Goal: Communication & Community: Answer question/provide support

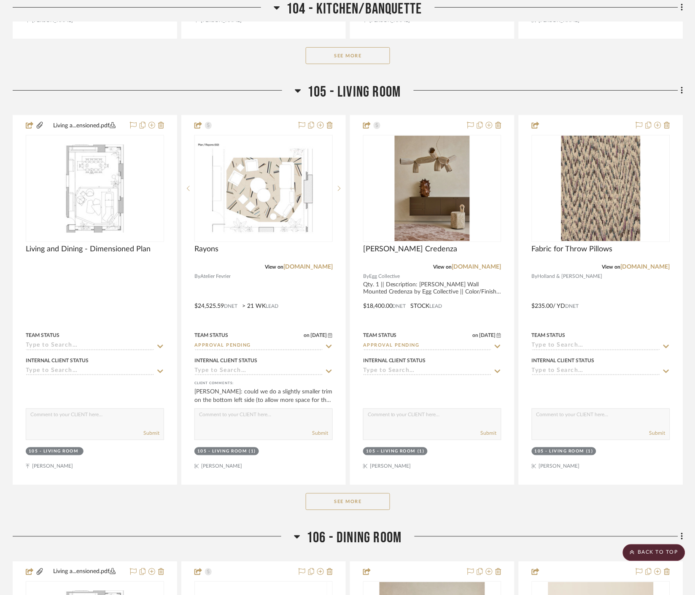
scroll to position [2484, 0]
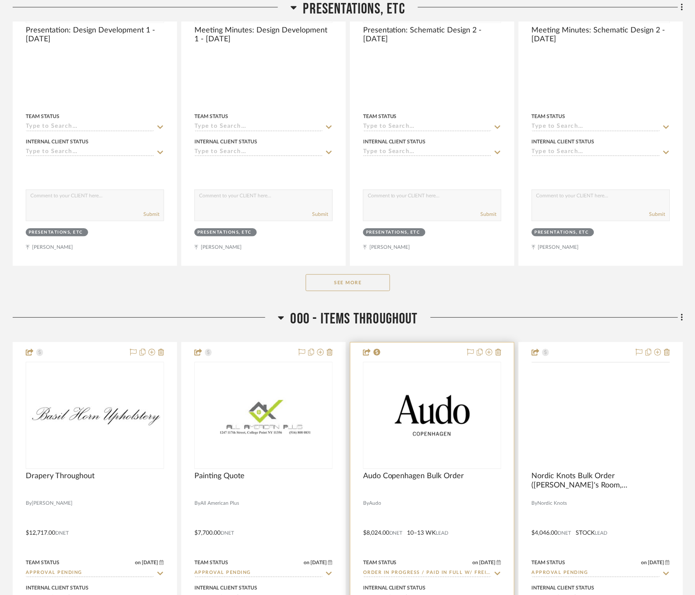
scroll to position [469, 0]
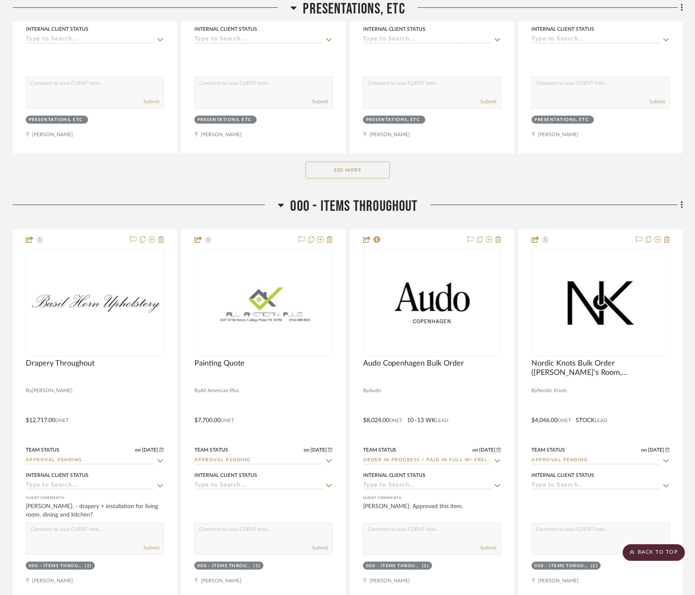
click at [384, 170] on button "See More" at bounding box center [348, 170] width 84 height 17
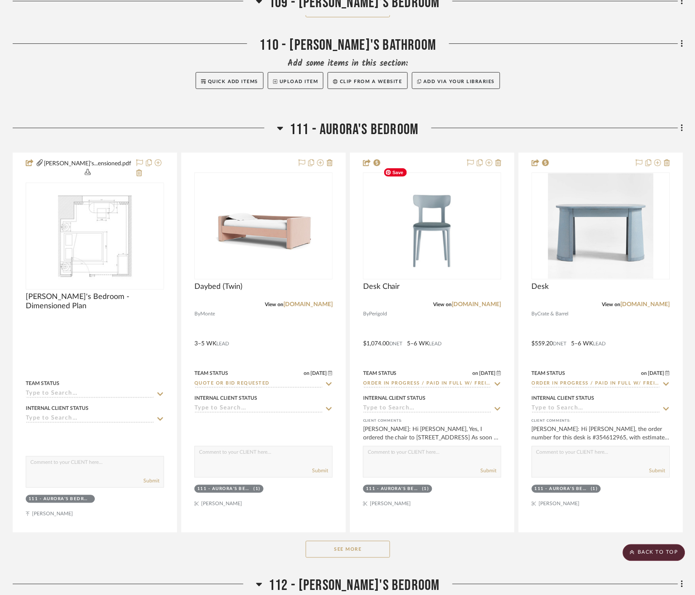
scroll to position [4781, 0]
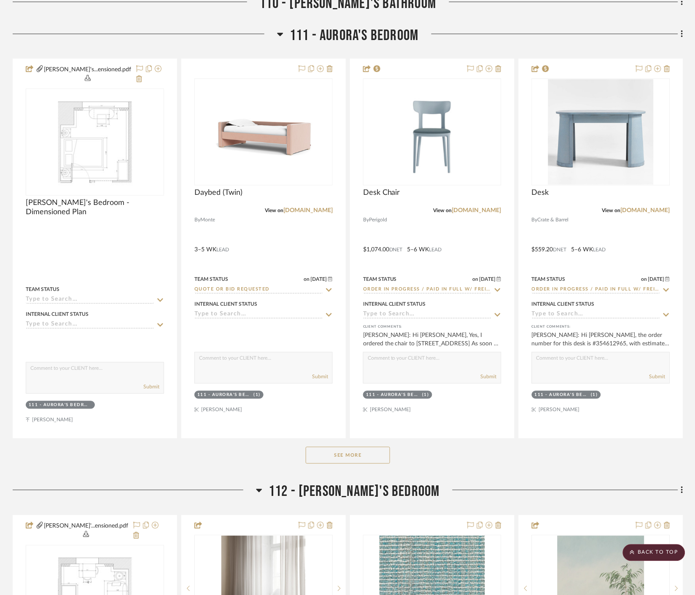
click at [369, 447] on button "See More" at bounding box center [348, 455] width 84 height 17
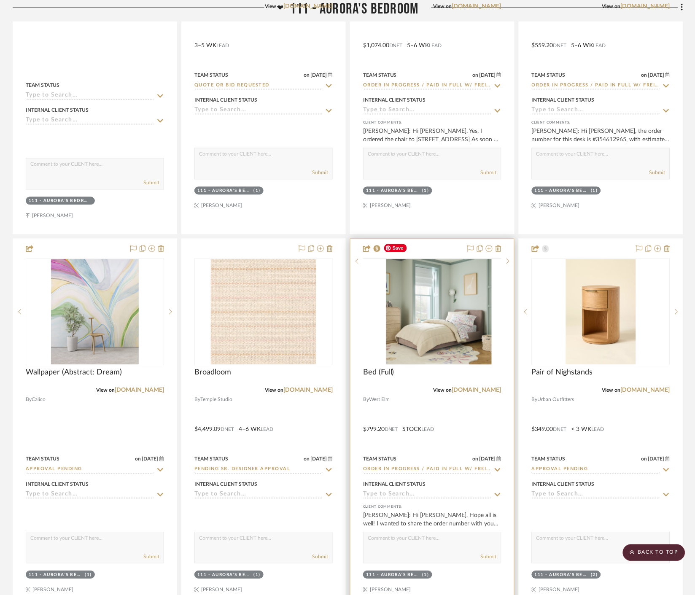
scroll to position [5015, 0]
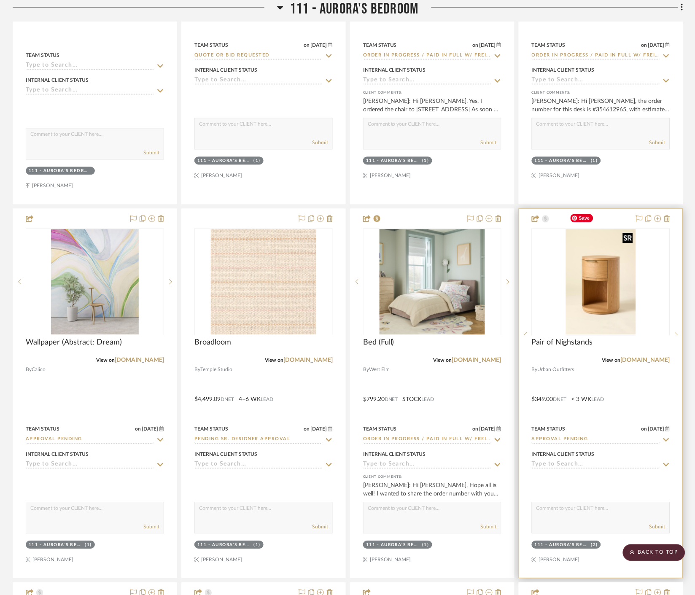
click at [634, 246] on div at bounding box center [601, 335] width 138 height 213
click at [606, 293] on img "0" at bounding box center [601, 281] width 70 height 105
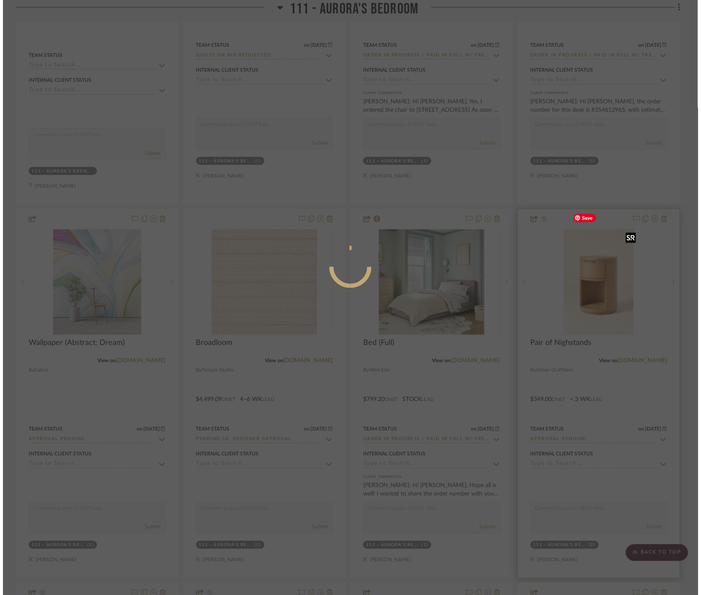
scroll to position [0, 0]
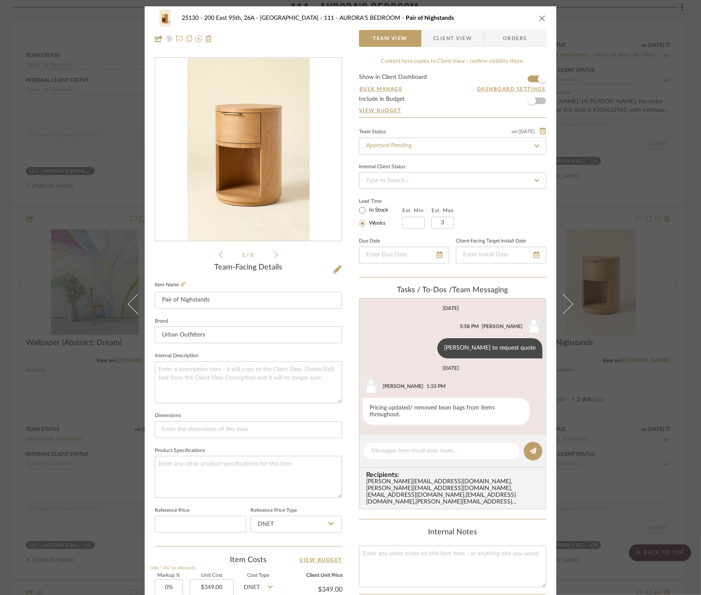
click at [626, 120] on div "25130 - 200 East 95th, 26A - Kosheleva 111 - AURORA'S BEDROOM Pair of Nighstand…" at bounding box center [350, 297] width 701 height 595
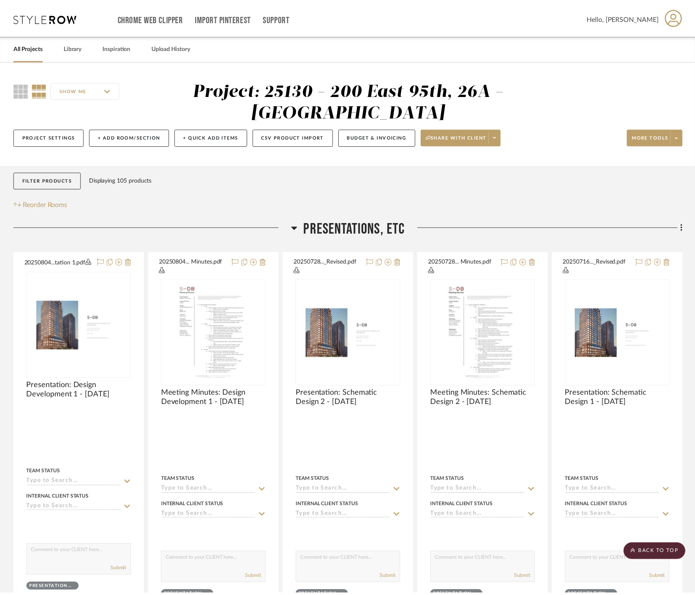
scroll to position [5015, 0]
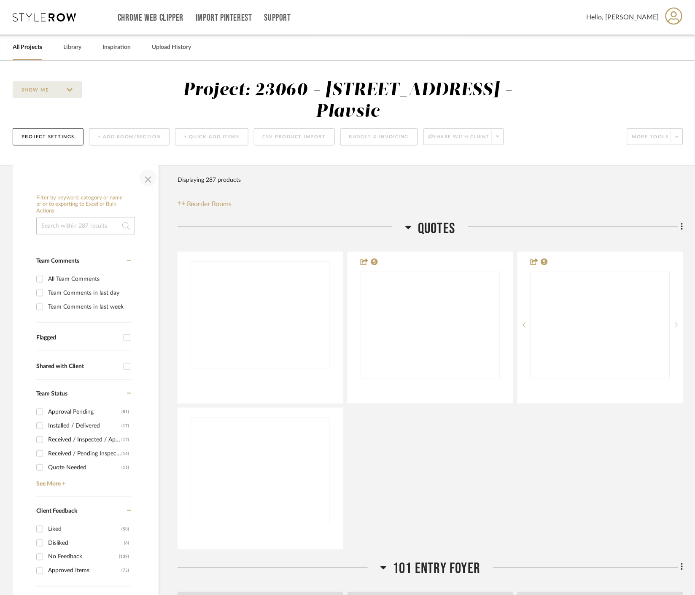
click at [152, 181] on span "button" at bounding box center [148, 178] width 20 height 20
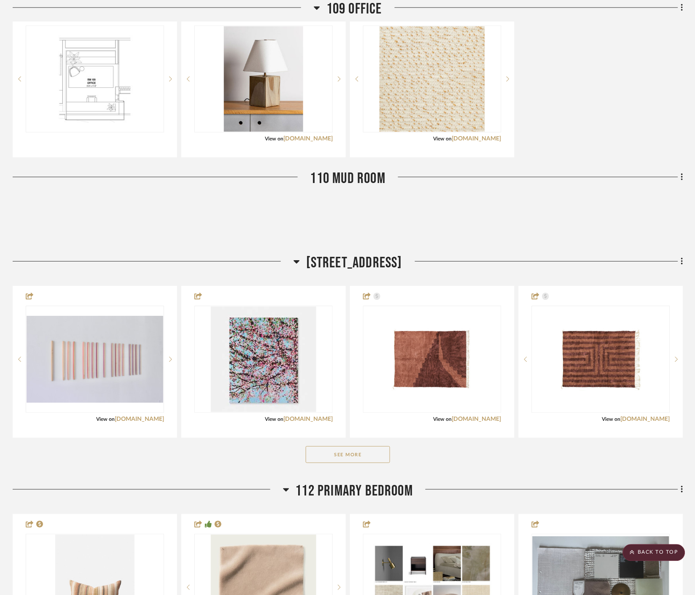
scroll to position [2109, 0]
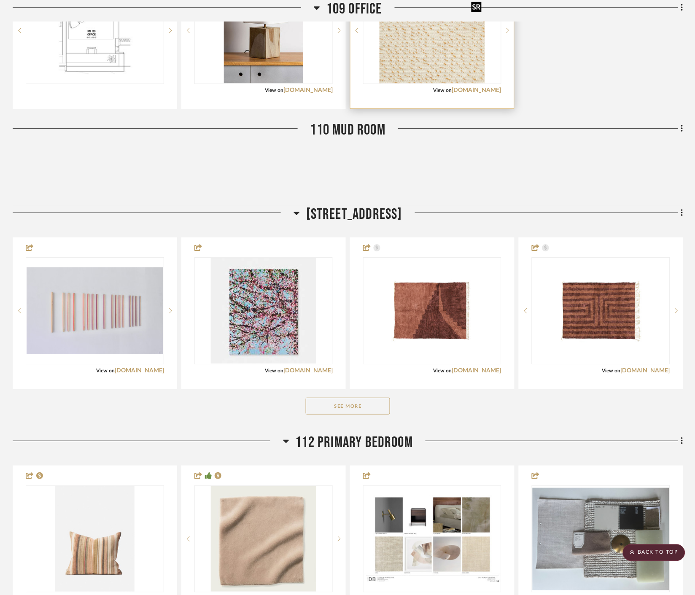
click at [453, 39] on img "0" at bounding box center [432, 30] width 105 height 105
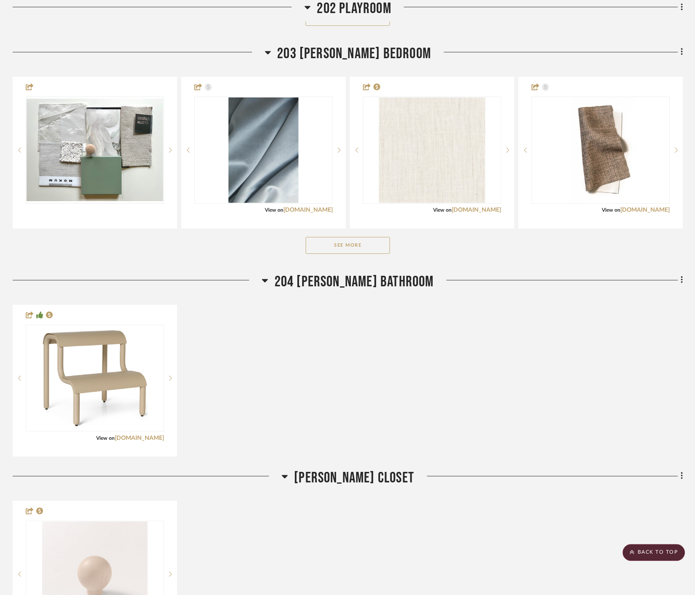
scroll to position [3703, 0]
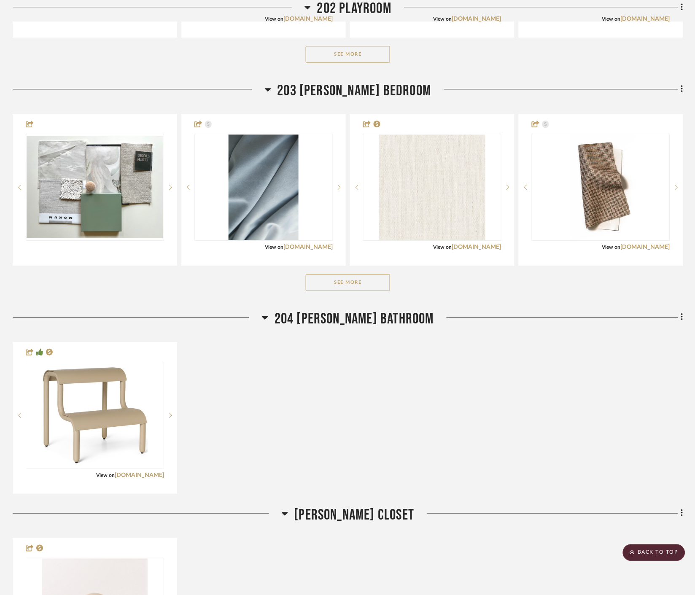
drag, startPoint x: 369, startPoint y: 297, endPoint x: 368, endPoint y: 284, distance: 13.5
click at [369, 297] on div "See More" at bounding box center [348, 283] width 671 height 34
click at [369, 281] on button "See More" at bounding box center [348, 282] width 84 height 17
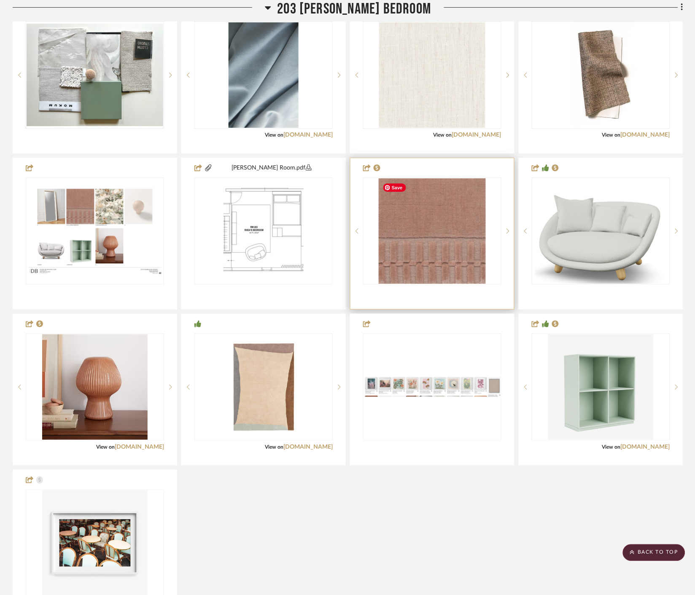
scroll to position [3797, 0]
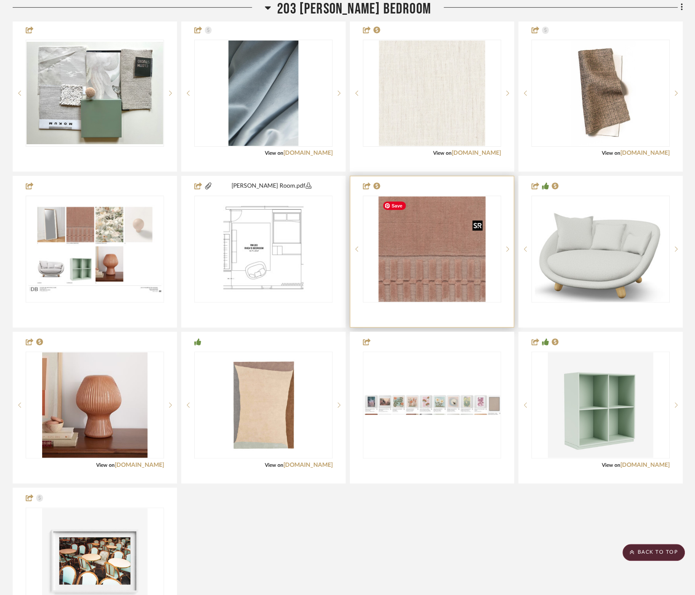
click at [441, 261] on img "0" at bounding box center [432, 249] width 107 height 105
click at [426, 268] on img "0" at bounding box center [432, 249] width 107 height 105
click at [377, 255] on div "0" at bounding box center [433, 249] width 138 height 106
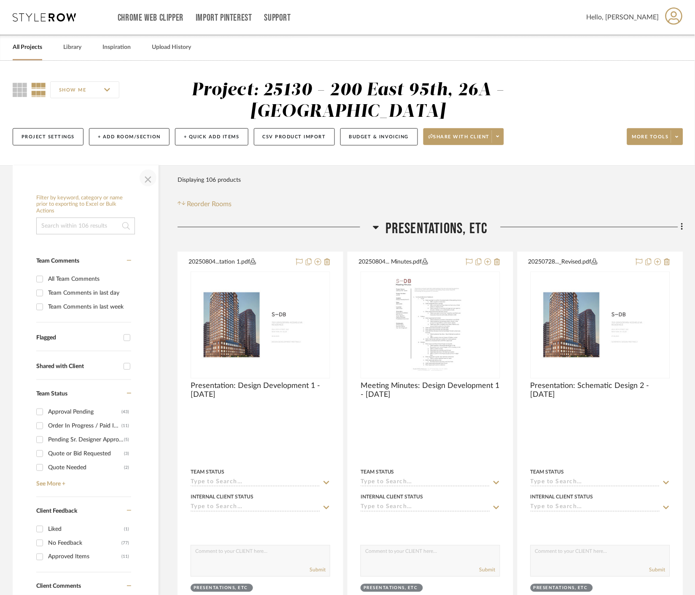
click at [148, 180] on span "button" at bounding box center [148, 178] width 20 height 20
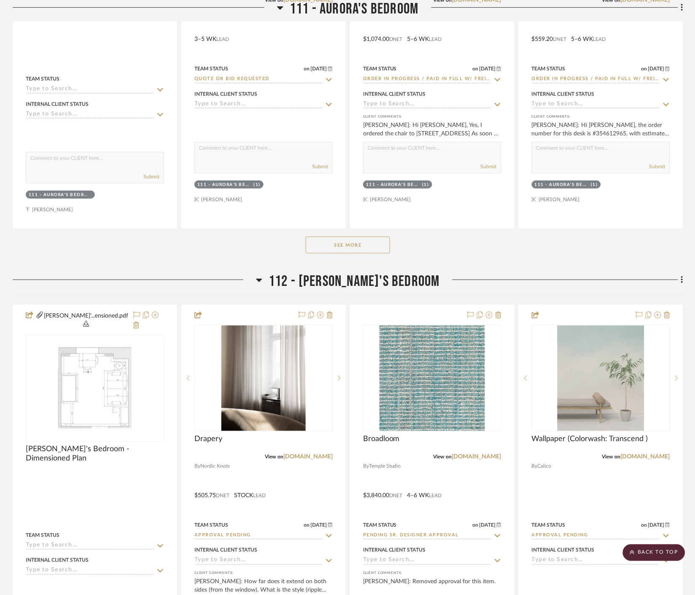
scroll to position [4499, 0]
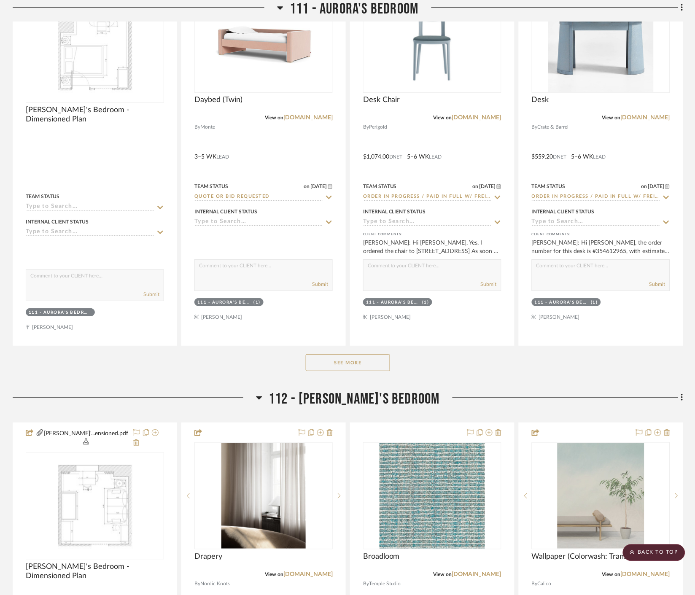
click at [338, 354] on button "See More" at bounding box center [348, 362] width 84 height 17
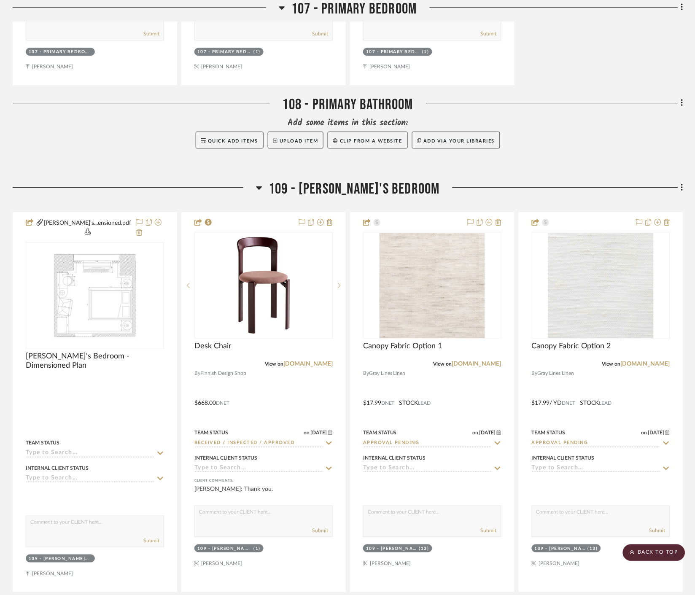
scroll to position [3890, 0]
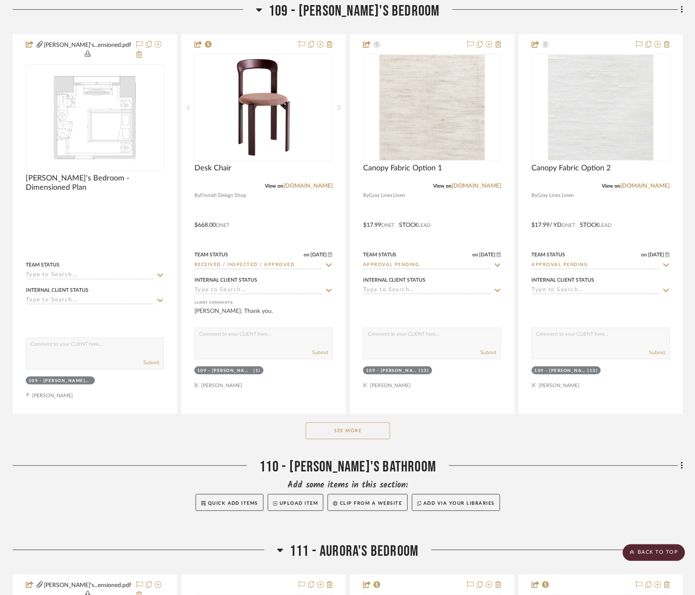
click at [372, 423] on button "See More" at bounding box center [348, 431] width 84 height 17
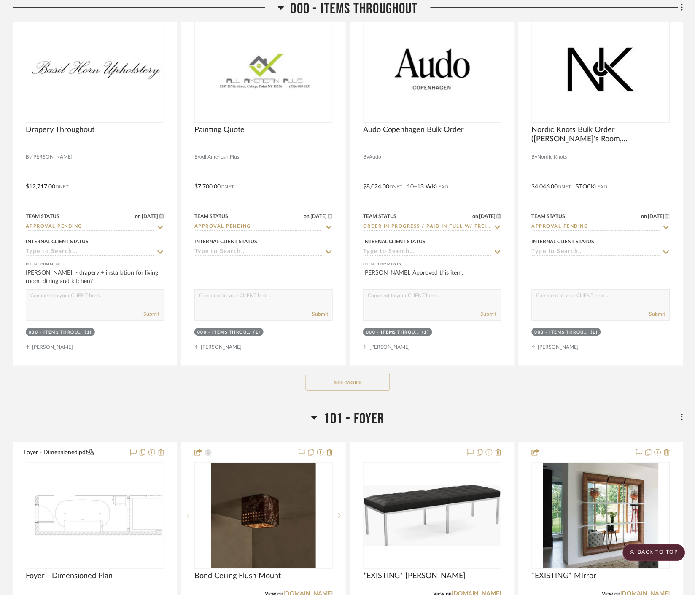
scroll to position [703, 0]
click at [338, 383] on button "See More" at bounding box center [348, 382] width 84 height 17
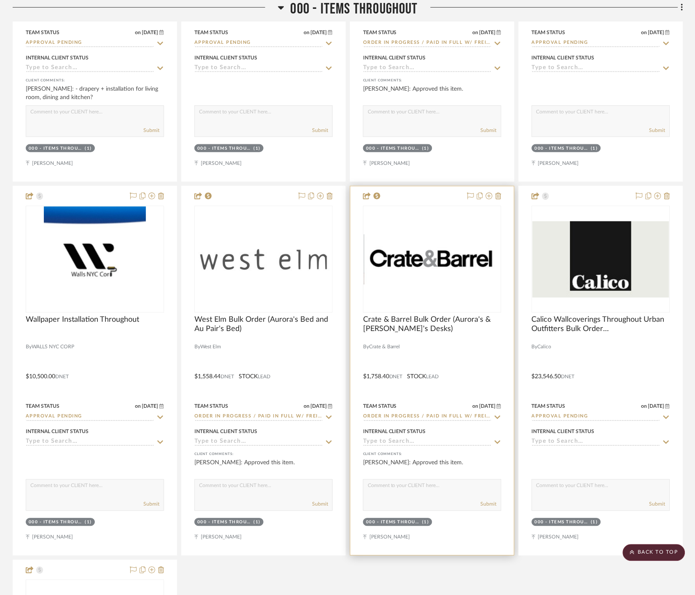
scroll to position [891, 0]
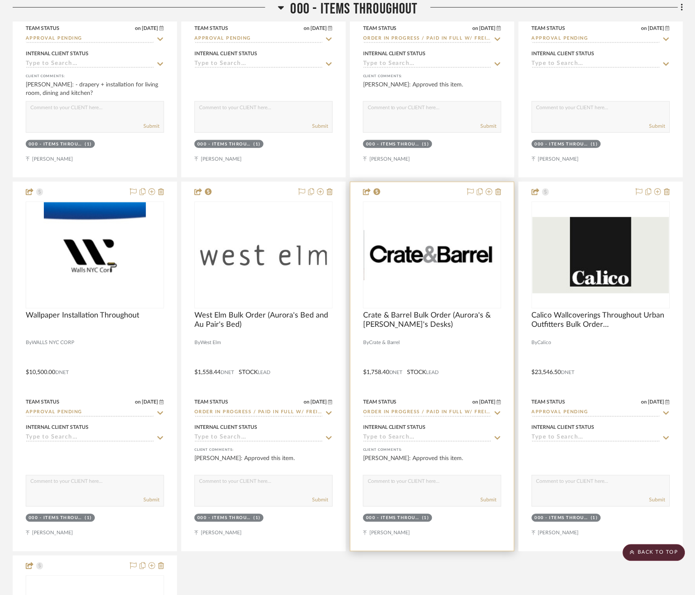
click at [470, 284] on div "0" at bounding box center [433, 255] width 138 height 106
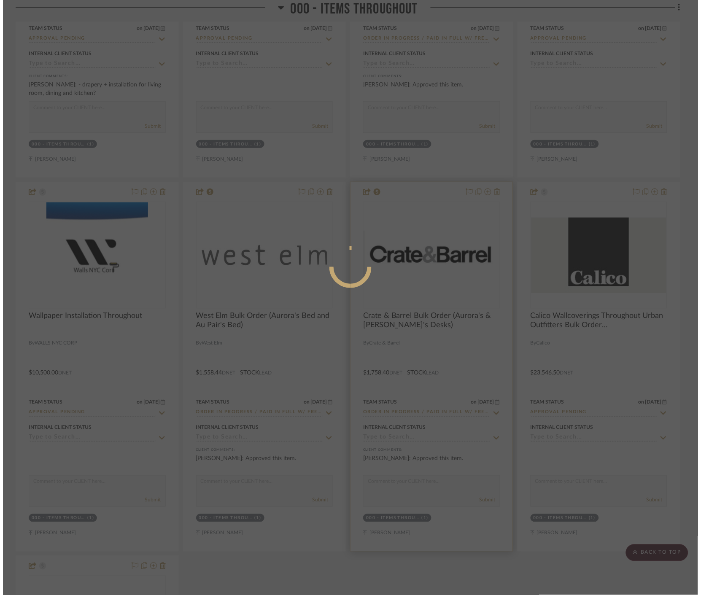
scroll to position [0, 0]
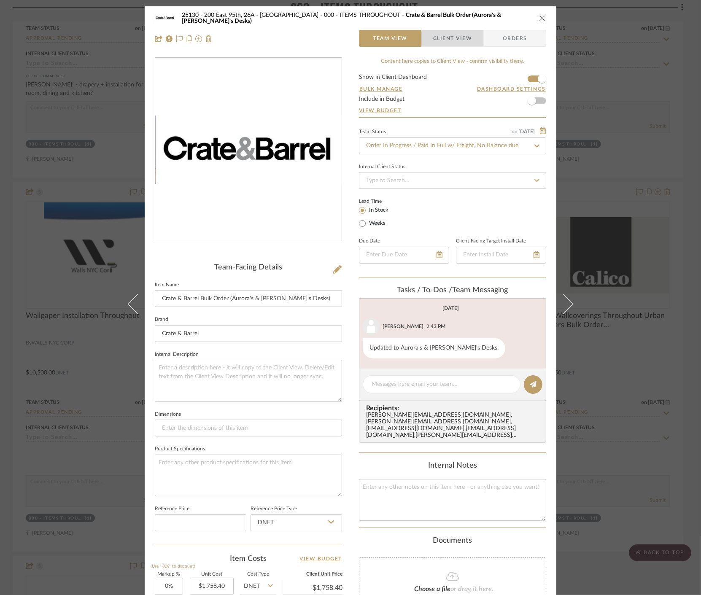
click at [455, 43] on span "Client View" at bounding box center [452, 38] width 39 height 17
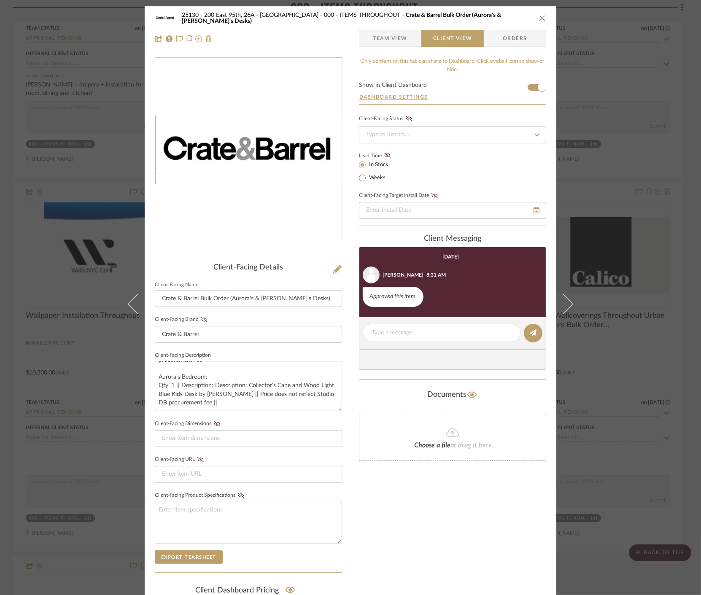
scroll to position [4, 0]
click at [622, 315] on div "25130 - 200 East 95th, 26A - Kosheleva 000 - ITEMS THROUGHOUT Crate & Barrel Bu…" at bounding box center [350, 297] width 701 height 595
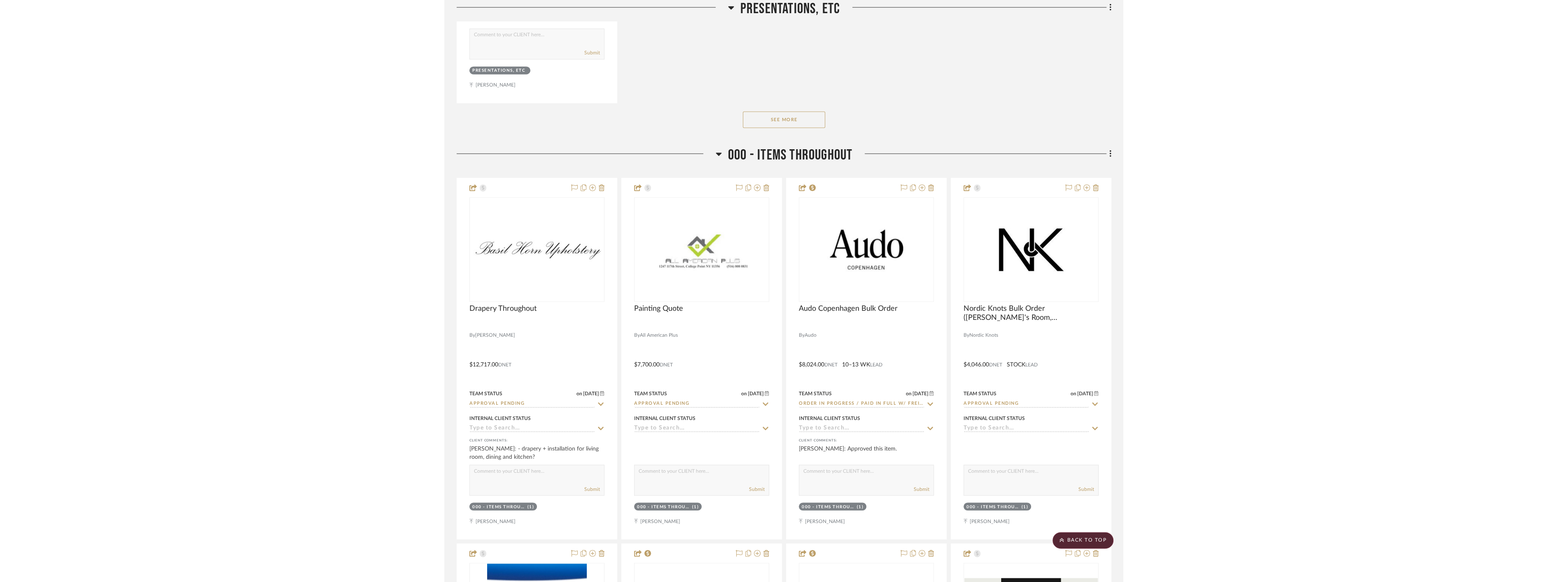
scroll to position [878, 0]
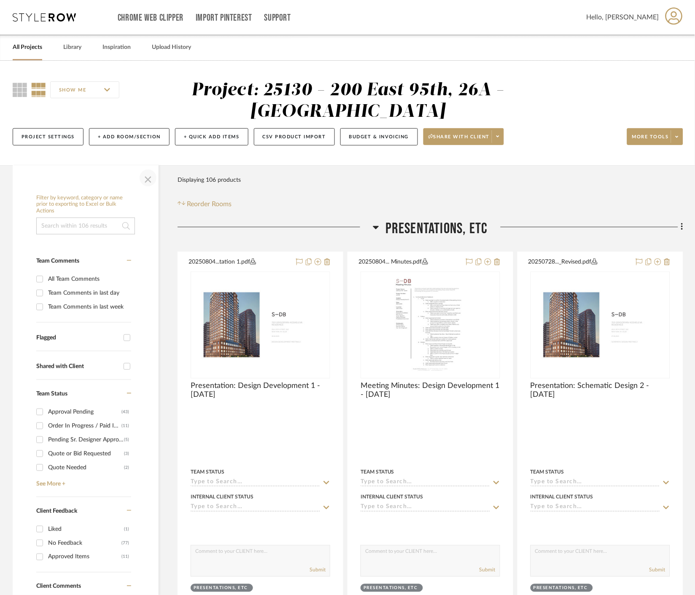
click at [148, 179] on span "button" at bounding box center [148, 178] width 20 height 20
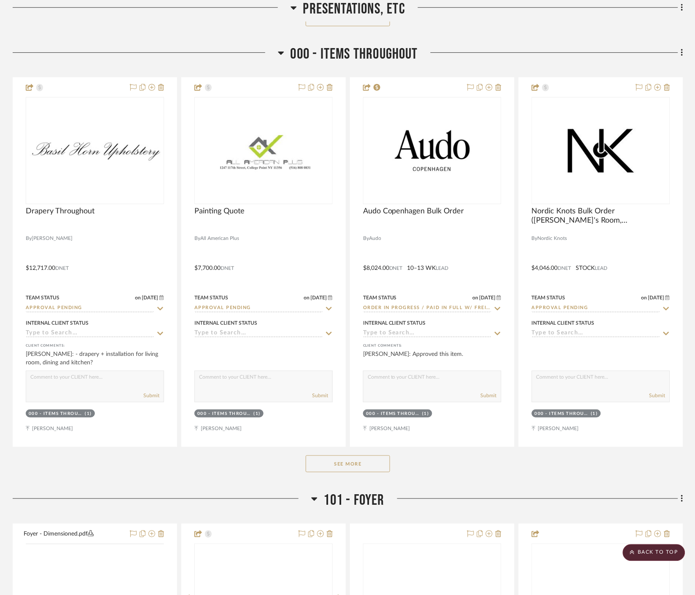
scroll to position [844, 0]
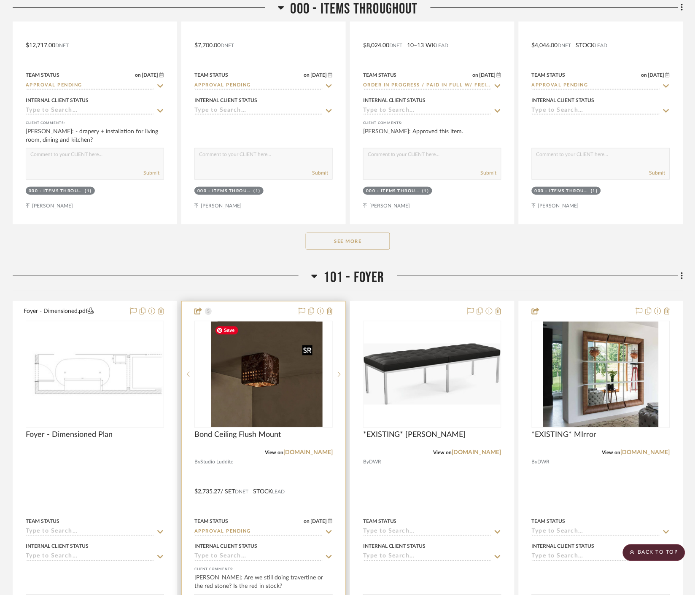
click at [251, 389] on img "0" at bounding box center [270, 374] width 105 height 105
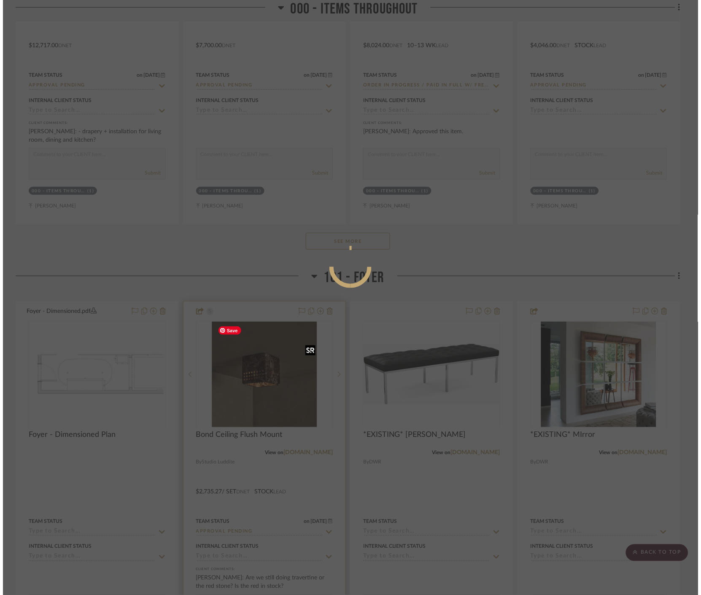
scroll to position [0, 0]
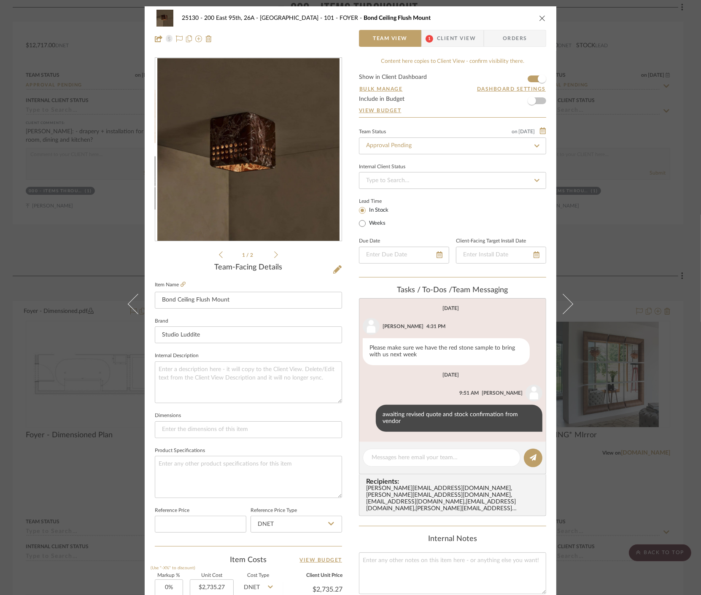
click at [438, 41] on span "Client View" at bounding box center [456, 38] width 39 height 17
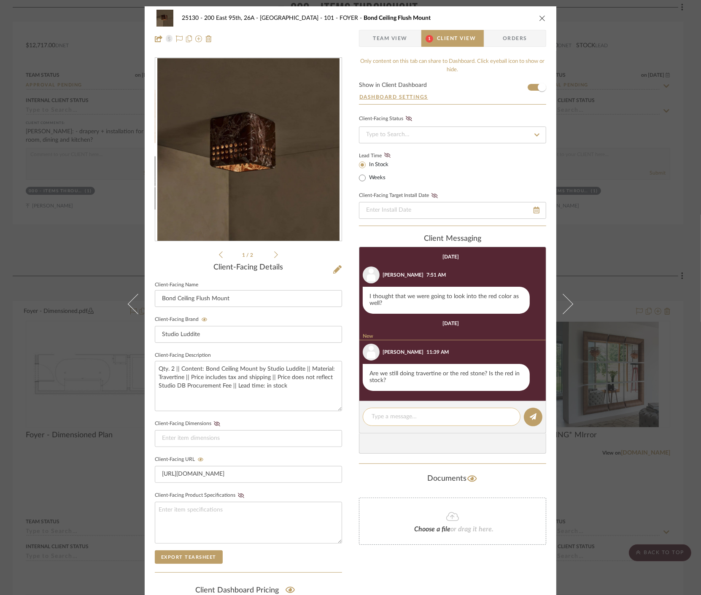
click at [382, 416] on textarea at bounding box center [442, 417] width 140 height 9
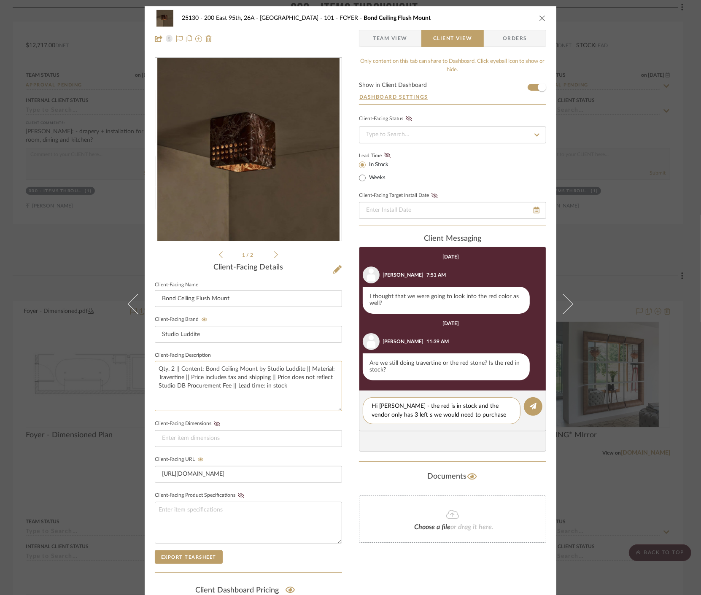
type textarea "Hi [PERSON_NAME] - the red is in stock and the vendor only has 3 left s we woul…"
drag, startPoint x: 183, startPoint y: 376, endPoint x: 154, endPoint y: 378, distance: 29.2
click at [155, 378] on textarea "Qty. 2 || Content: Bond Ceiling Mount by Studio Luddite || Material: Travertine…" at bounding box center [248, 386] width 187 height 50
type textarea "Qty. 2 || Content: Bond Ceiling Mount by Studio Luddite || Material: Rosso Leva…"
click at [503, 414] on textarea "Hi [PERSON_NAME] - the red is in stock and the vendor only has 3 left s we woul…" at bounding box center [442, 411] width 140 height 18
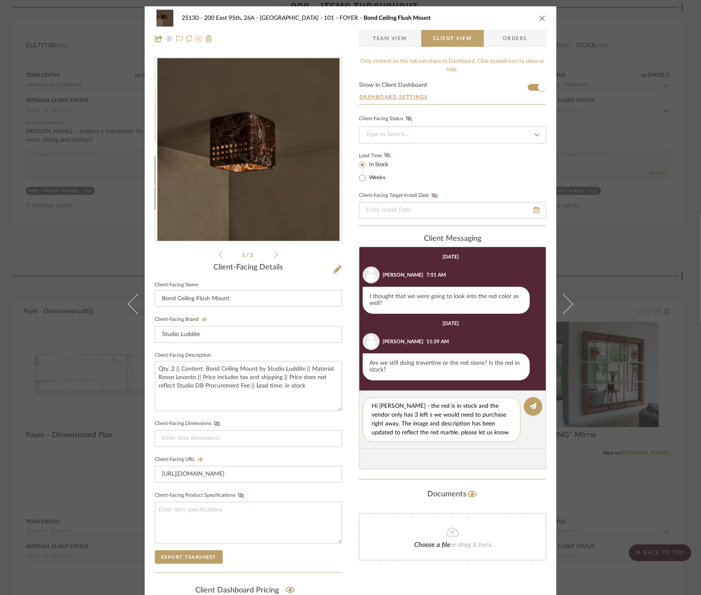
scroll to position [7, 0]
click at [408, 407] on textarea "Hi [PERSON_NAME] - the red is in stock and the vendor only has 3 left s we woul…" at bounding box center [445, 419] width 146 height 35
click at [408, 403] on textarea "Hi [PERSON_NAME] - the red is in stock and the vendor only has 3 left so we wou…" at bounding box center [445, 419] width 146 height 35
click at [464, 404] on textarea "Hi [PERSON_NAME] - The red is in stock and the vendor only has 3 left so we wou…" at bounding box center [445, 419] width 146 height 35
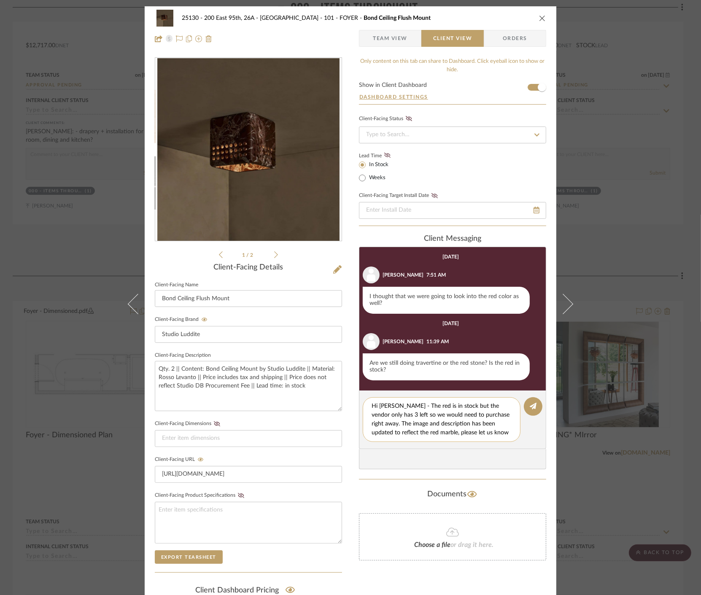
click at [464, 424] on textarea "Hi [PERSON_NAME] - The red is in stock but the vendor only has 3 left so we wou…" at bounding box center [445, 419] width 146 height 35
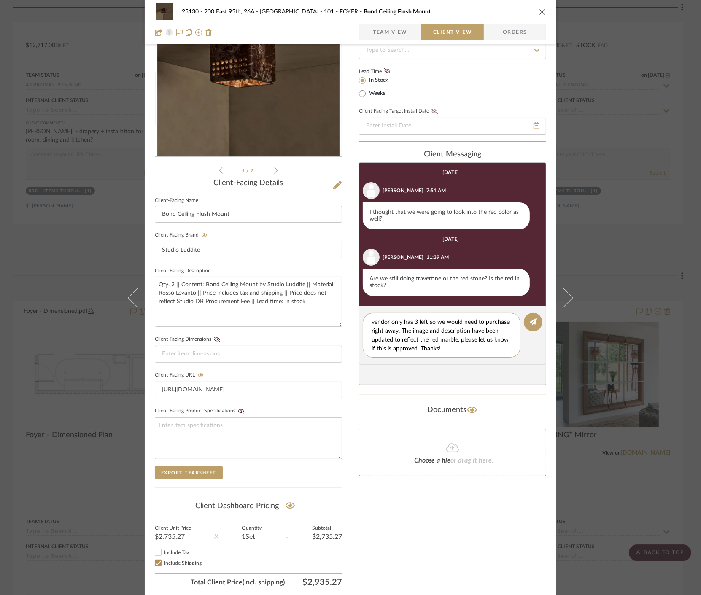
scroll to position [94, 0]
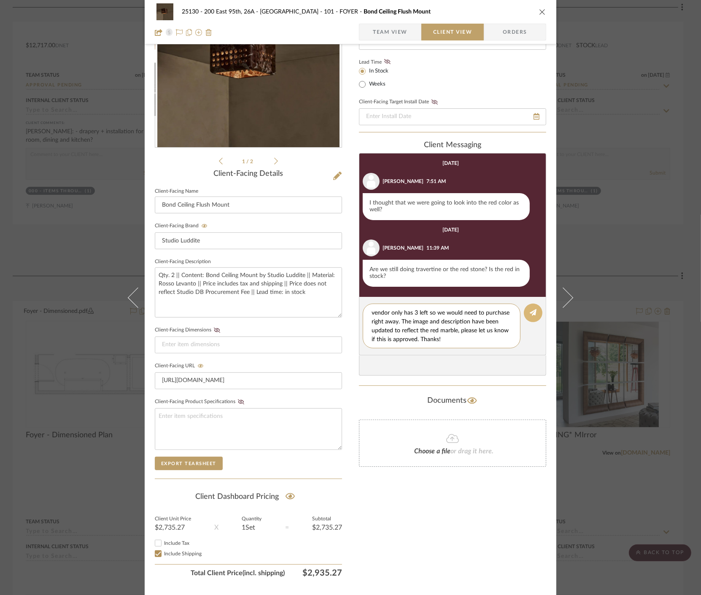
type textarea "Hi [PERSON_NAME] - The red is in stock but the vendor only has 3 left so we wou…"
click at [531, 312] on icon at bounding box center [533, 312] width 7 height 7
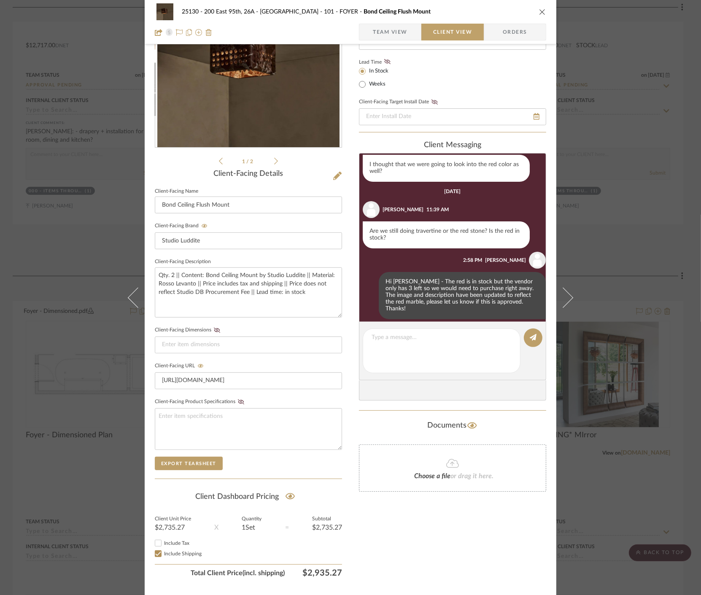
scroll to position [39, 0]
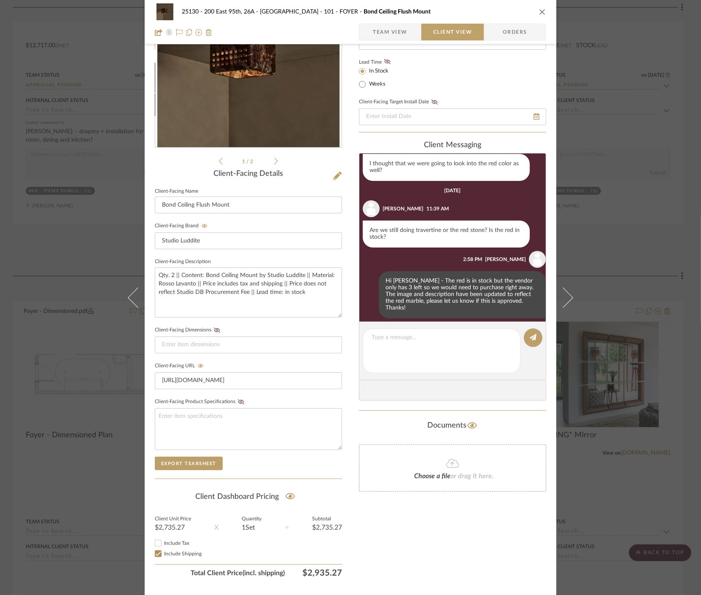
drag, startPoint x: 653, startPoint y: 247, endPoint x: 233, endPoint y: 129, distance: 435.9
click at [653, 247] on div "25130 - 200 East 95th, 26A - Kosheleva 101 - FOYER Bond Ceiling Flush Mount Tea…" at bounding box center [350, 297] width 701 height 595
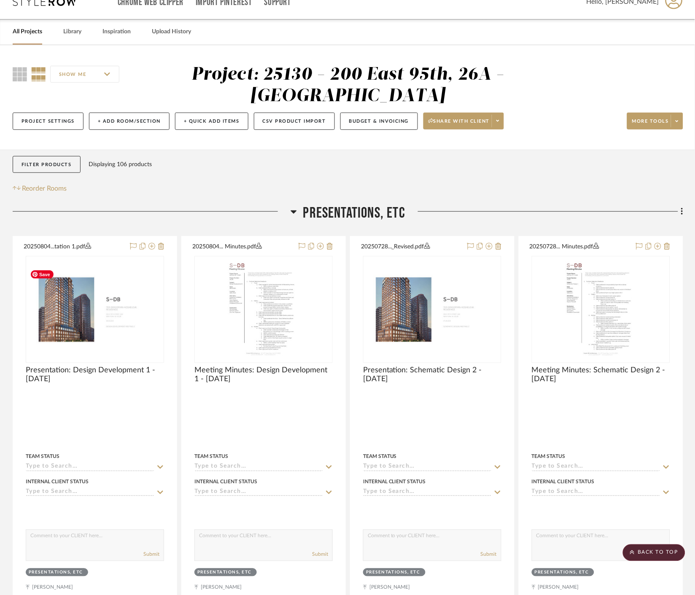
scroll to position [0, 0]
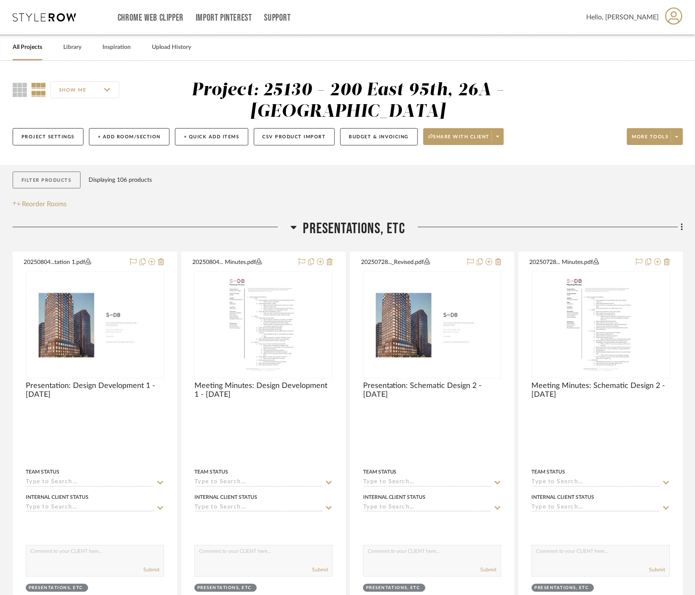
click at [51, 183] on button "Filter Products" at bounding box center [47, 180] width 68 height 17
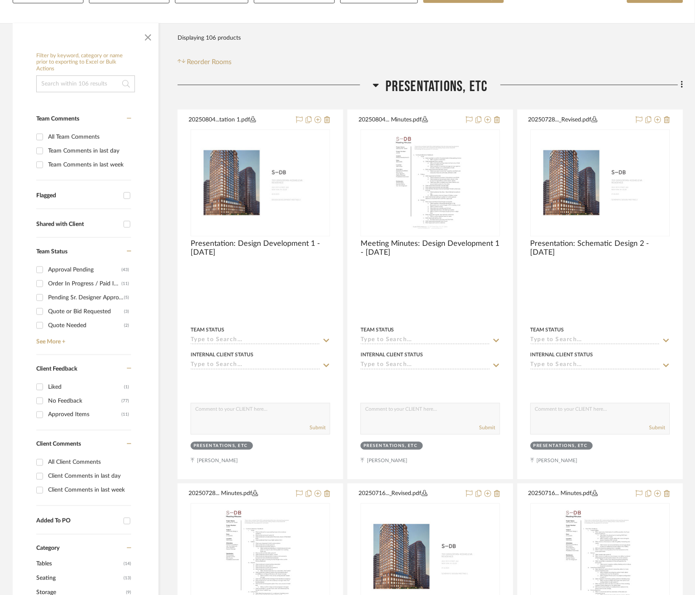
scroll to position [187, 0]
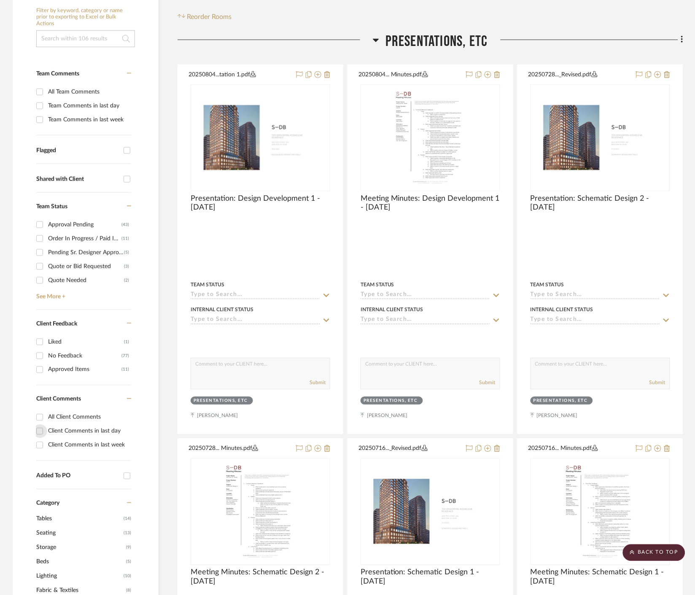
click at [38, 432] on input "Client Comments in last day" at bounding box center [39, 431] width 13 height 13
checkbox input "true"
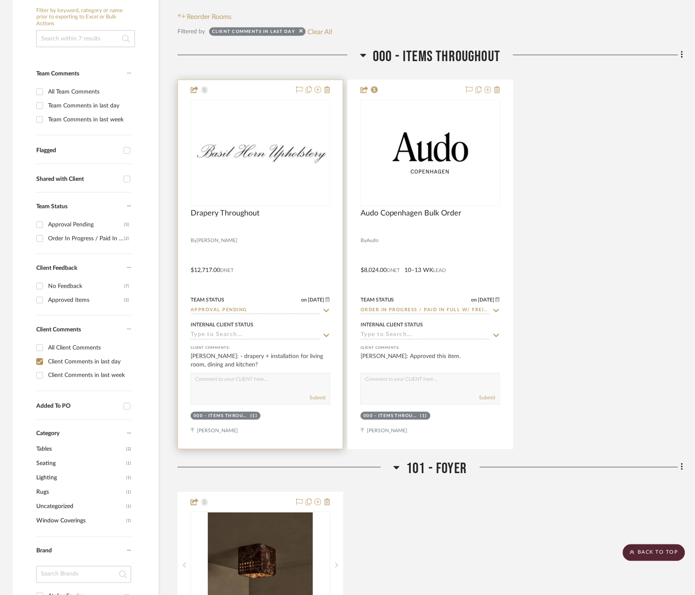
click at [264, 171] on div "0" at bounding box center [260, 153] width 139 height 106
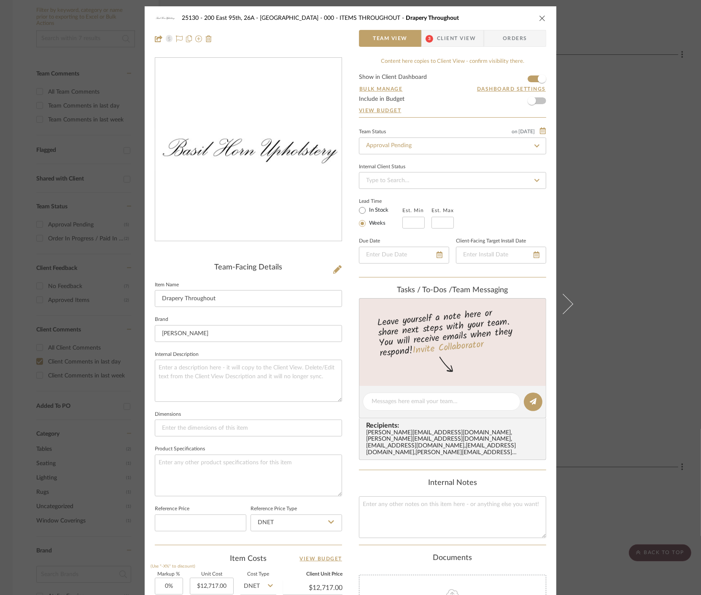
click at [437, 44] on span "Client View" at bounding box center [456, 38] width 39 height 17
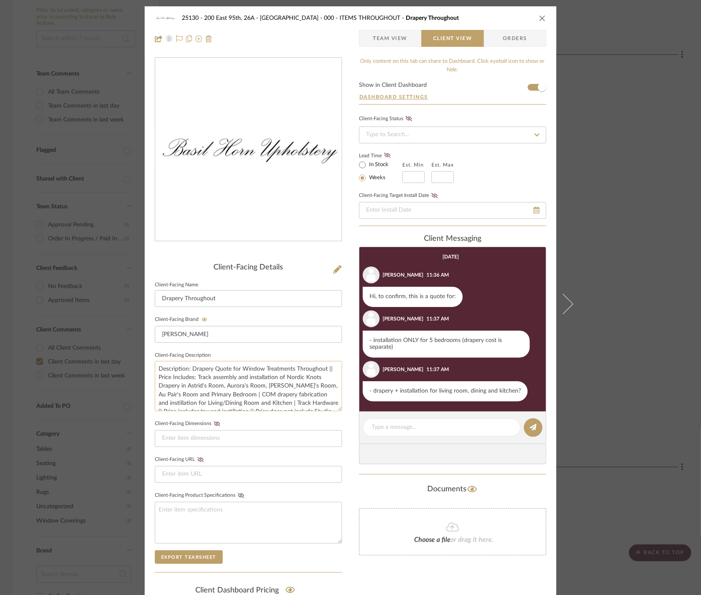
scroll to position [17, 0]
click at [651, 227] on div "25130 - 200 East 95th, 26A - Kosheleva 000 - ITEMS THROUGHOUT [GEOGRAPHIC_DATA]…" at bounding box center [350, 297] width 701 height 595
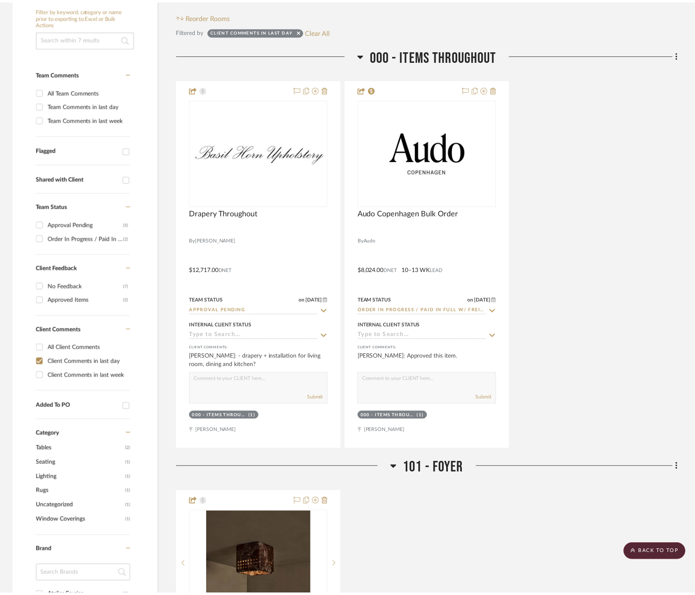
scroll to position [187, 0]
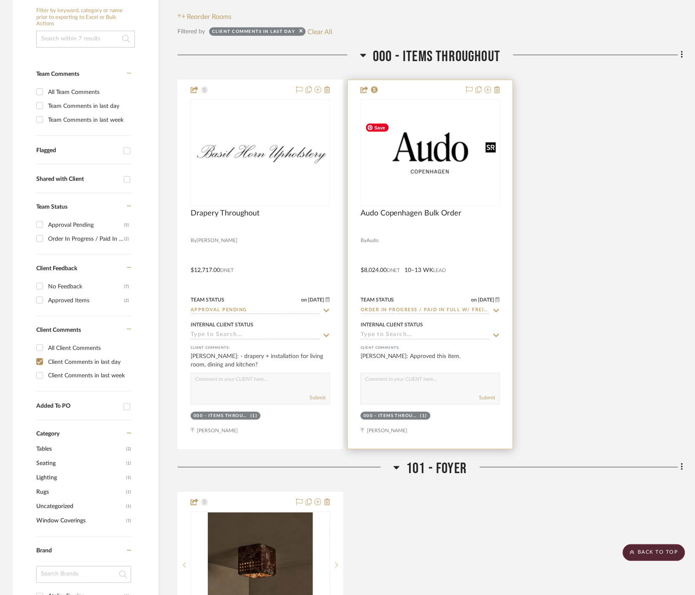
click at [0, 0] on img at bounding box center [0, 0] width 0 height 0
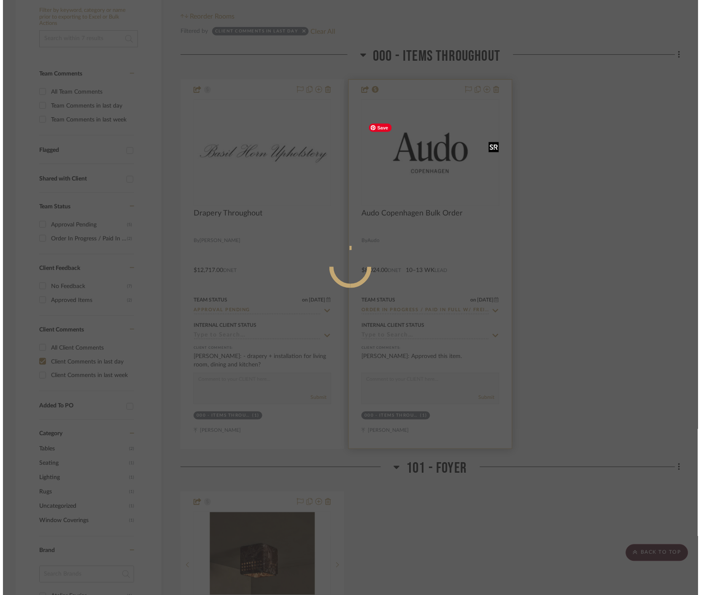
scroll to position [0, 0]
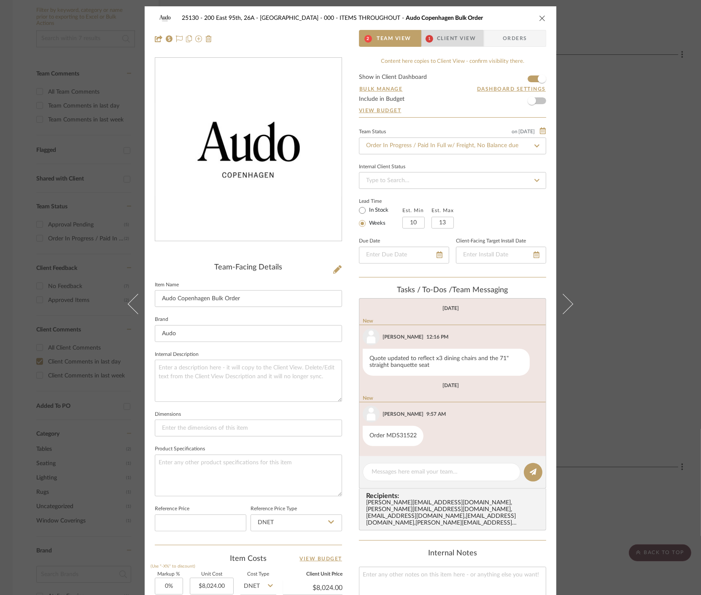
click at [445, 45] on span "Client View" at bounding box center [456, 38] width 39 height 17
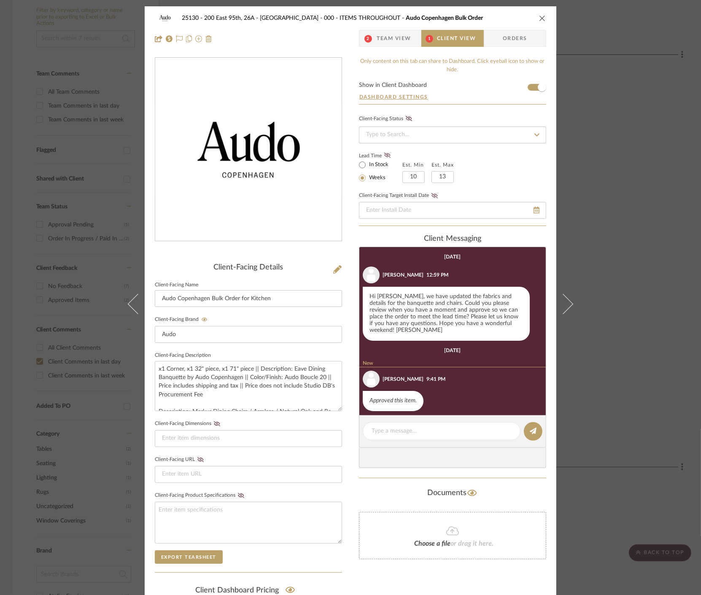
click at [386, 35] on span "Team View" at bounding box center [394, 38] width 35 height 17
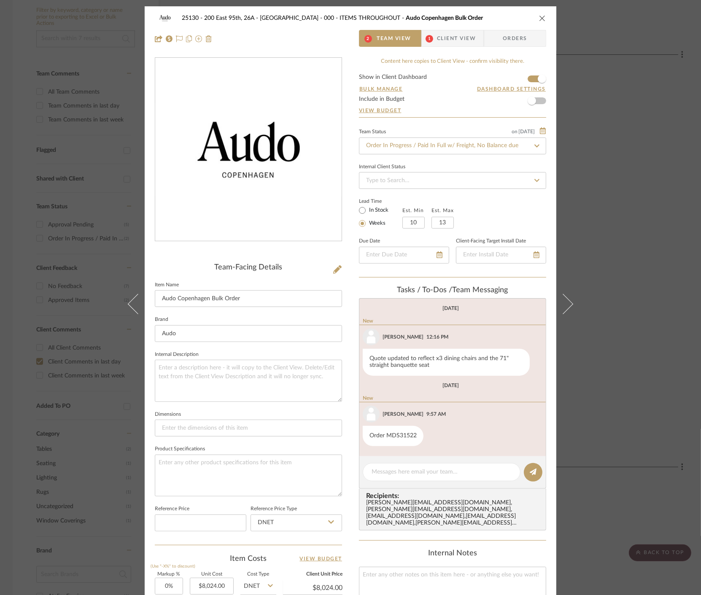
click at [610, 220] on div "25130 - 200 East 95th, 26A - Kosheleva 000 - ITEMS THROUGHOUT Audo Copenhagen B…" at bounding box center [350, 297] width 701 height 595
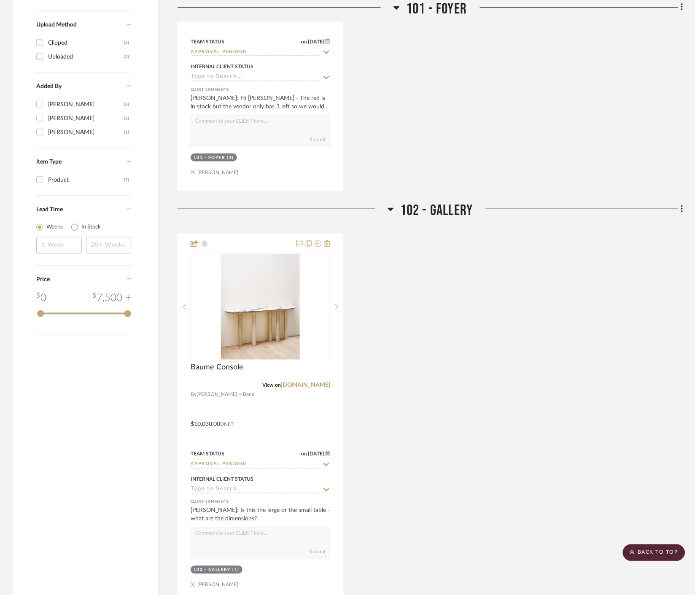
scroll to position [937, 0]
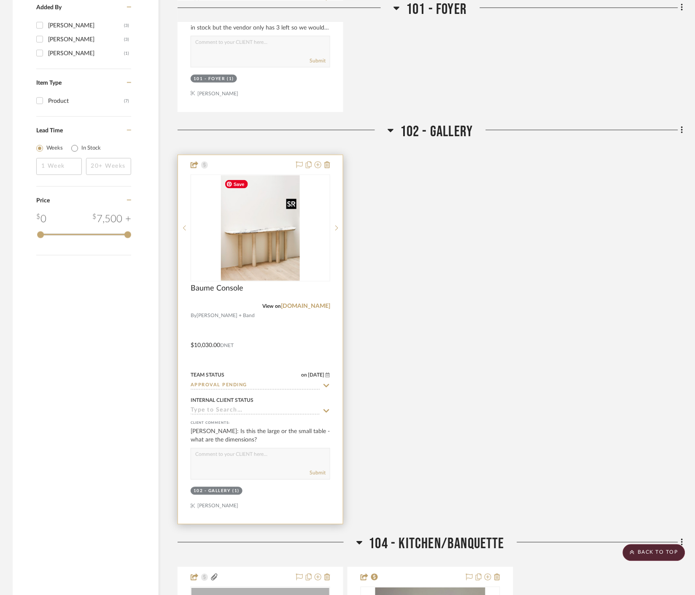
click at [0, 0] on img at bounding box center [0, 0] width 0 height 0
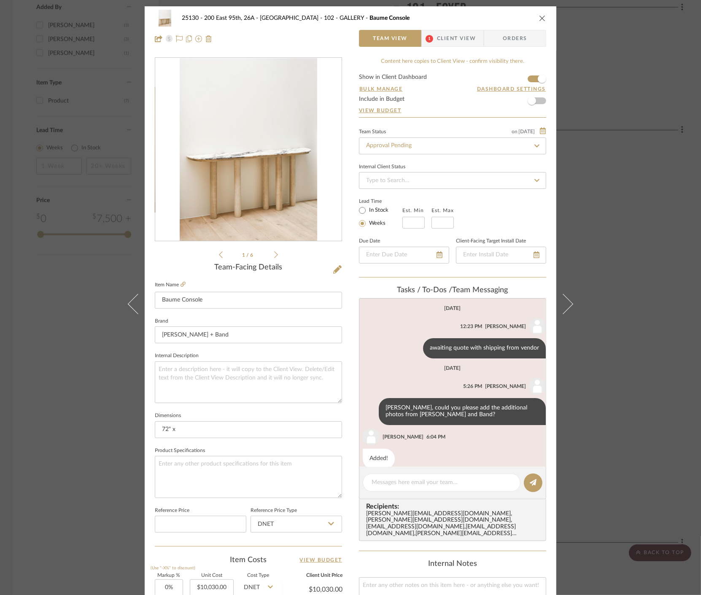
scroll to position [12, 0]
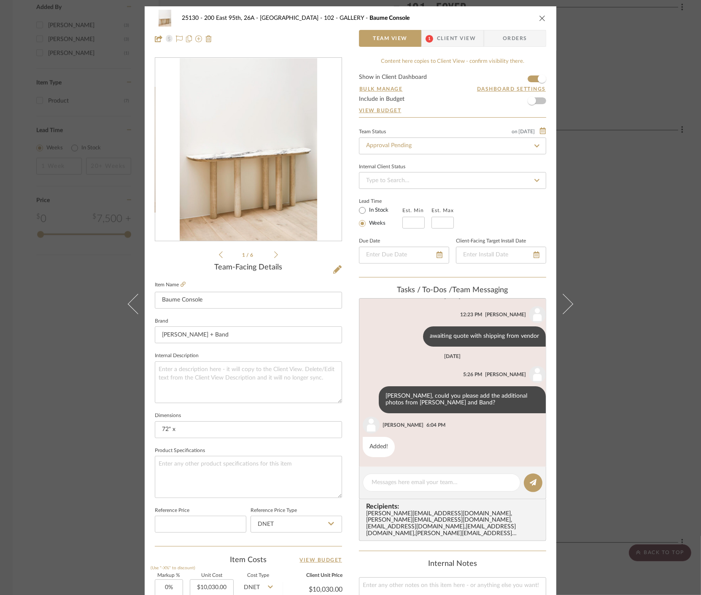
click at [451, 44] on span "Client View" at bounding box center [456, 38] width 39 height 17
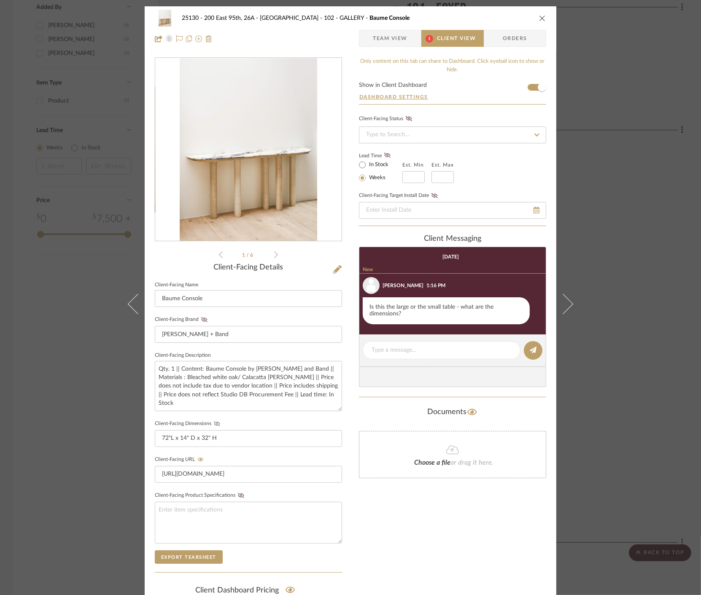
click at [214, 425] on icon at bounding box center [217, 423] width 6 height 5
click at [402, 348] on textarea at bounding box center [442, 350] width 140 height 9
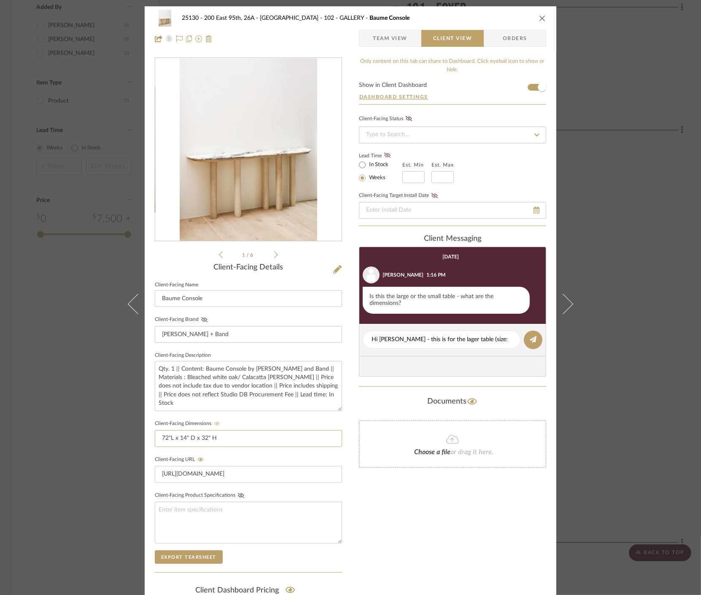
drag, startPoint x: 186, startPoint y: 444, endPoint x: 144, endPoint y: 439, distance: 42.4
click at [145, 439] on div "25130 - 200 East 95th, 26A - Kosheleva 102 - GALLERY Baume Console Team View Cl…" at bounding box center [351, 357] width 412 height 702
click at [486, 340] on textarea "Hi [PERSON_NAME] - this is for the lager table (size:" at bounding box center [442, 339] width 140 height 9
paste textarea "72"L x 14" D x 32" H"
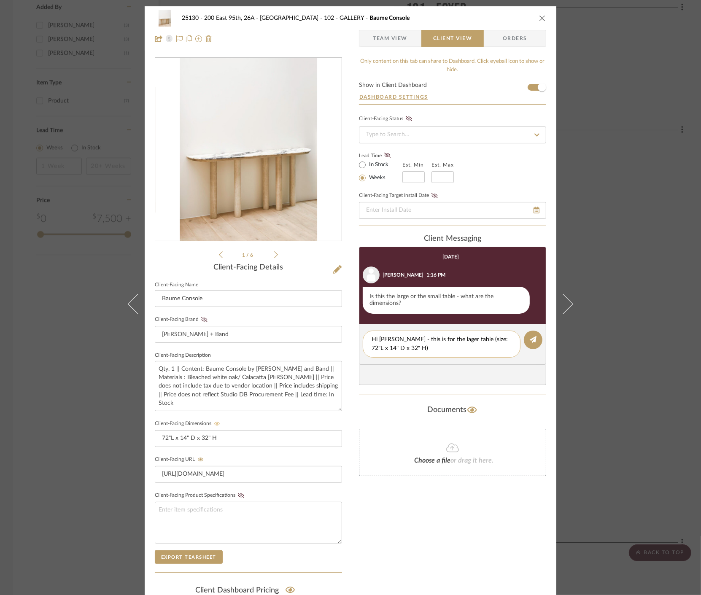
click at [408, 342] on textarea "Hi [PERSON_NAME] - this is for the lager table (size: 72"L x 14" D x 32" H)" at bounding box center [442, 344] width 140 height 18
drag, startPoint x: 468, startPoint y: 340, endPoint x: 424, endPoint y: 342, distance: 44.7
click at [424, 342] on textarea "Hi [PERSON_NAME] - This is for the lager table (size: 72"L x 14" D x 32" H)" at bounding box center [442, 344] width 140 height 18
click at [448, 341] on textarea "Hi [PERSON_NAME] - This is the larger table (size: 72"L x 14" D x 32" H)" at bounding box center [442, 344] width 140 height 18
click at [459, 345] on textarea "Hi [PERSON_NAME] - This is the larger console table (size: 72"L x 14" D x 32" H)" at bounding box center [442, 344] width 140 height 18
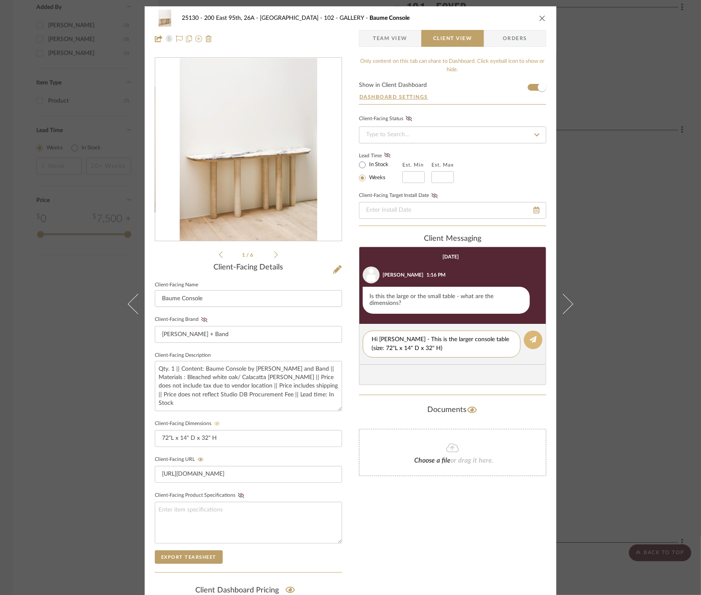
type textarea "Hi [PERSON_NAME] - This is the larger console table (size: 72"L x 14" D x 32" H)"
click at [529, 344] on button at bounding box center [533, 340] width 19 height 19
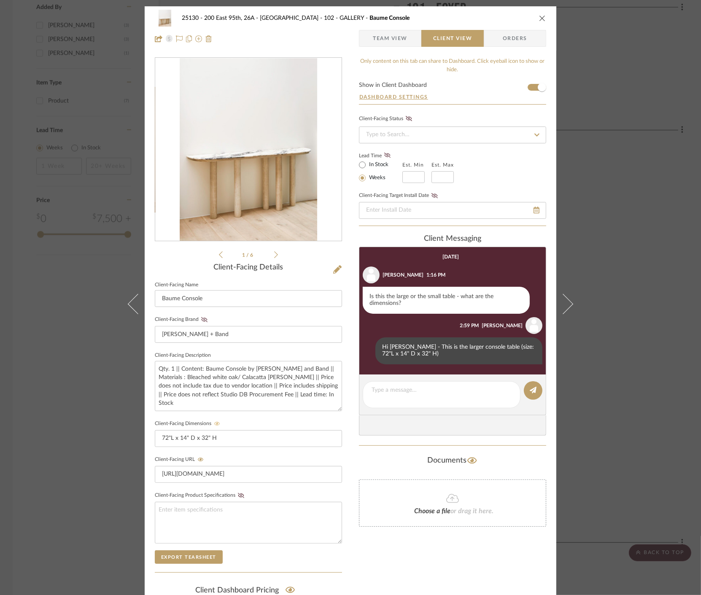
click at [628, 258] on div "25130 - 200 East 95th, 26A - Kosheleva 102 - GALLERY Baume Console Team View Cl…" at bounding box center [350, 297] width 701 height 595
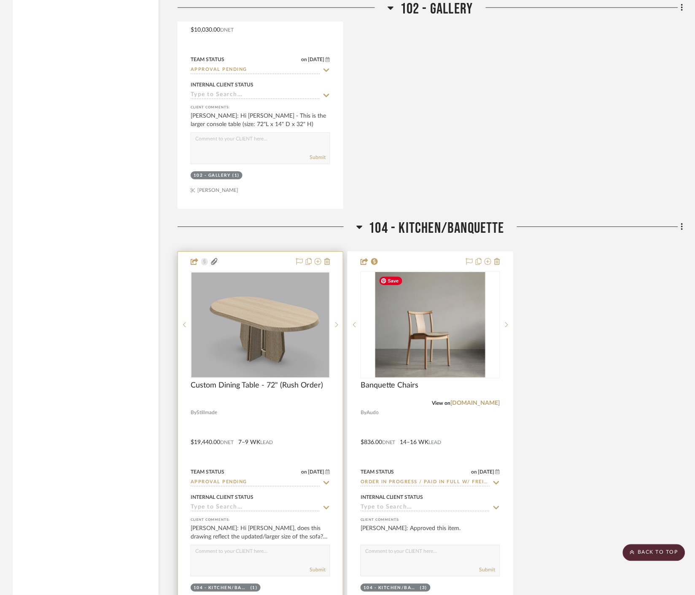
scroll to position [1359, 0]
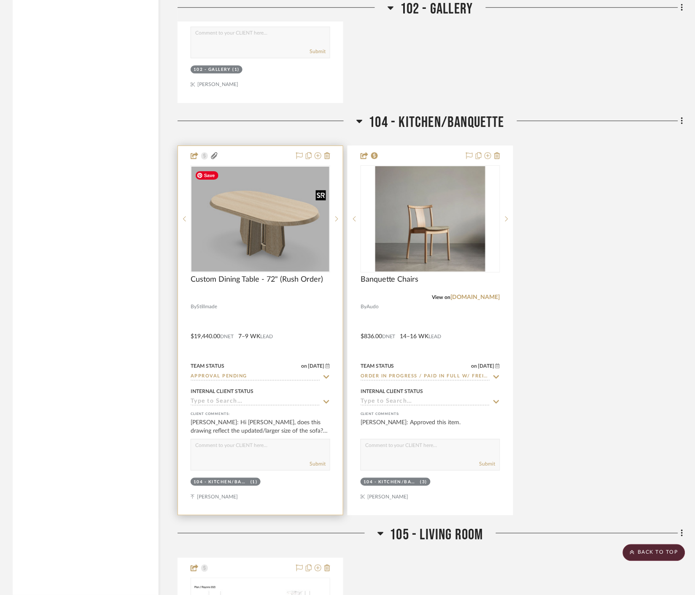
click at [0, 0] on img at bounding box center [0, 0] width 0 height 0
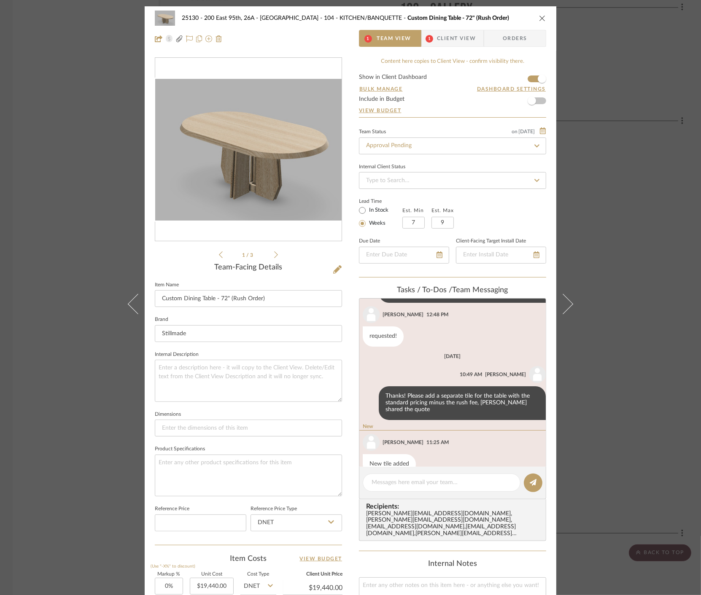
scroll to position [73, 0]
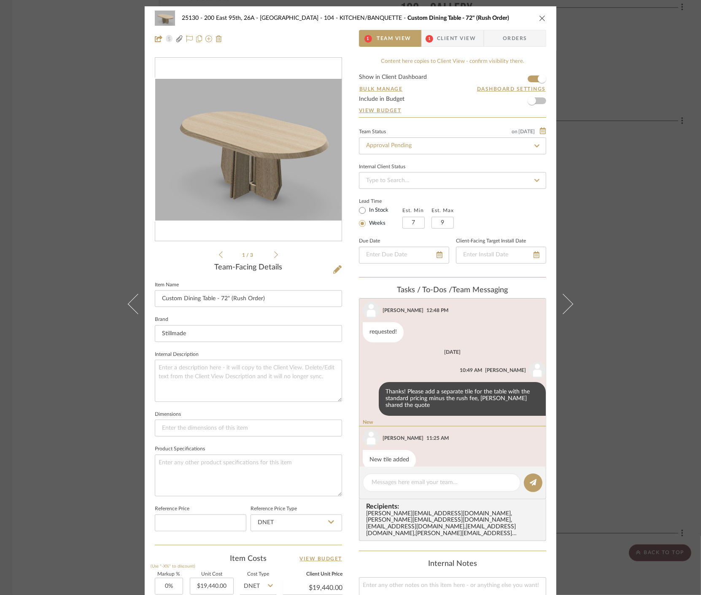
click at [452, 31] on span "Client View" at bounding box center [456, 38] width 39 height 17
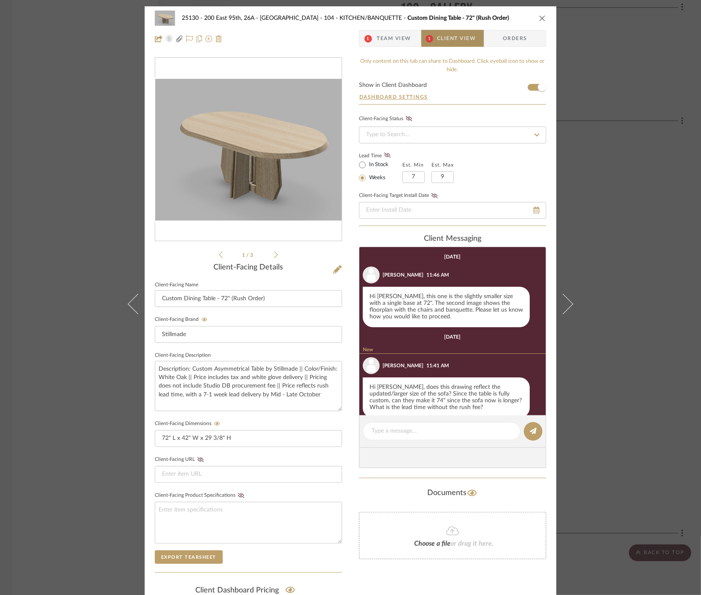
scroll to position [13, 0]
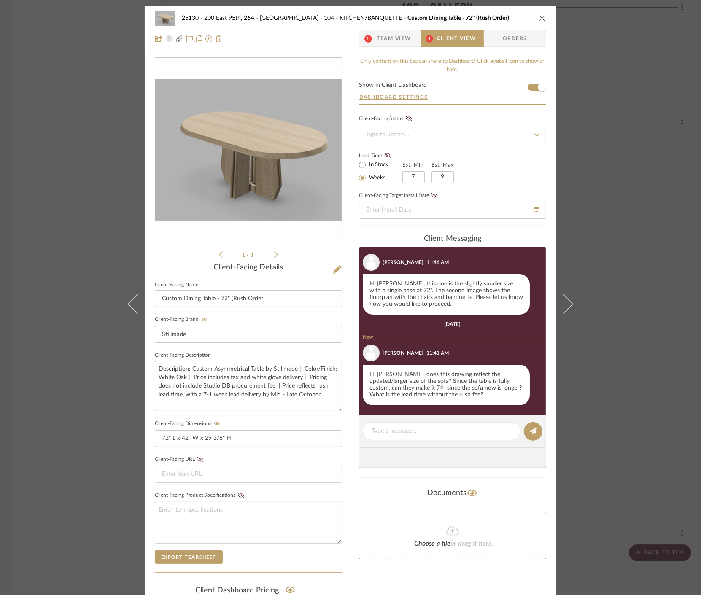
click at [275, 255] on icon at bounding box center [276, 255] width 4 height 8
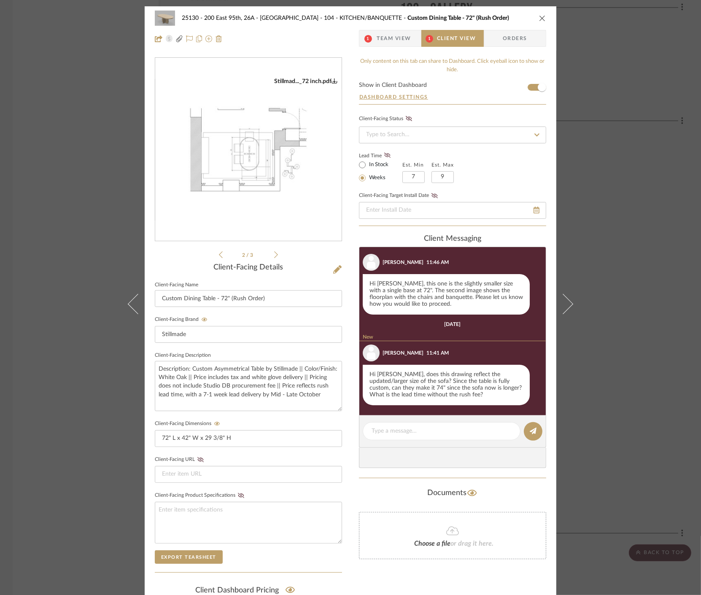
click at [275, 255] on icon at bounding box center [276, 255] width 4 height 8
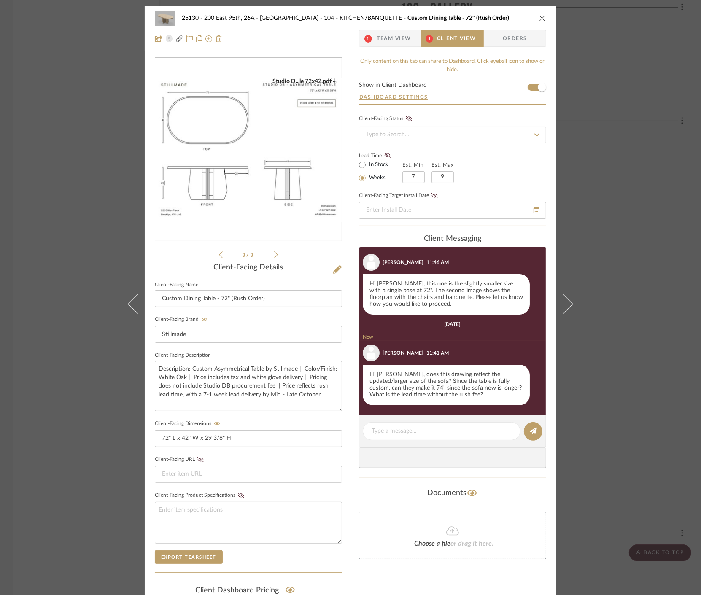
scroll to position [2, 0]
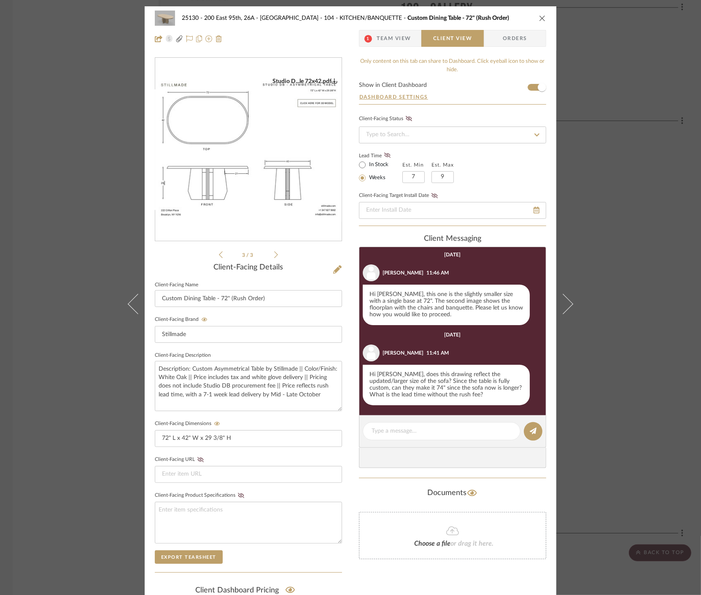
click at [219, 254] on icon at bounding box center [221, 255] width 4 height 8
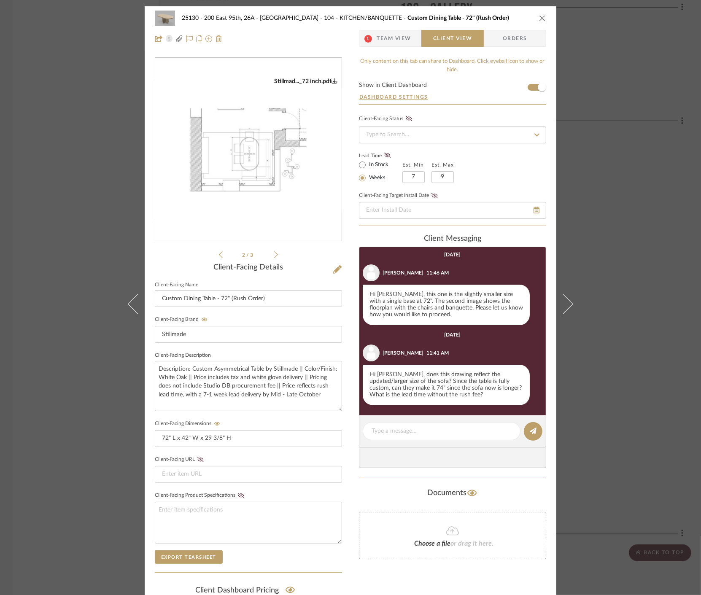
click at [219, 254] on icon at bounding box center [221, 255] width 4 height 8
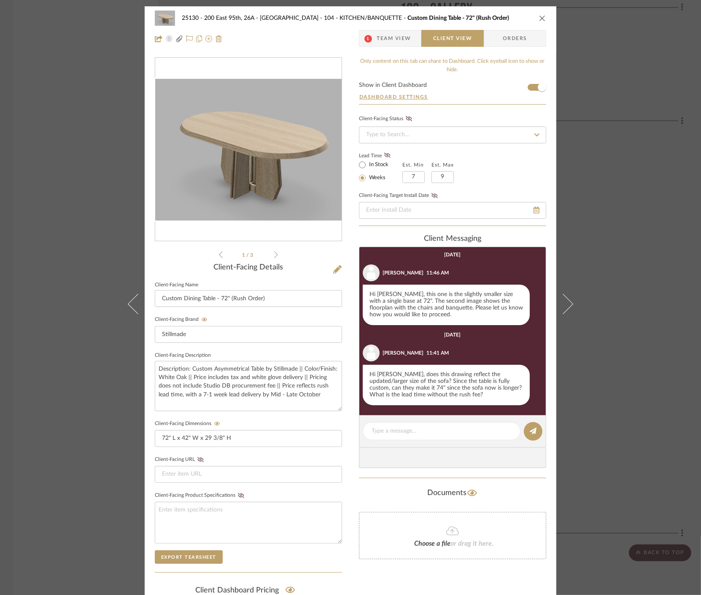
click at [636, 246] on div "25130 - 200 East 95th, 26A - Kosheleva 104 - KITCHEN/BANQUETTE Custom Dining Ta…" at bounding box center [350, 297] width 701 height 595
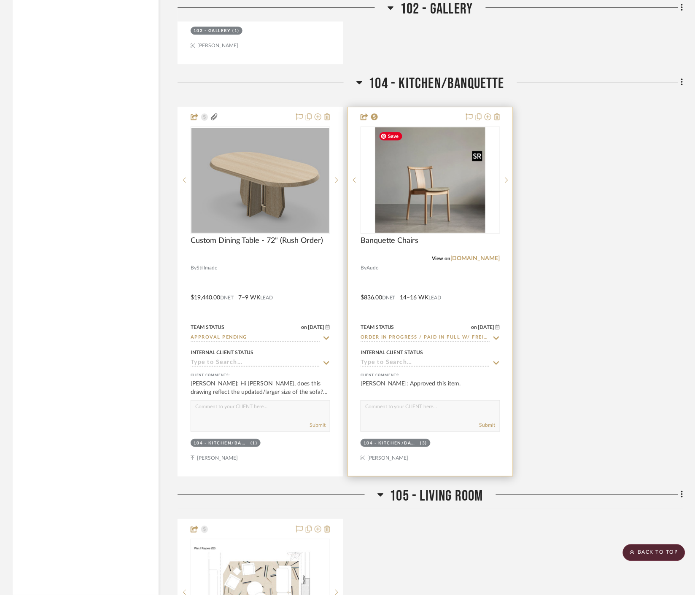
scroll to position [1406, 0]
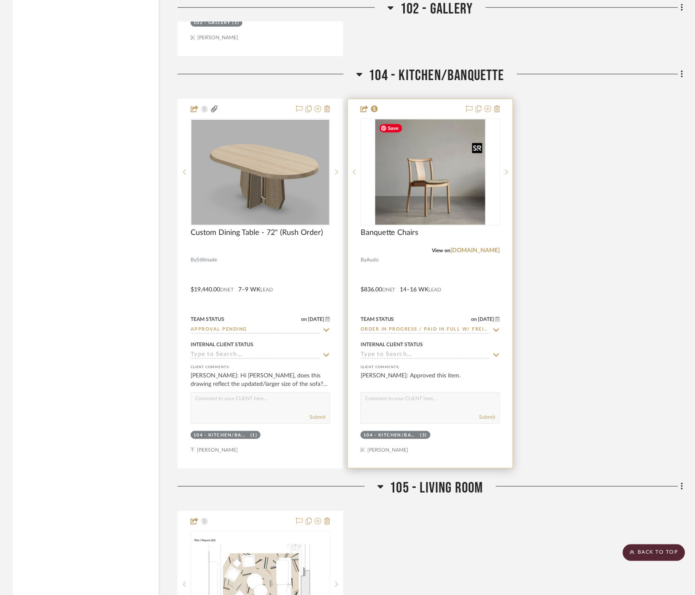
click at [431, 190] on img "0" at bounding box center [430, 171] width 111 height 105
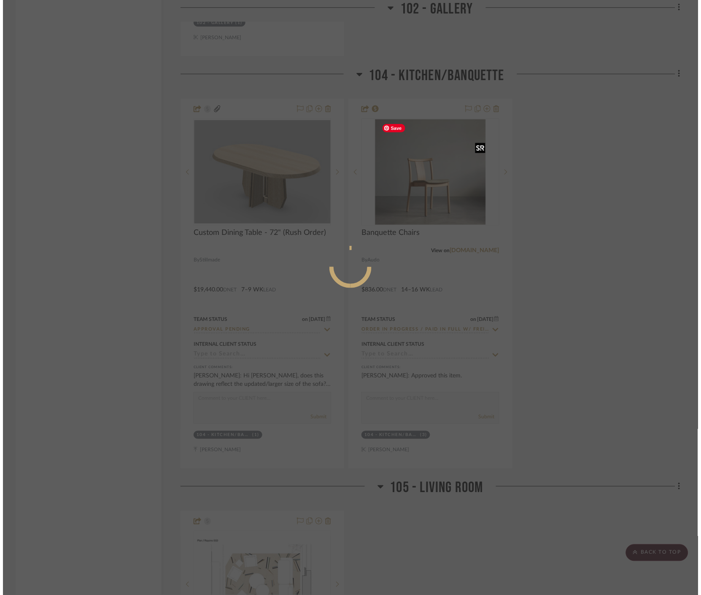
scroll to position [0, 0]
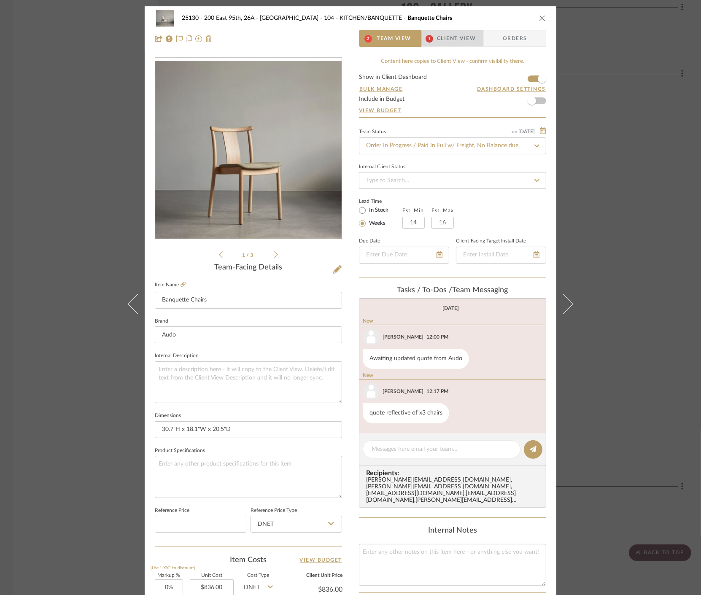
click at [453, 41] on span "Client View" at bounding box center [456, 38] width 39 height 17
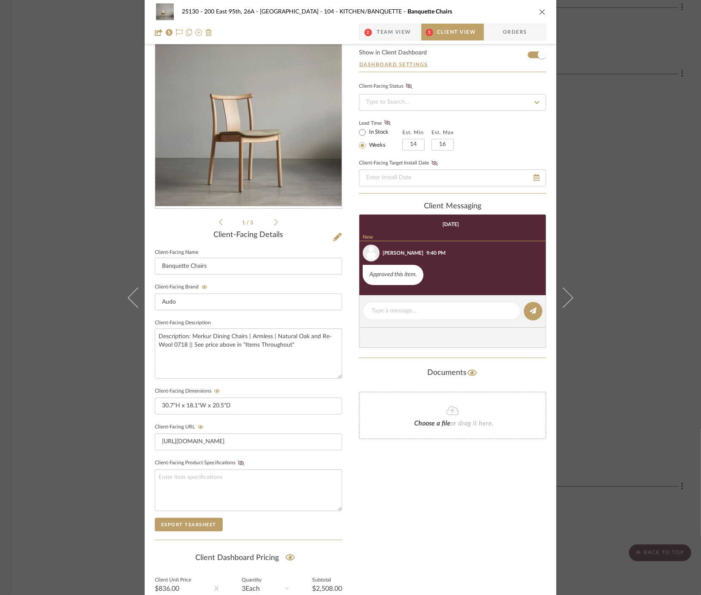
scroll to position [47, 0]
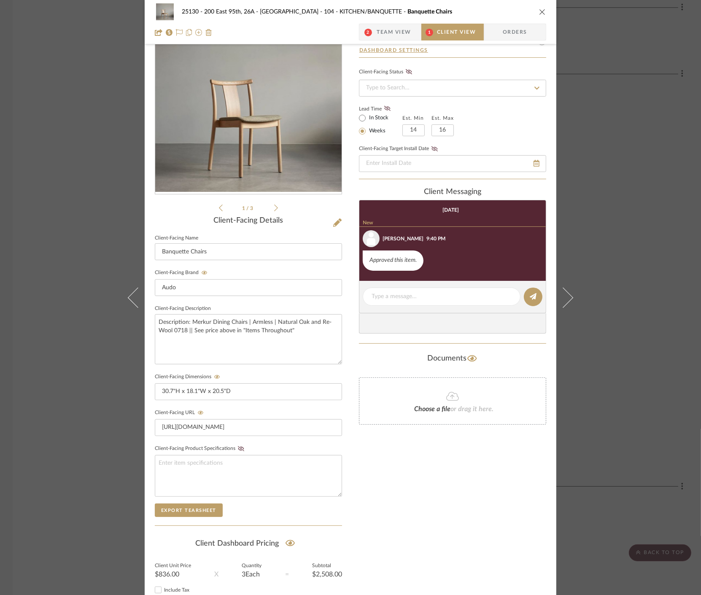
drag, startPoint x: 616, startPoint y: 310, endPoint x: 571, endPoint y: 345, distance: 57.1
click at [616, 309] on div "25130 - 200 East 95th, 26A - Kosheleva 104 - KITCHEN/BANQUETTE Banquette Chairs…" at bounding box center [350, 297] width 701 height 595
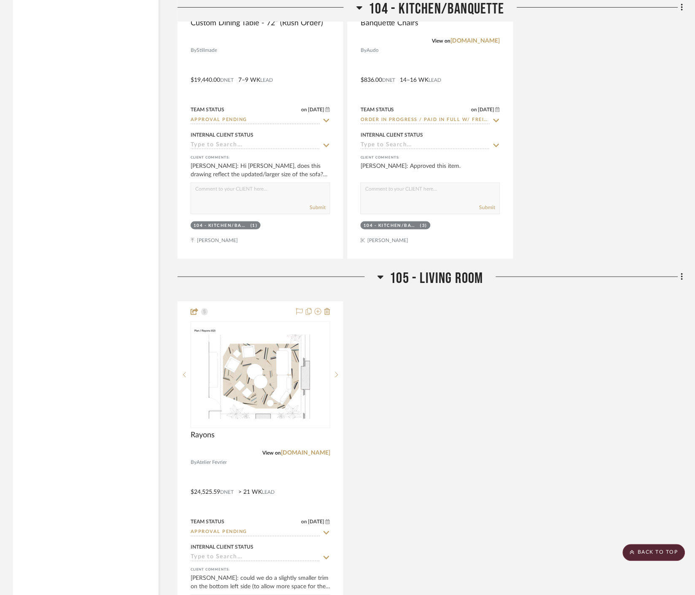
scroll to position [1734, 0]
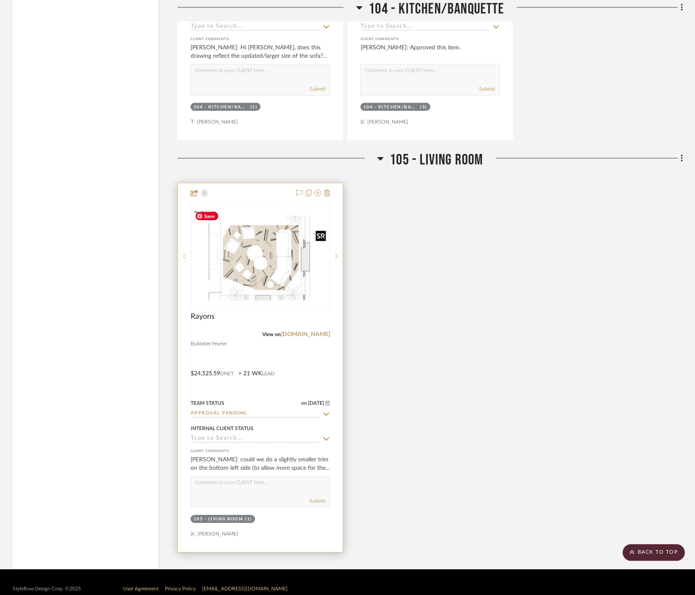
click at [0, 0] on img at bounding box center [0, 0] width 0 height 0
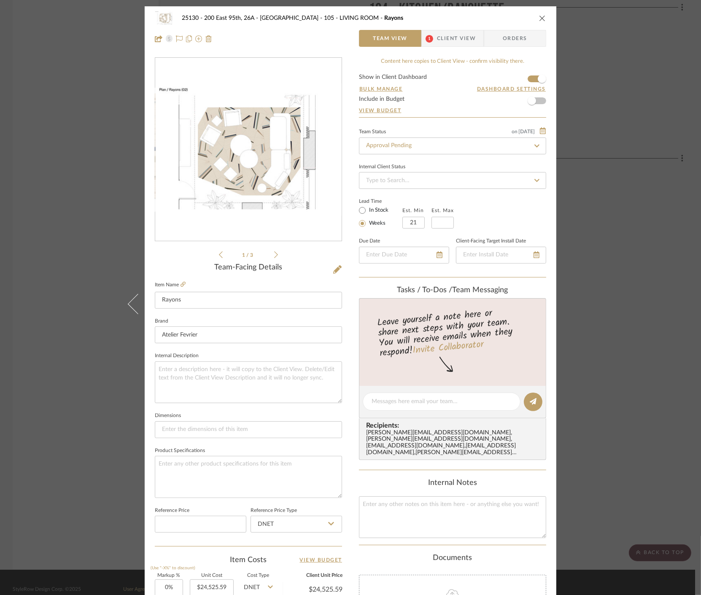
click at [452, 39] on span "Client View" at bounding box center [456, 38] width 39 height 17
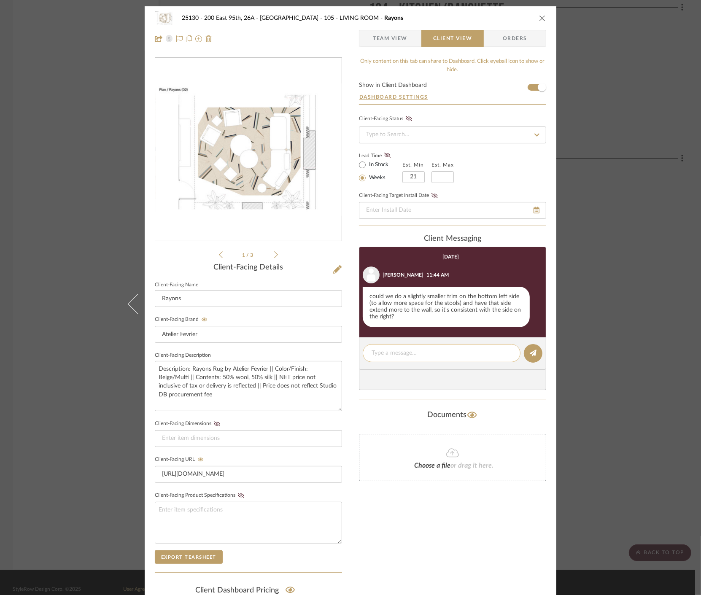
click at [404, 351] on textarea at bounding box center [442, 353] width 140 height 9
click at [618, 205] on div "25130 - 200 East 95th, 26A - Kosheleva 105 - LIVING ROOM Rayons Team View Clien…" at bounding box center [350, 297] width 701 height 595
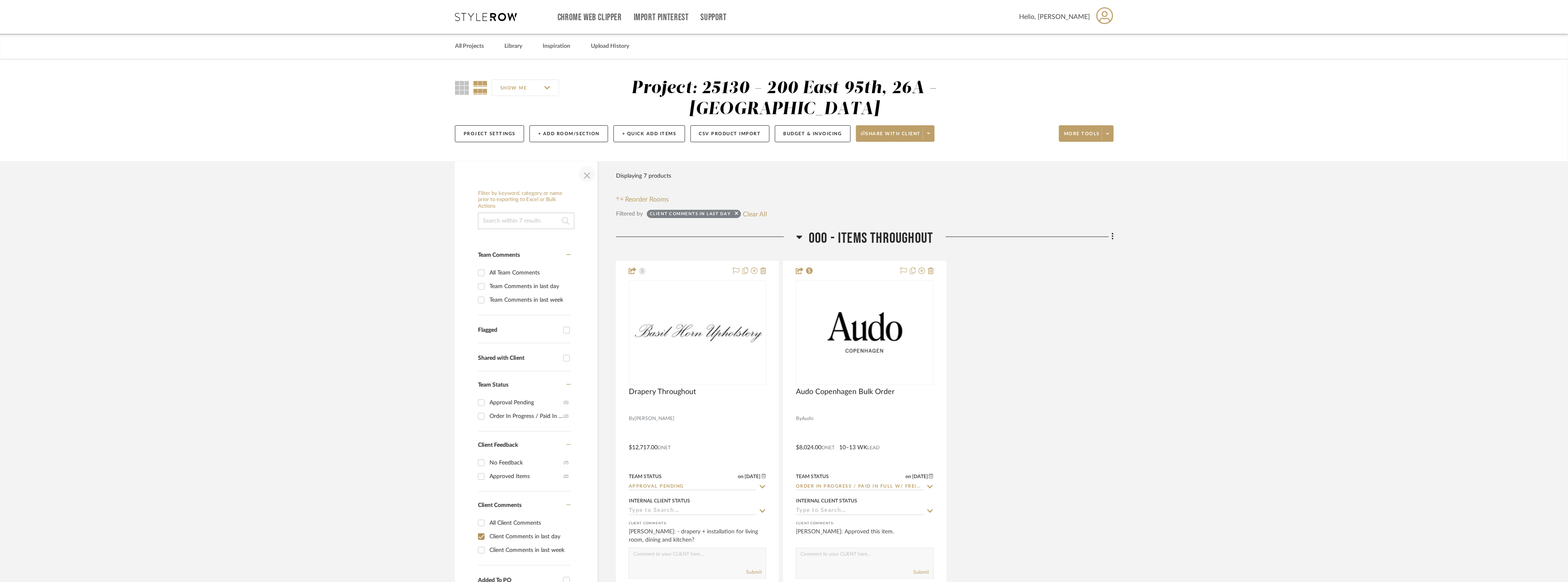
click at [583, 174] on span "button" at bounding box center [587, 174] width 20 height 20
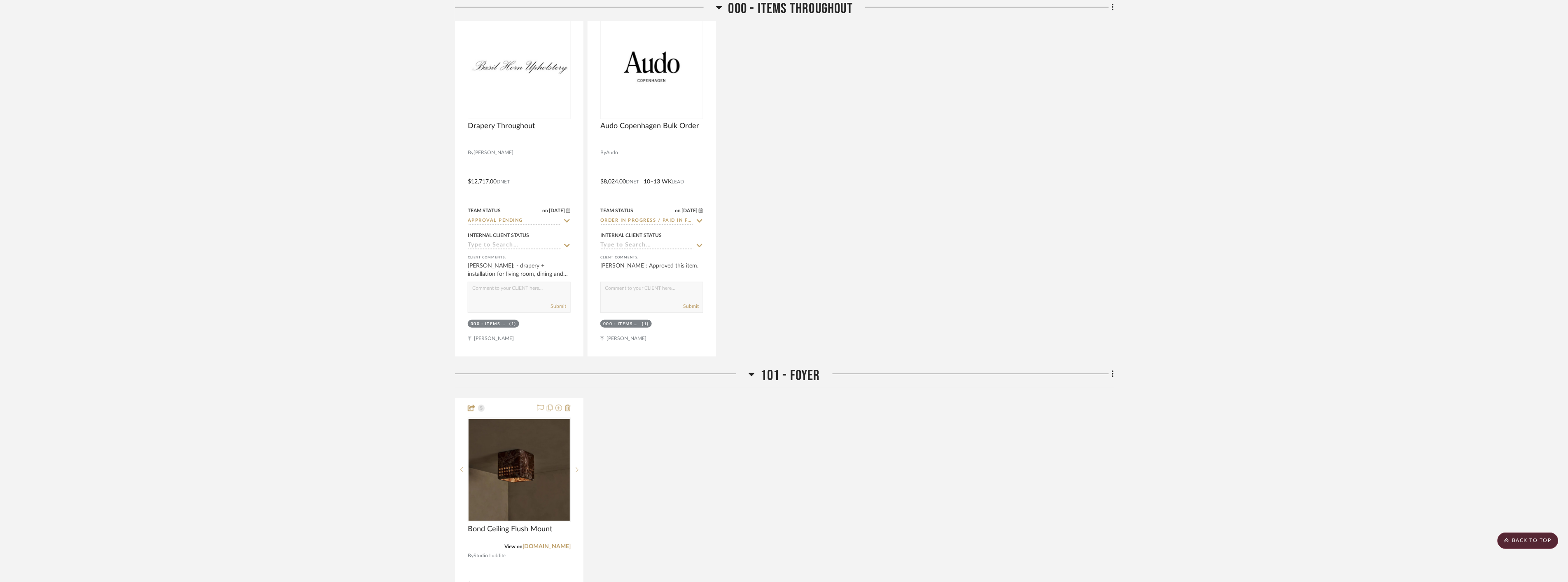
scroll to position [183, 0]
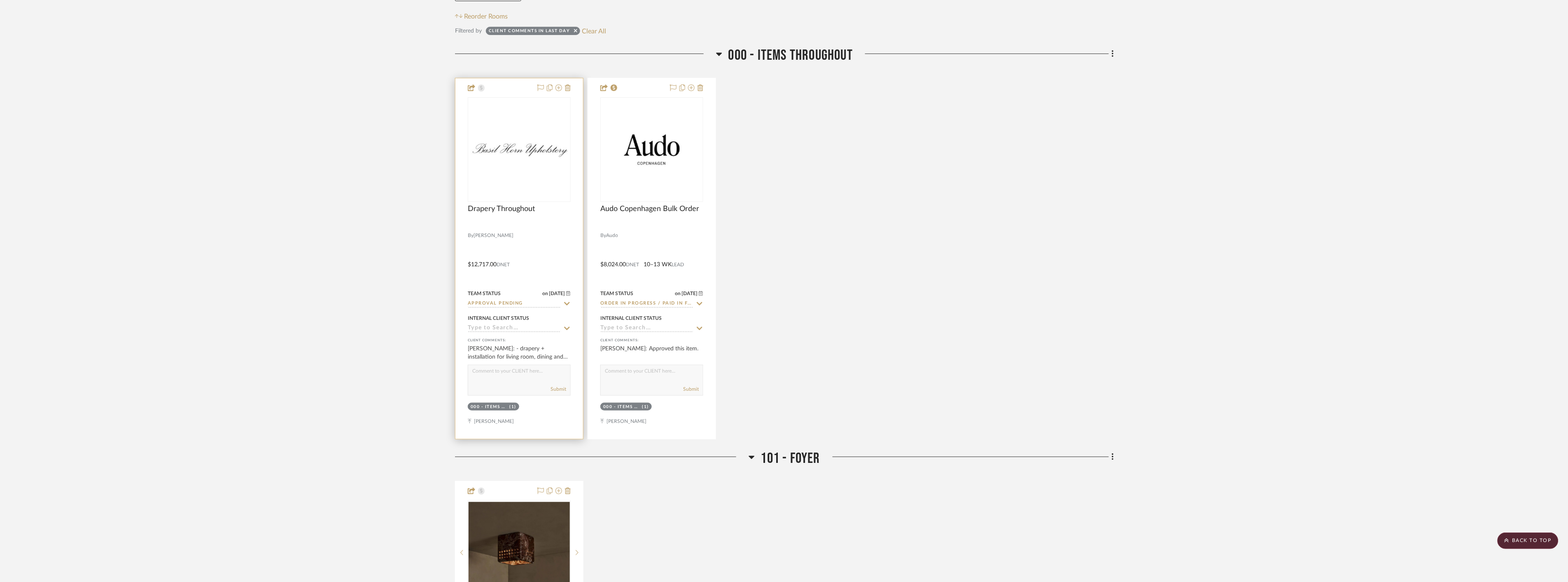
click at [546, 166] on div "0" at bounding box center [519, 149] width 103 height 104
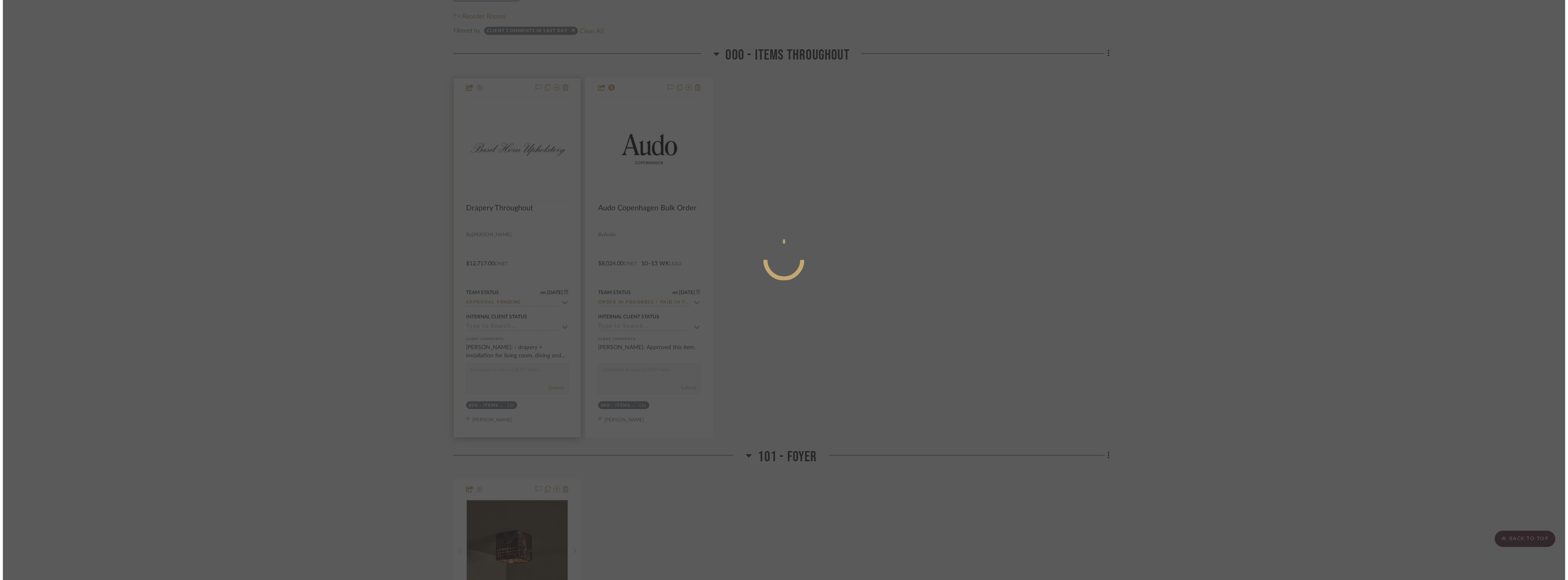
scroll to position [0, 0]
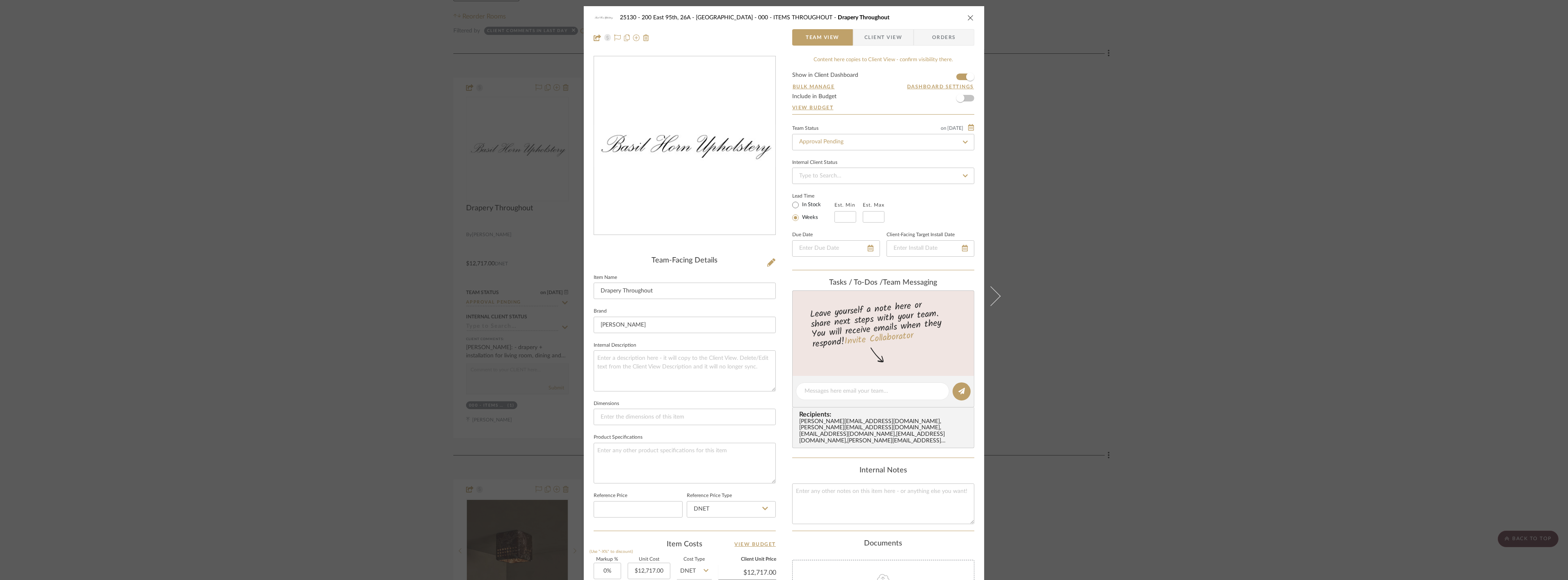
click at [682, 41] on span "Client View" at bounding box center [883, 37] width 38 height 17
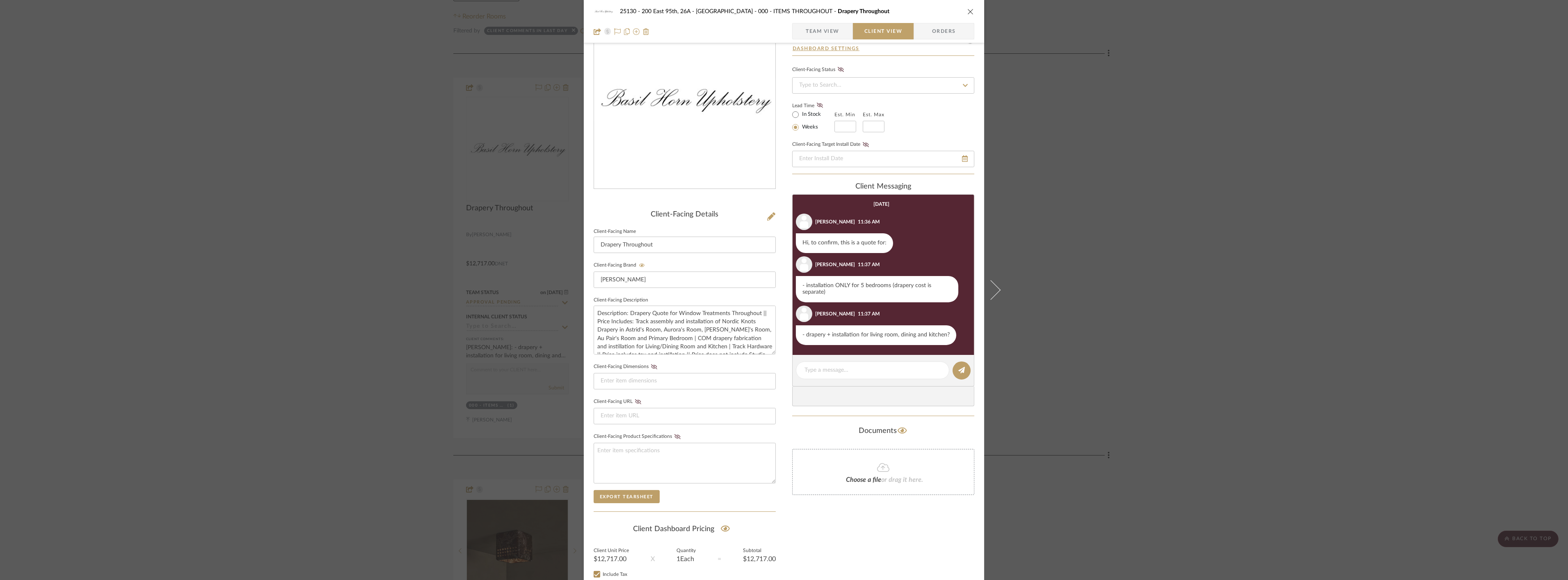
scroll to position [46, 0]
click at [682, 372] on textarea at bounding box center [873, 370] width 136 height 9
type textarea "Hi [PERSON_NAME] - We are still awaiting [PERSON_NAME]'s updated quote and will…"
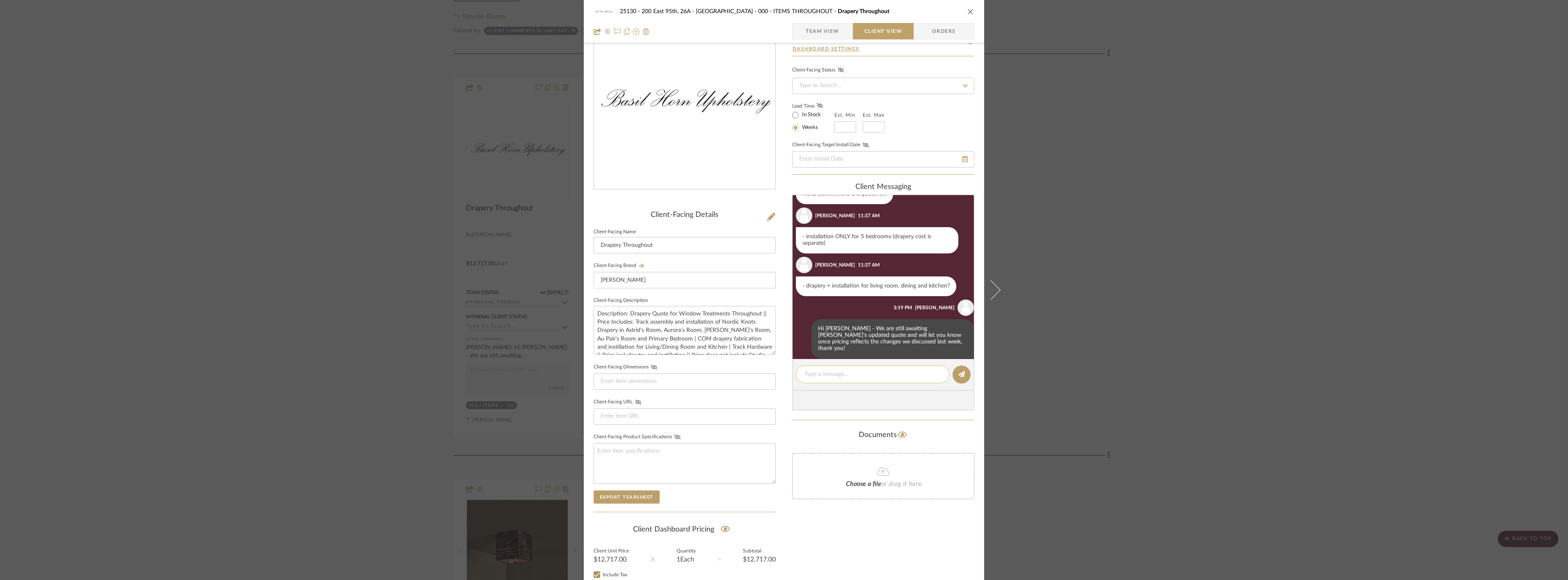
scroll to position [52, 0]
drag, startPoint x: 1129, startPoint y: 326, endPoint x: 1070, endPoint y: 338, distance: 60.2
click at [682, 326] on div "25130 - 200 East 95th, 26A - Kosheleva 000 - ITEMS THROUGHOUT [GEOGRAPHIC_DATA]…" at bounding box center [784, 290] width 1568 height 580
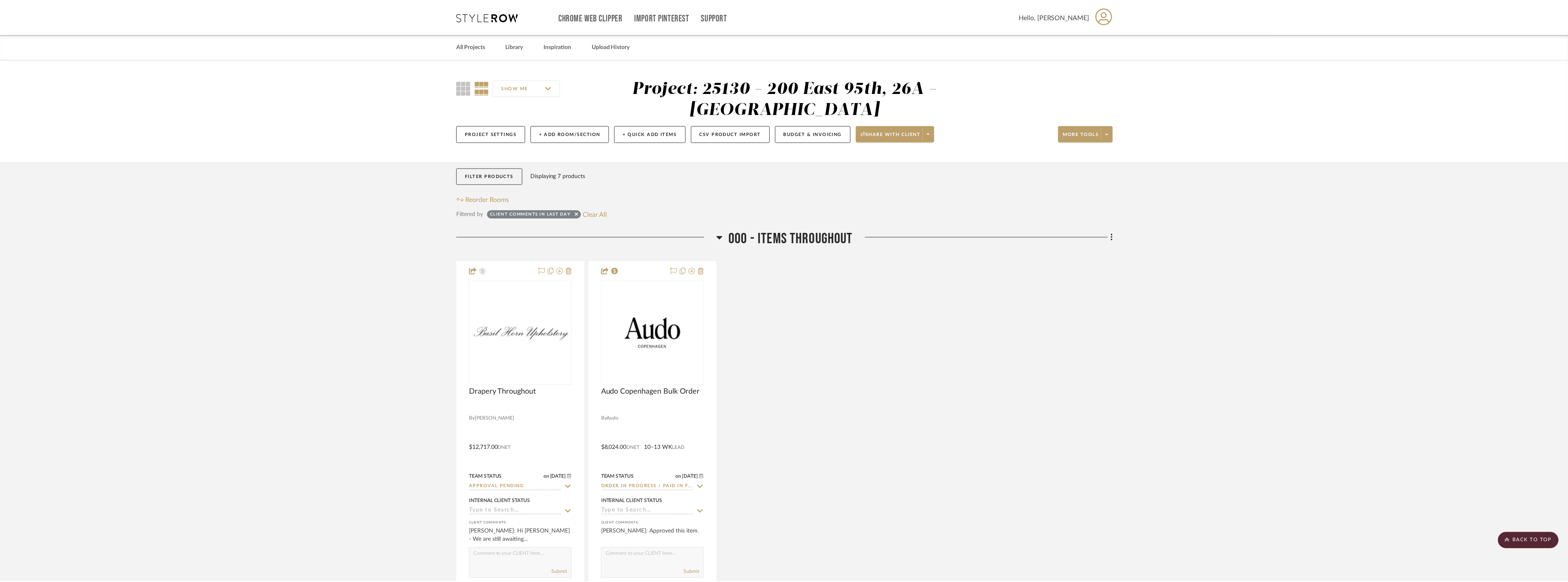
scroll to position [183, 0]
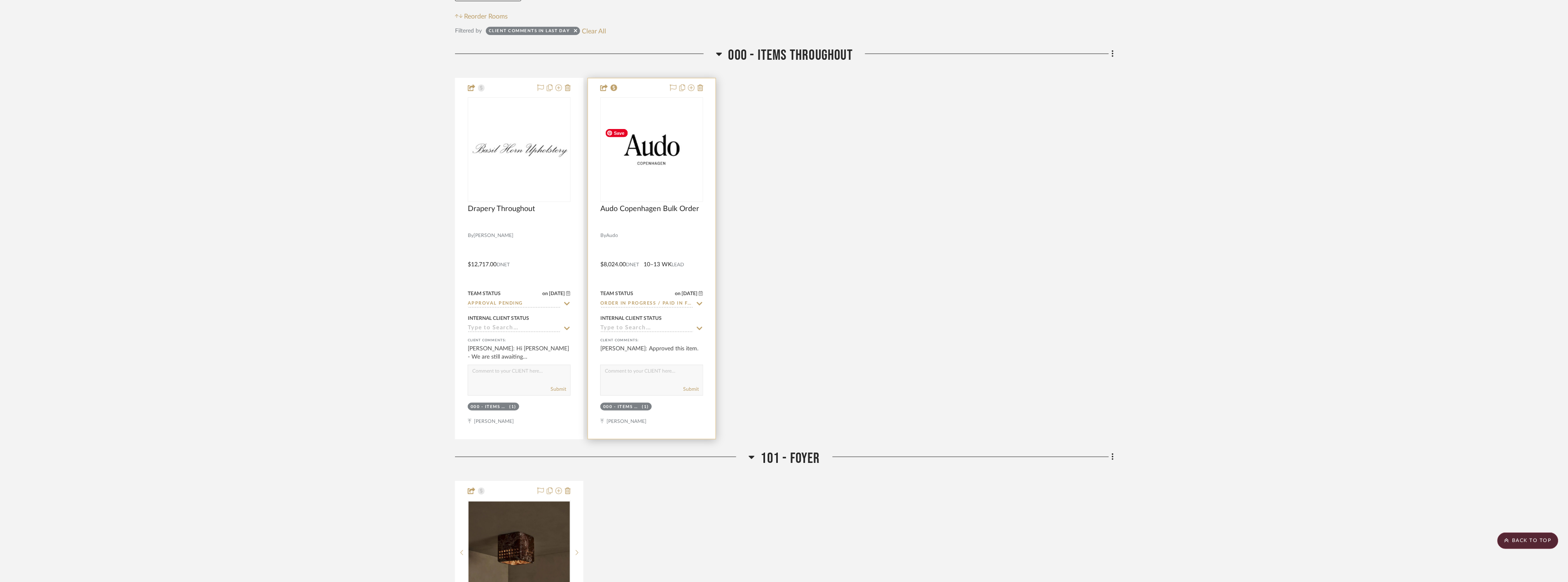
click at [667, 163] on img "0" at bounding box center [652, 148] width 102 height 50
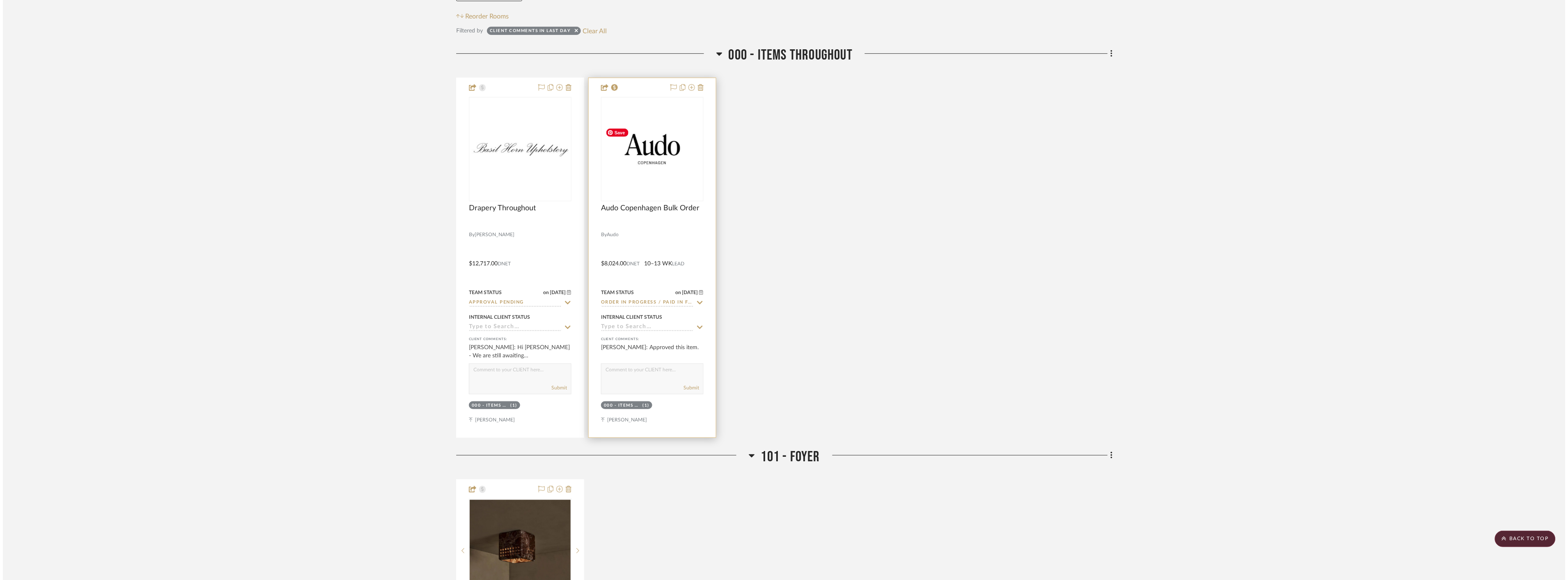
scroll to position [0, 0]
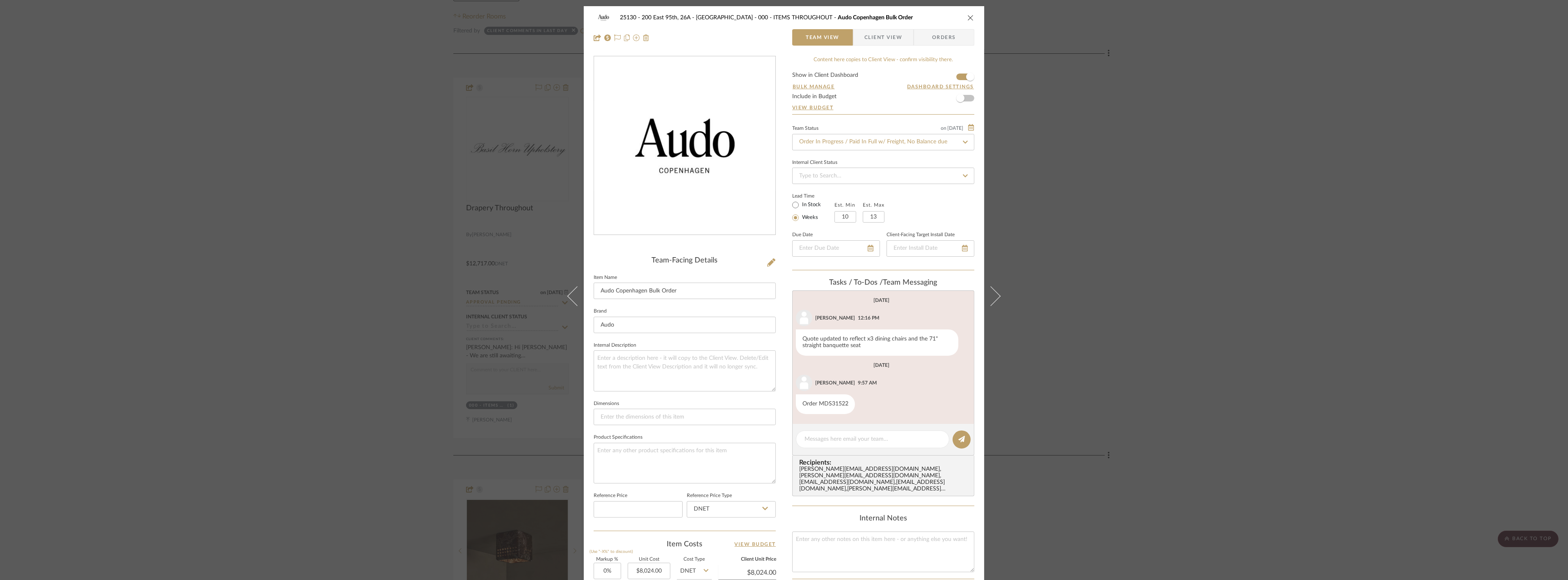
click at [682, 41] on span "Client View" at bounding box center [883, 37] width 38 height 17
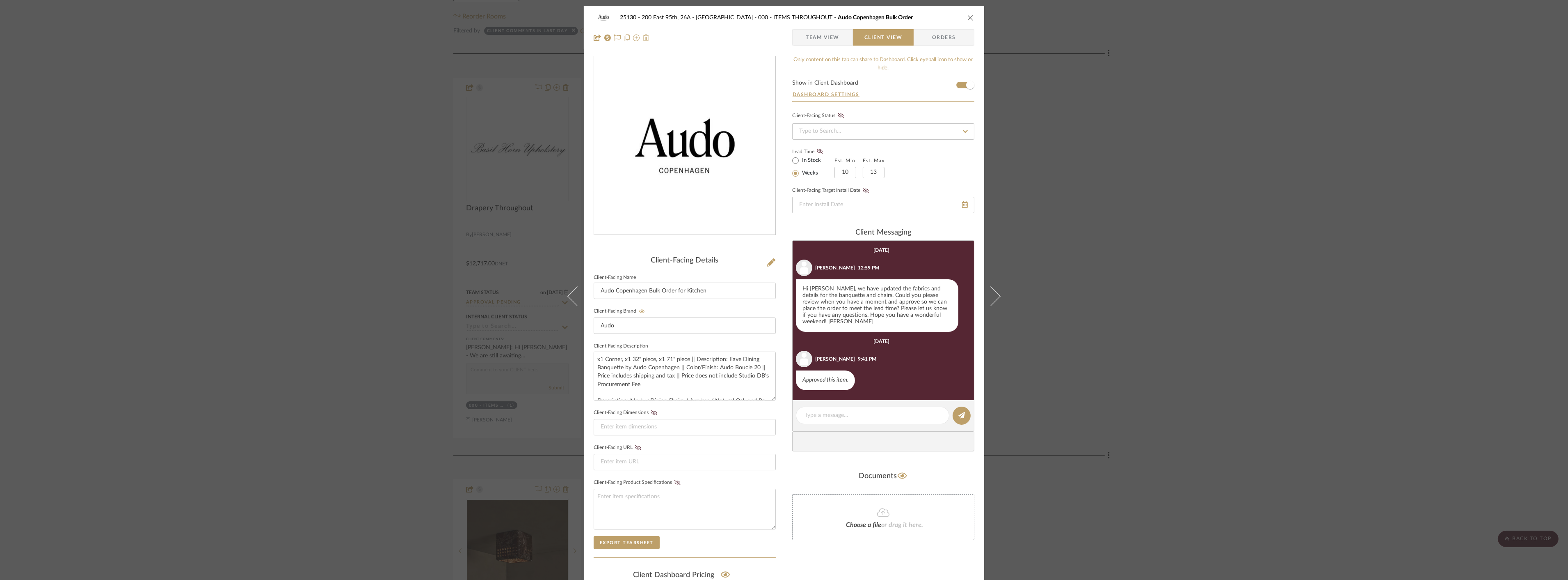
click at [682, 256] on div "25130 - 200 East 95th, 26A - Kosheleva 000 - ITEMS THROUGHOUT Audo Copenhagen B…" at bounding box center [784, 290] width 1568 height 580
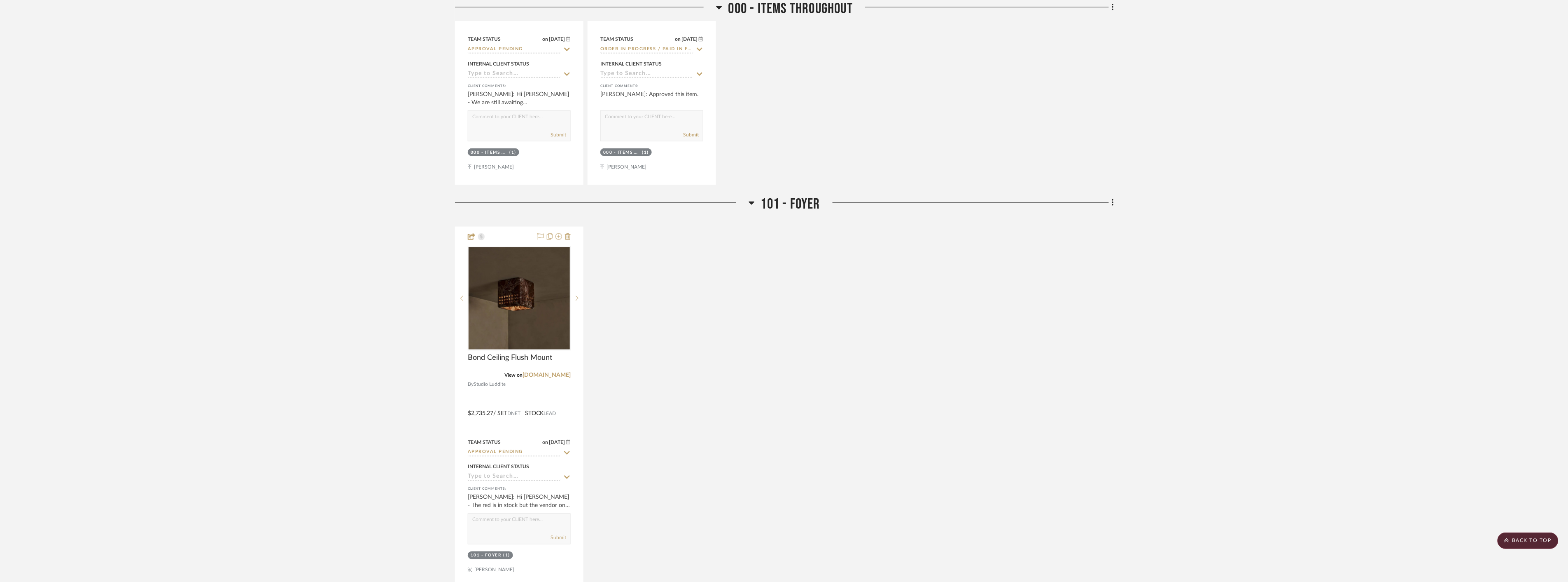
scroll to position [549, 0]
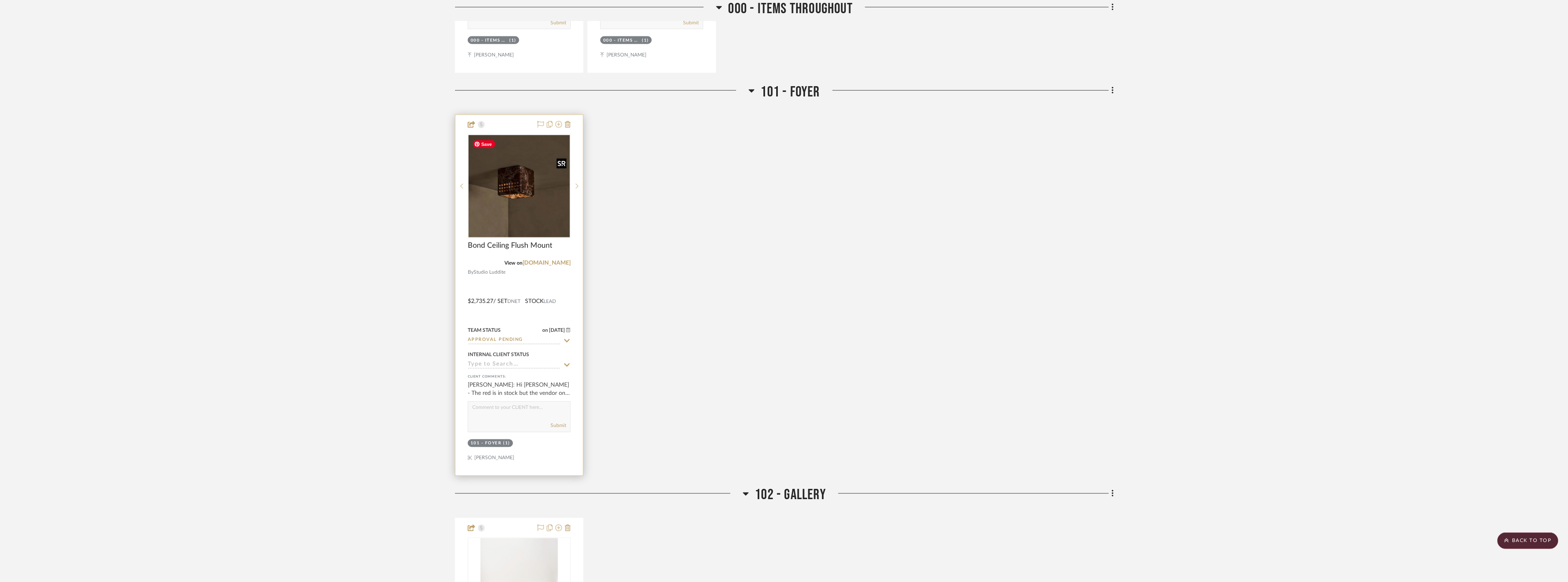
click at [546, 187] on img "0" at bounding box center [519, 187] width 102 height 102
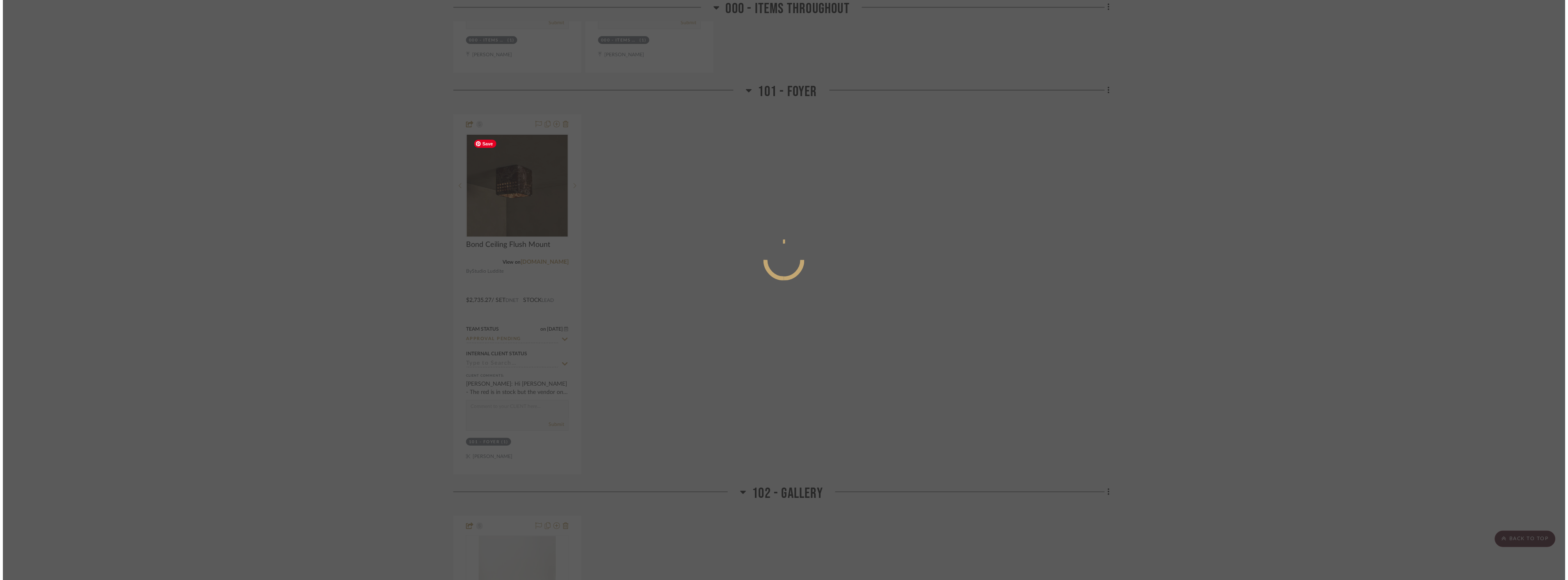
scroll to position [0, 0]
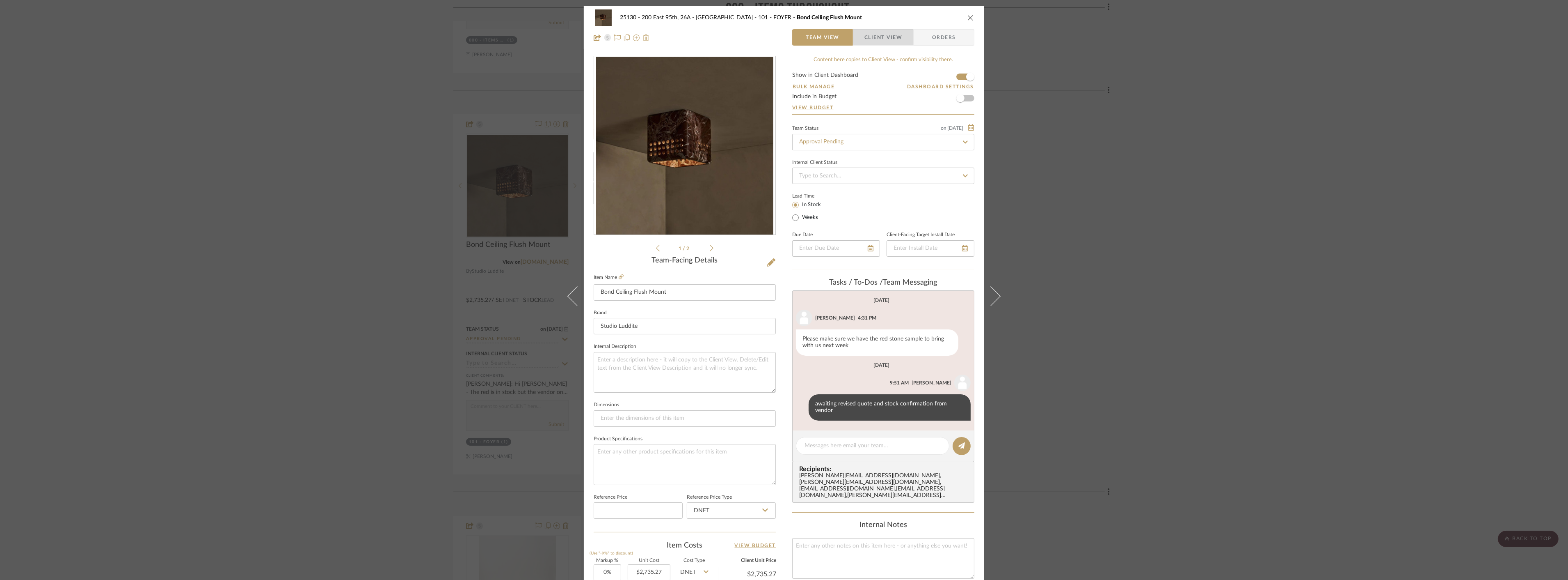
click at [682, 33] on span "Client View" at bounding box center [883, 37] width 38 height 17
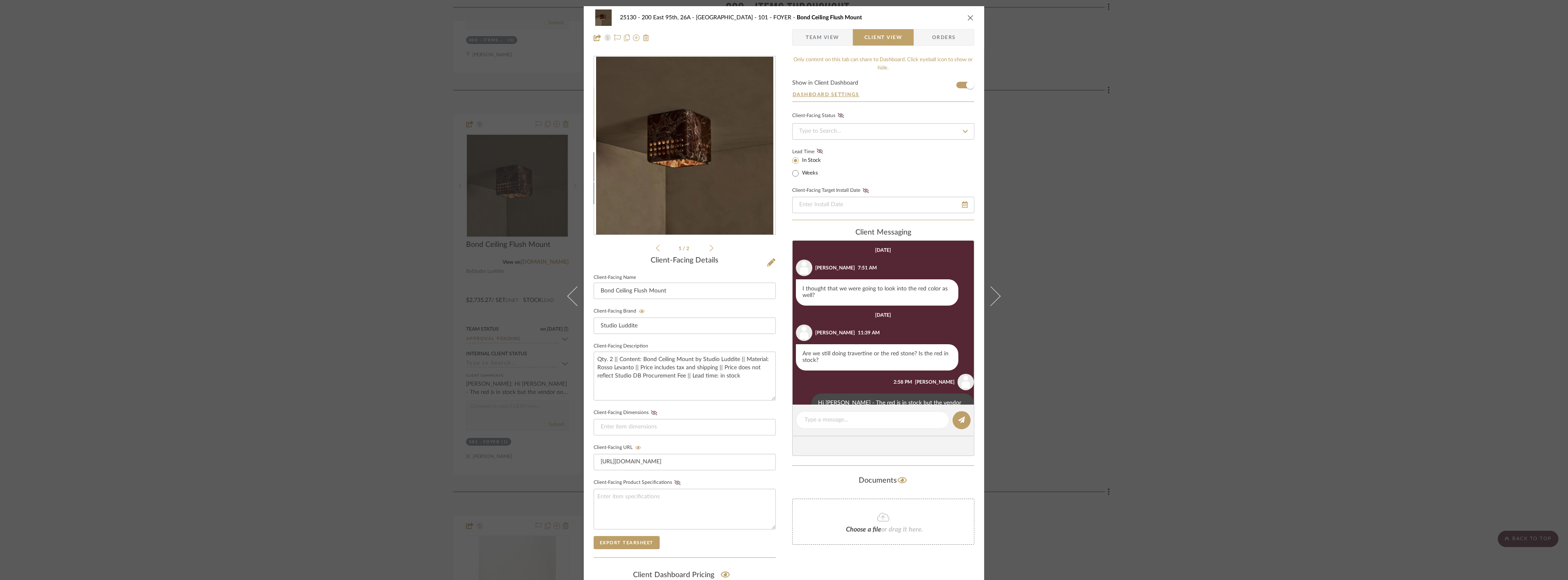
scroll to position [38, 0]
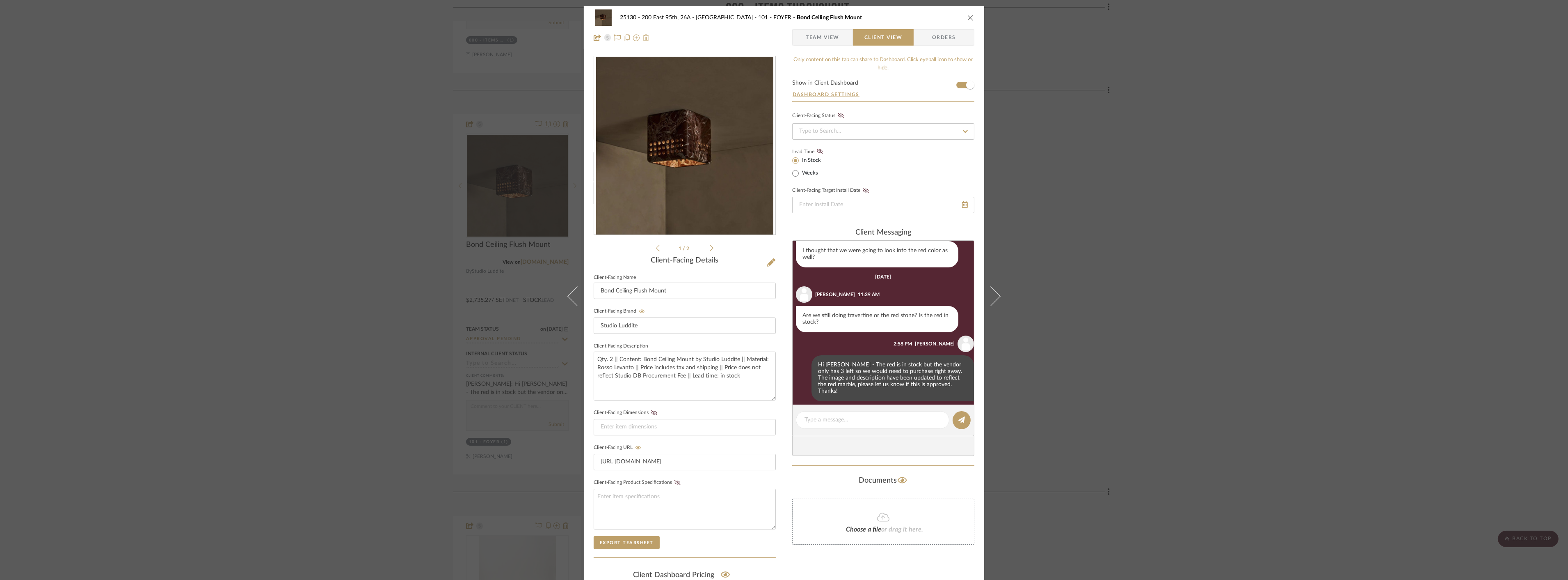
click at [682, 376] on div "25130 - 200 East 95th, 26A - Kosheleva 101 - FOYER Bond Ceiling Flush Mount Tea…" at bounding box center [784, 290] width 1568 height 580
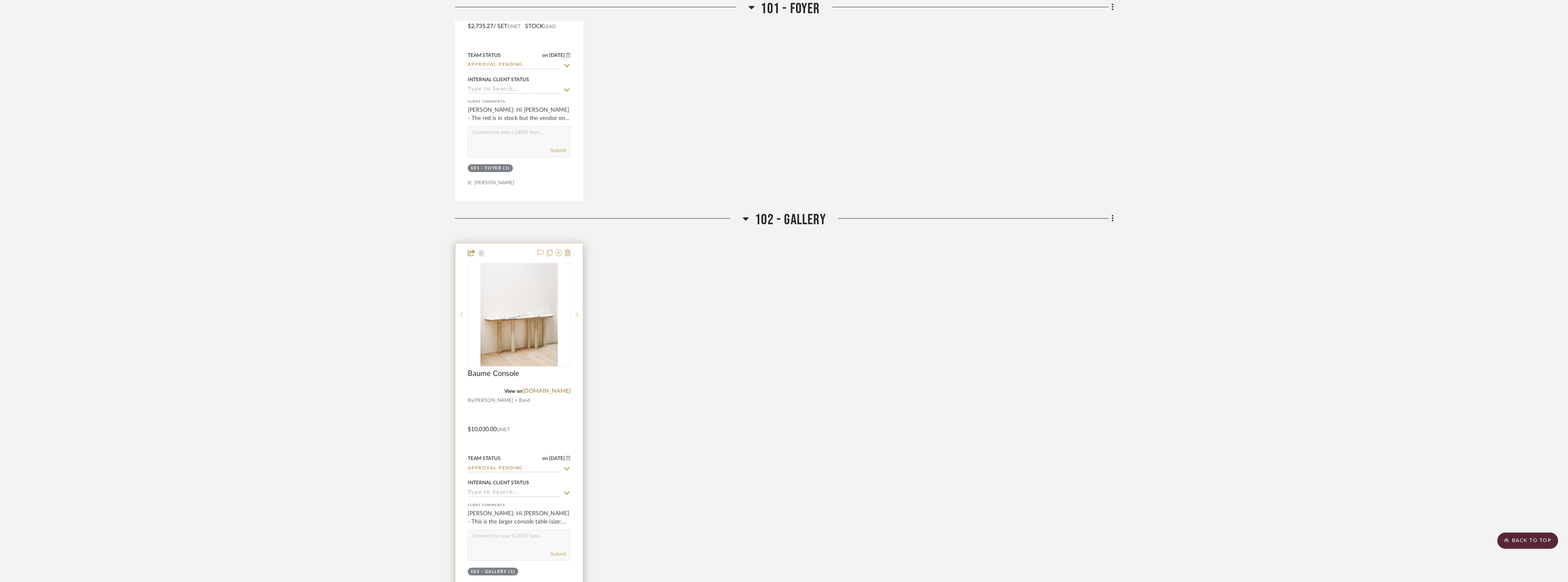
scroll to position [870, 0]
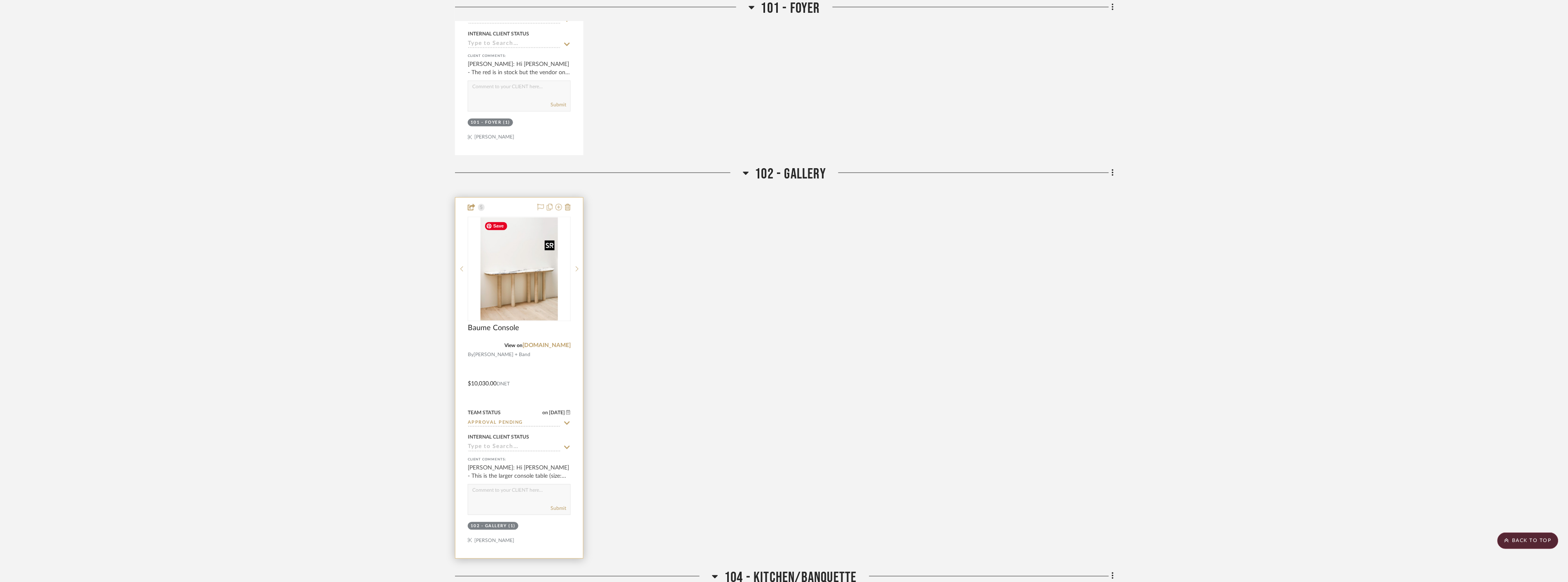
click at [520, 290] on img "0" at bounding box center [518, 269] width 77 height 103
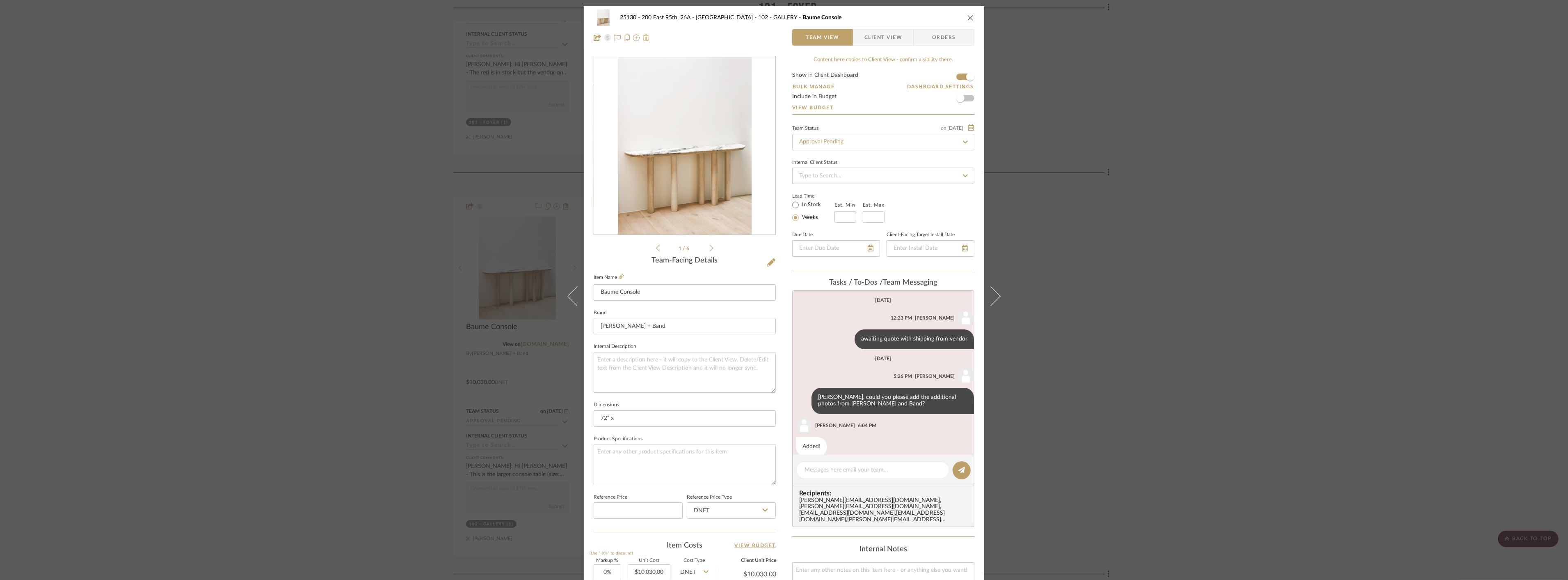
scroll to position [12, 0]
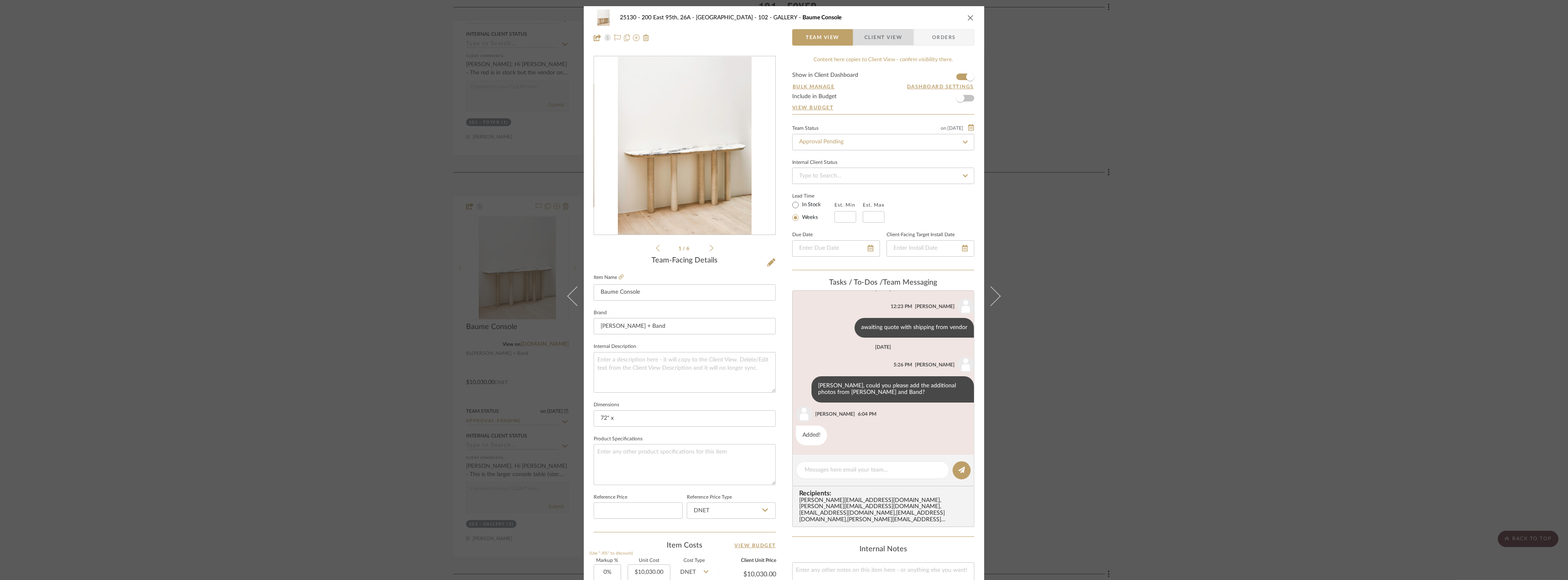
click at [682, 39] on span "Client View" at bounding box center [883, 37] width 38 height 17
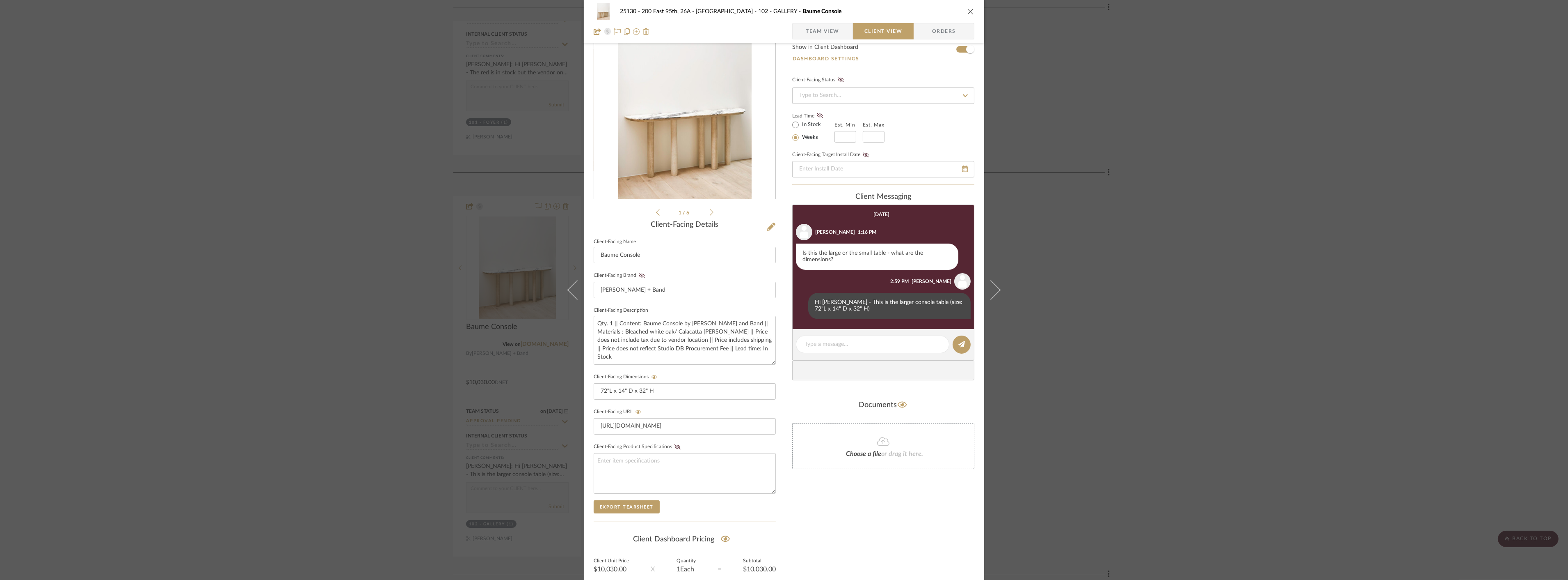
scroll to position [46, 0]
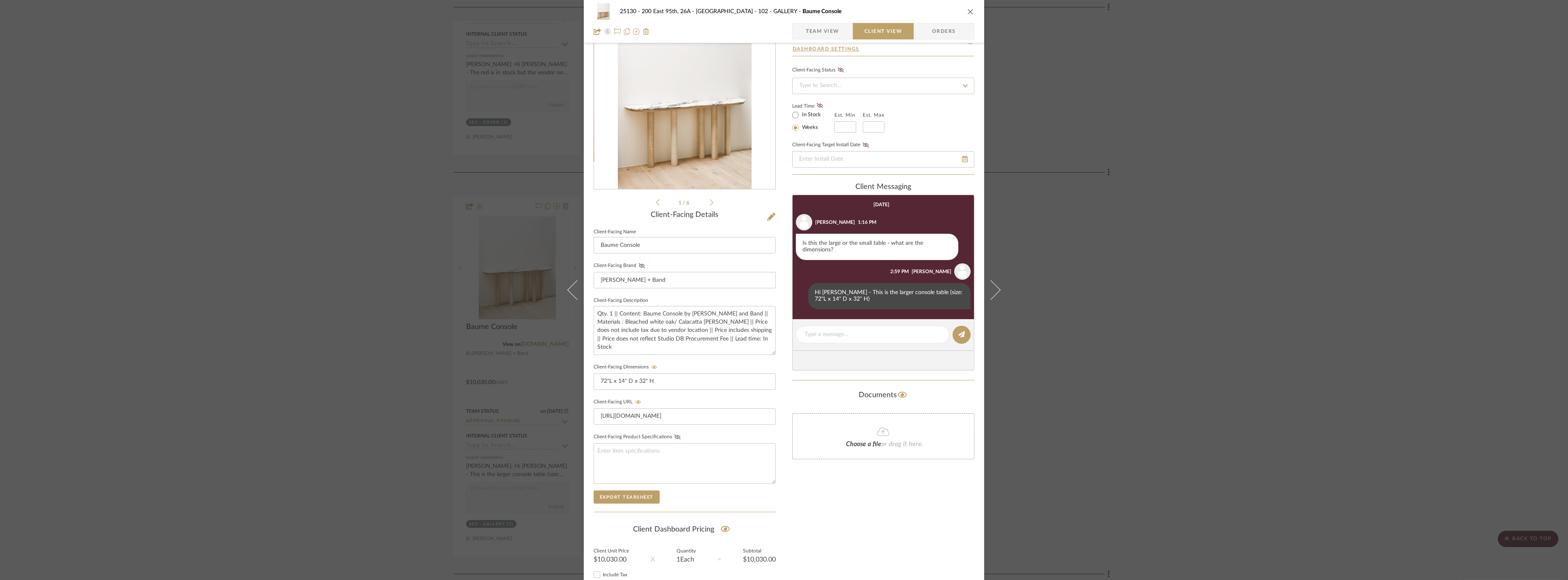
click at [682, 370] on div "25130 - 200 East 95th, 26A - Kosheleva 102 - GALLERY Baume Console Team View Cl…" at bounding box center [784, 290] width 1568 height 580
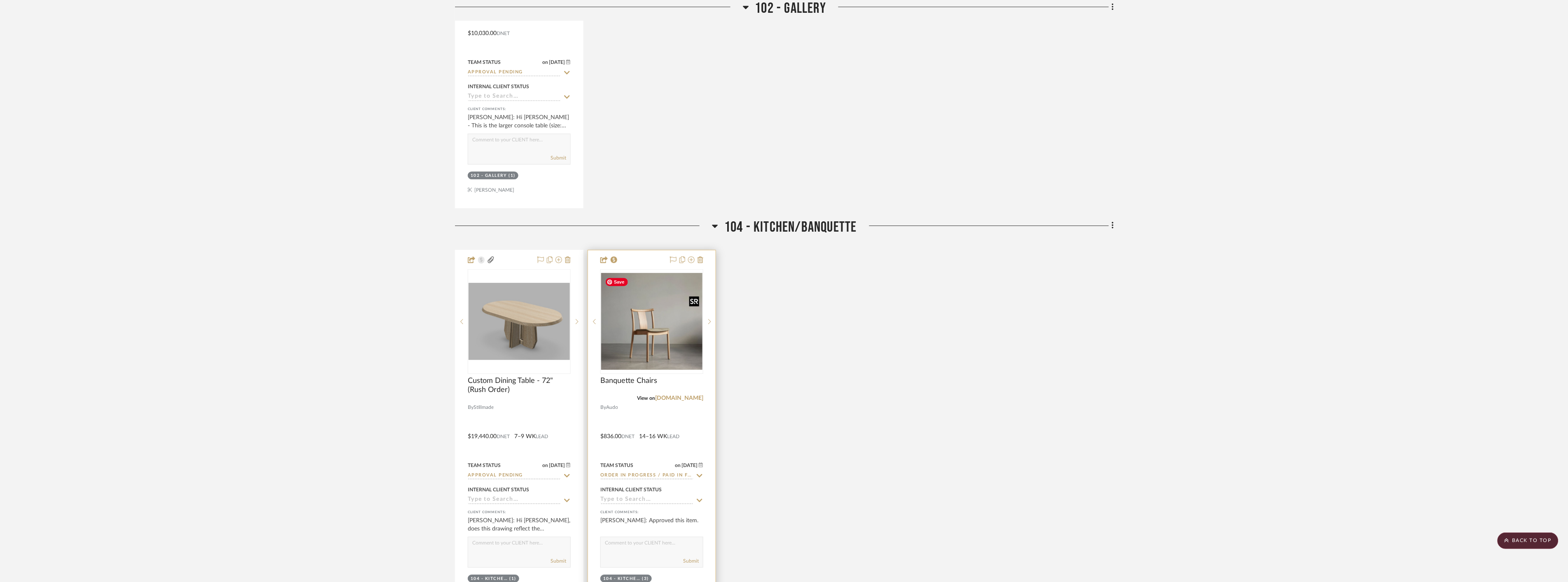
scroll to position [1236, 0]
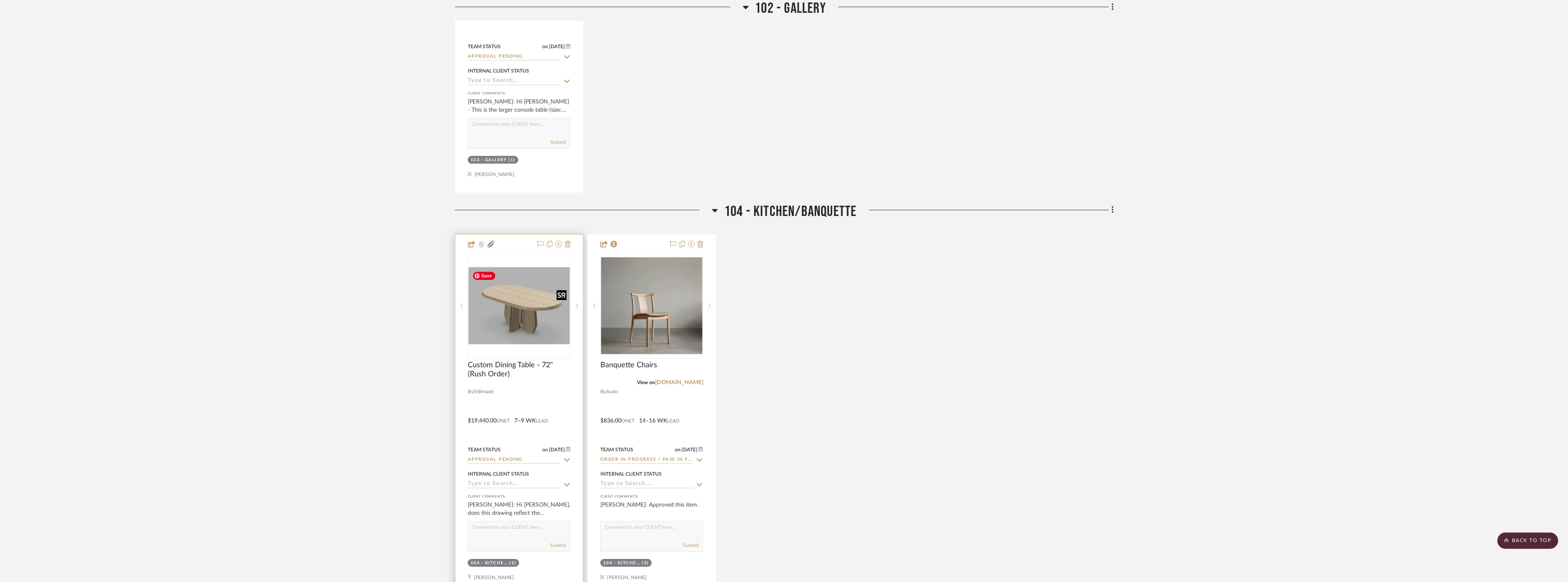
click at [541, 313] on img "0" at bounding box center [519, 305] width 102 height 77
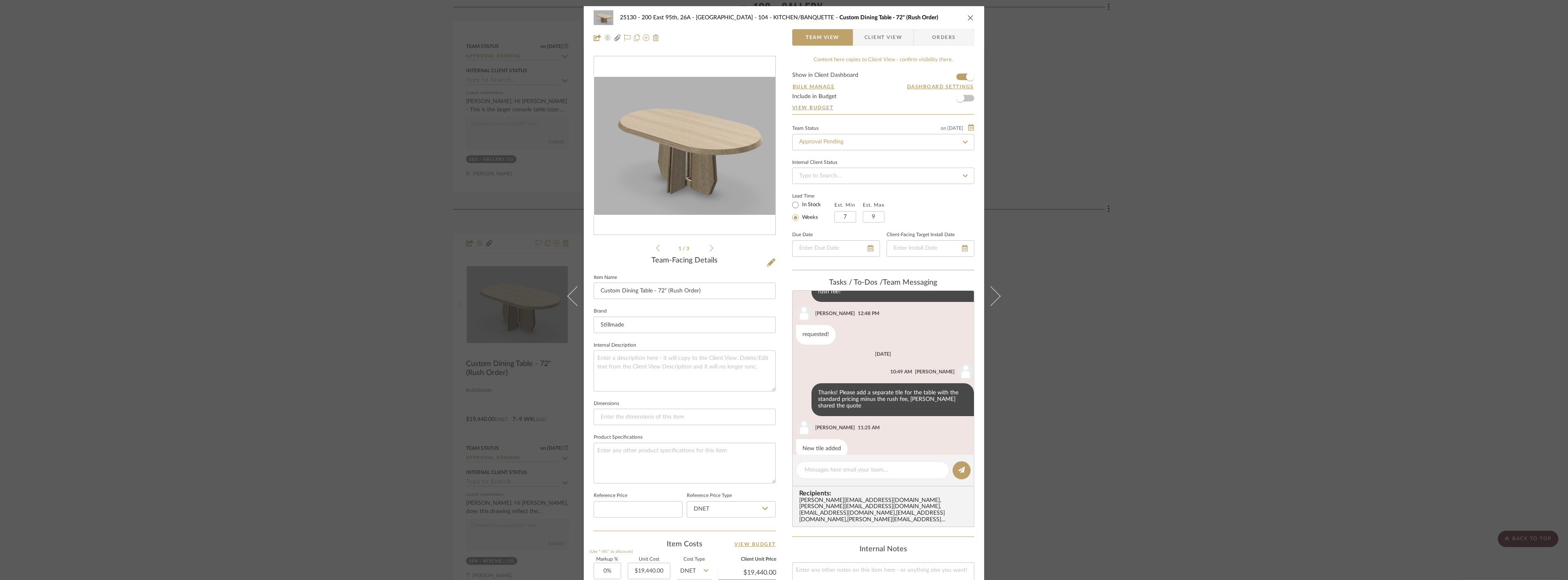
scroll to position [60, 0]
click at [682, 42] on div "25130 - 200 East 95th, 26A - Kosheleva 104 - KITCHEN/BANQUETTE Custom Dining Ta…" at bounding box center [784, 27] width 401 height 43
click at [682, 40] on span "Client View" at bounding box center [883, 37] width 38 height 17
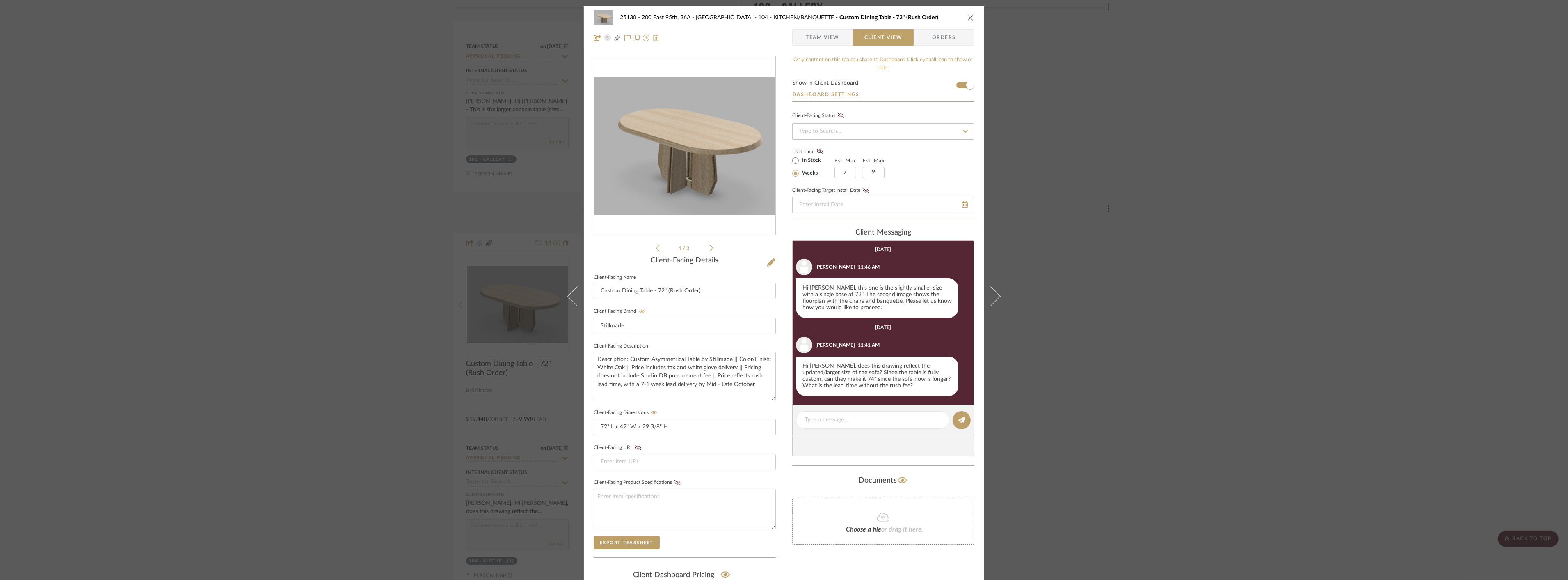
scroll to position [2, 0]
click at [682, 249] on icon at bounding box center [712, 248] width 4 height 8
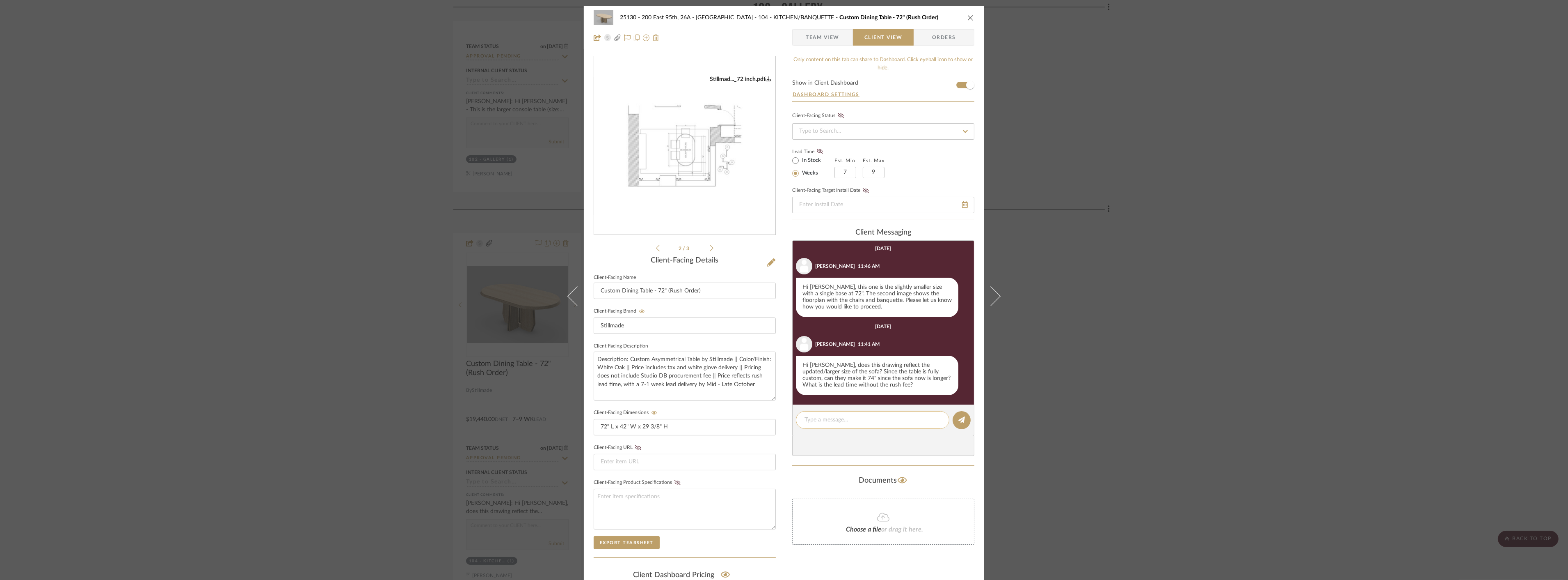
click at [682, 419] on textarea at bounding box center [873, 419] width 136 height 9
click at [682, 420] on textarea "Hi [PERSON_NAME] - Yes, this drawings reflects te 72" table" at bounding box center [873, 419] width 136 height 9
click at [682, 420] on textarea "Hi [PERSON_NAME] - Yes, this drawings reflects the 72" table" at bounding box center [873, 419] width 136 height 9
type textarea "Hi [PERSON_NAME] - Yes, this drawings reflects the 72" table. We've requested a…"
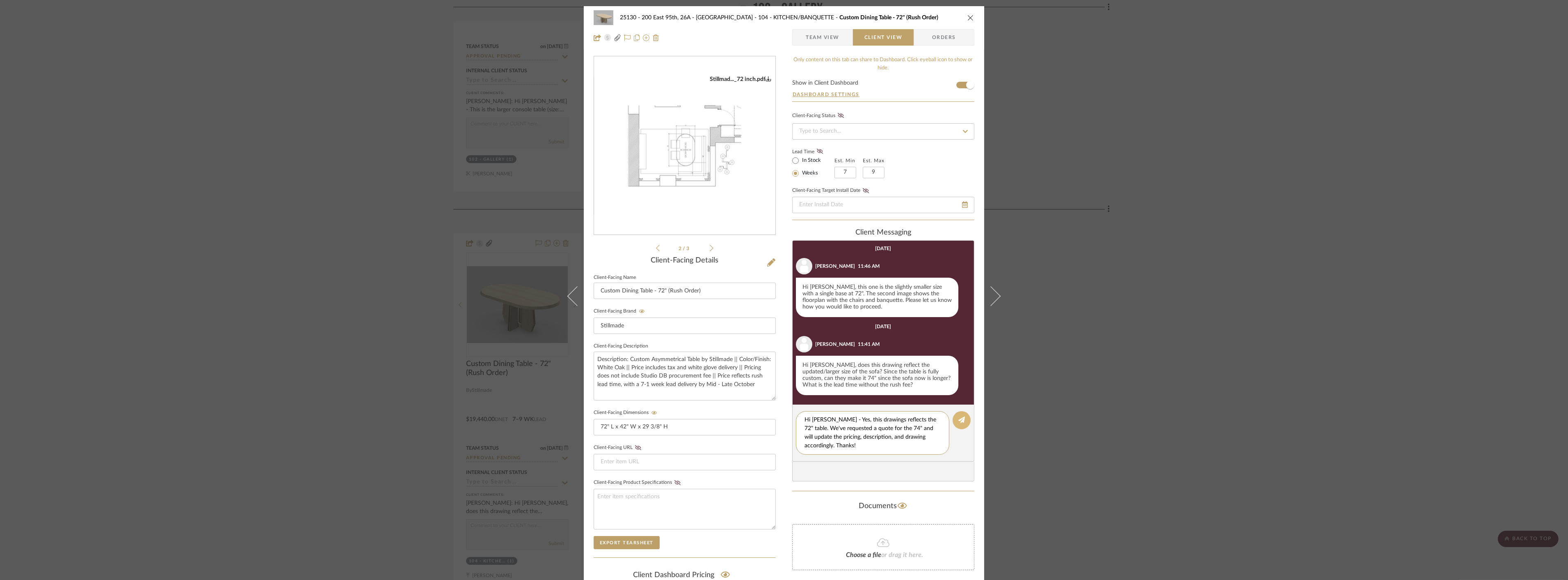
click at [682, 417] on button at bounding box center [962, 419] width 18 height 18
click at [682, 338] on div "25130 - 200 East 95th, 26A - Kosheleva 104 - KITCHEN/BANQUETTE Custom Dining Ta…" at bounding box center [784, 290] width 1568 height 580
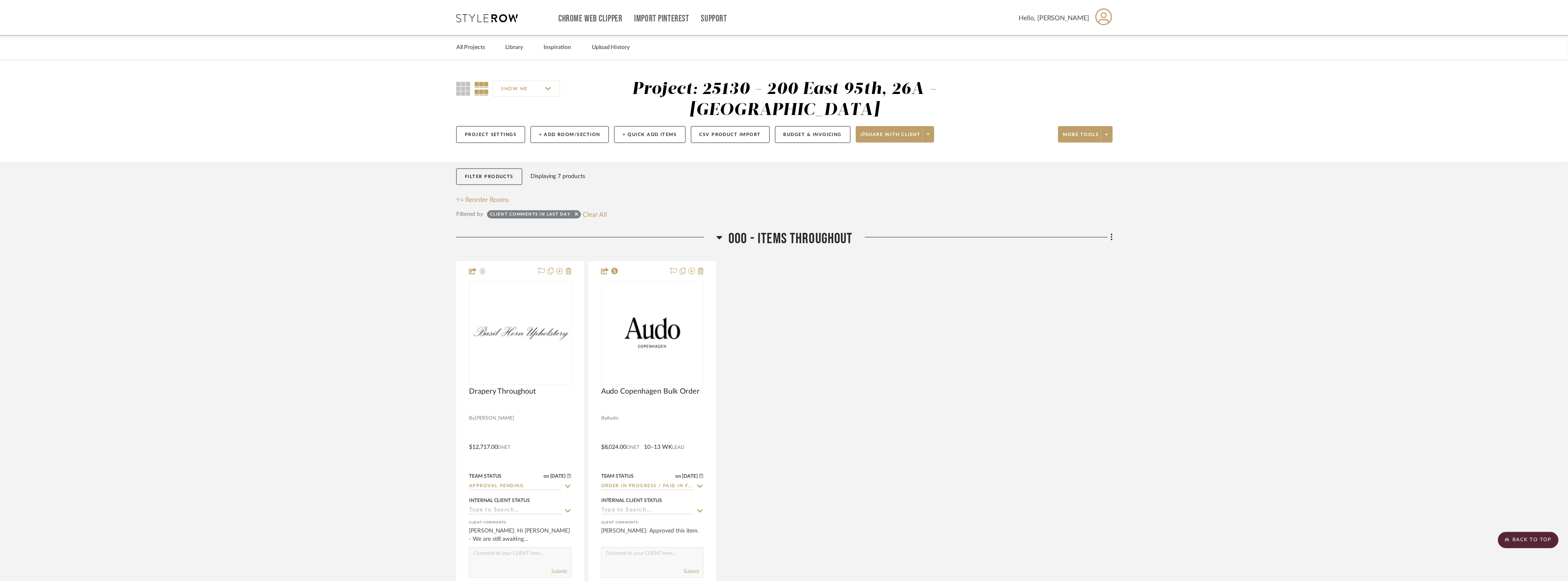
scroll to position [1236, 0]
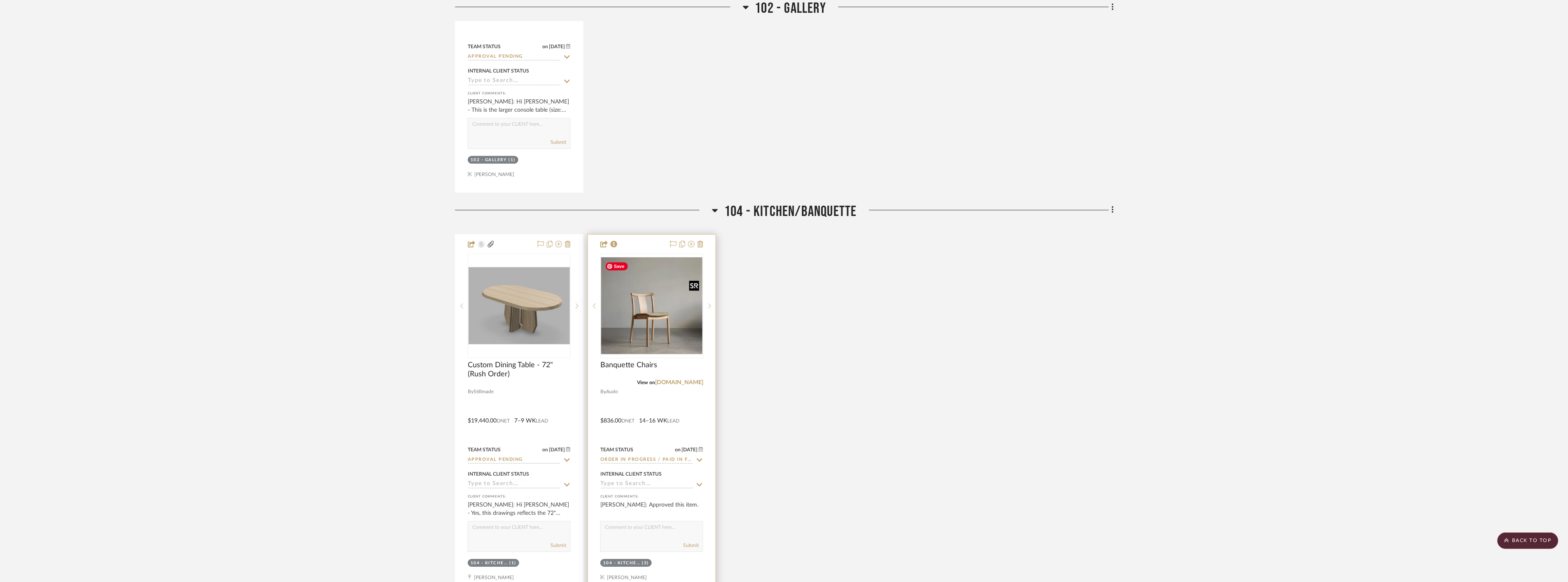
click at [667, 318] on img "0" at bounding box center [652, 305] width 102 height 97
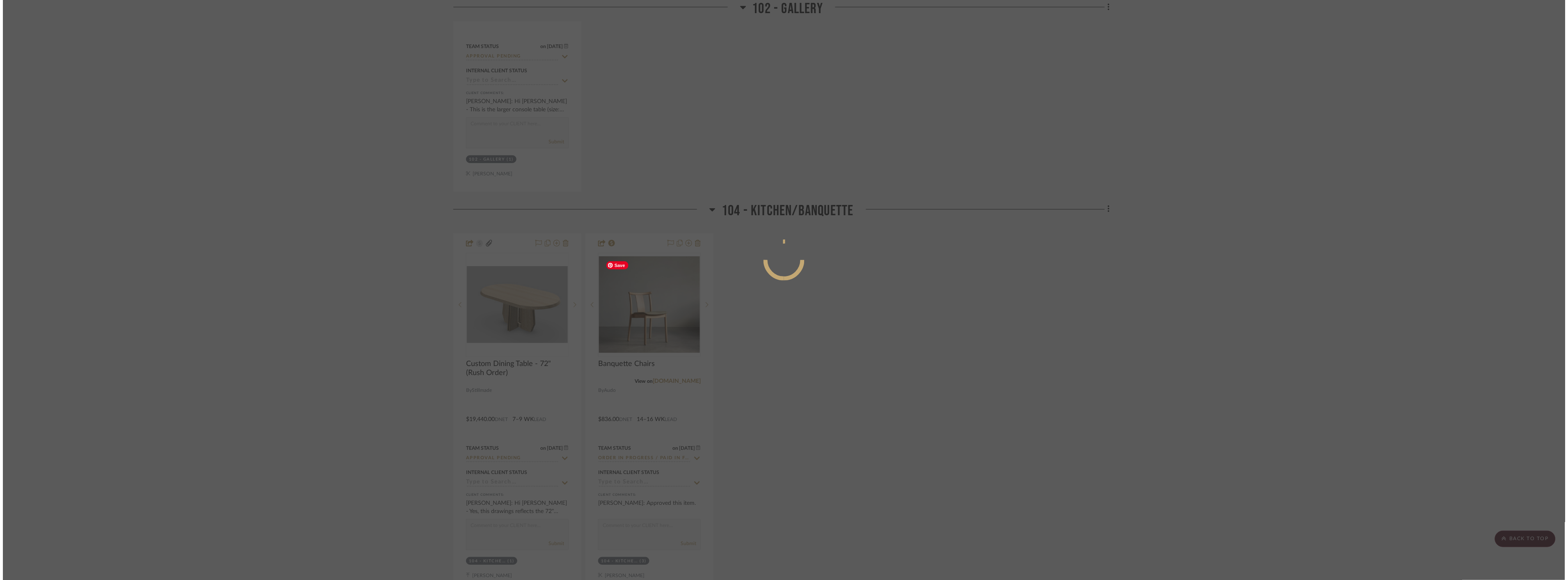
scroll to position [0, 0]
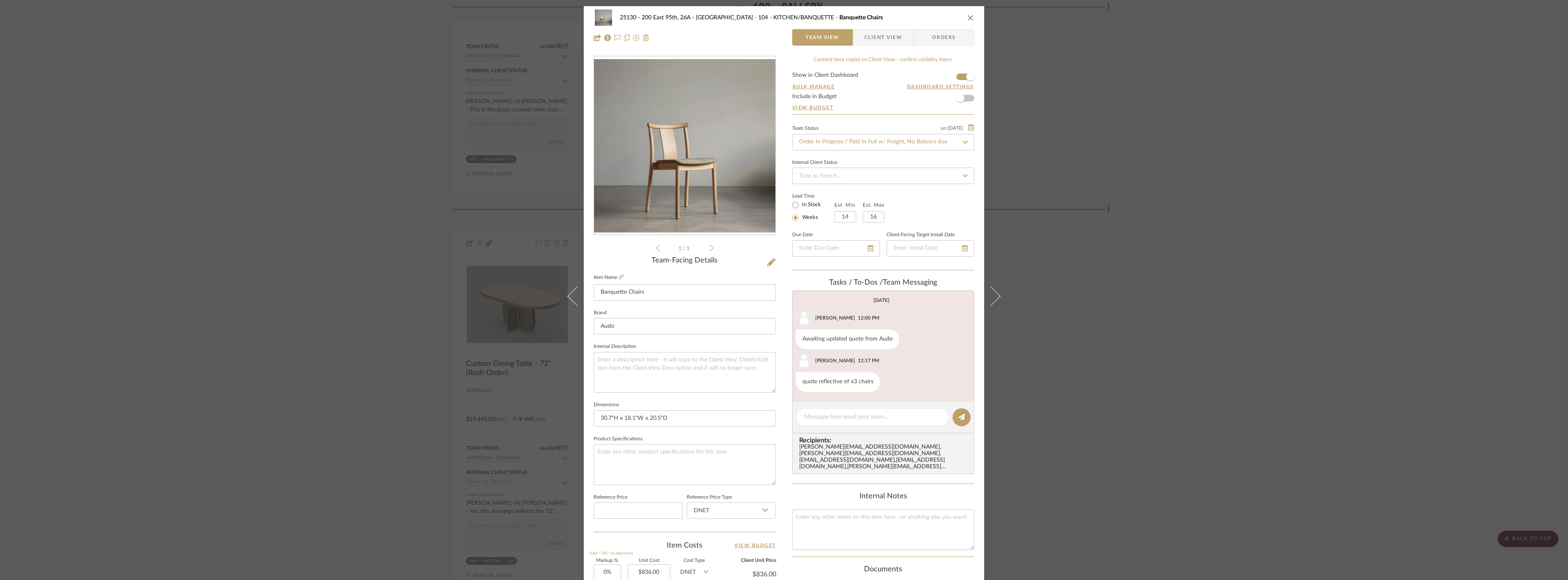
drag, startPoint x: 874, startPoint y: 39, endPoint x: 882, endPoint y: 40, distance: 8.1
click at [682, 39] on span "Client View" at bounding box center [883, 37] width 38 height 17
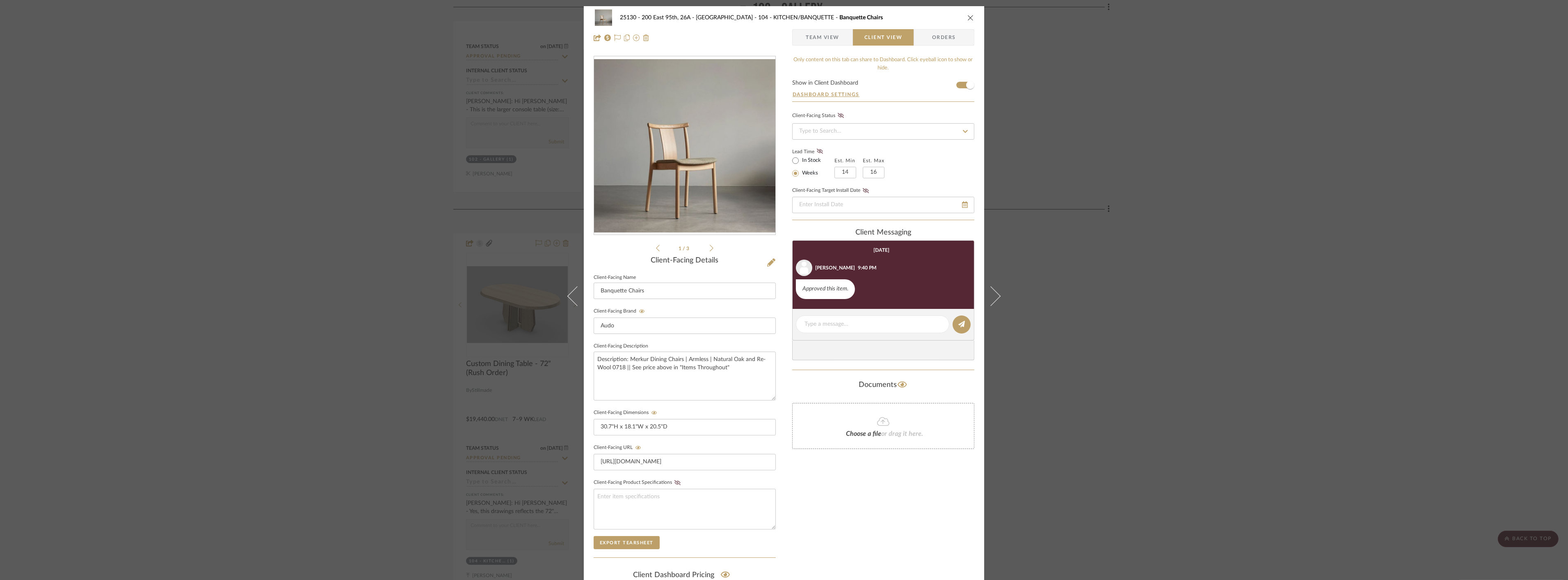
click at [682, 218] on div "25130 - 200 East 95th, 26A - Kosheleva 104 - KITCHEN/BANQUETTE Banquette Chairs…" at bounding box center [784, 290] width 1568 height 580
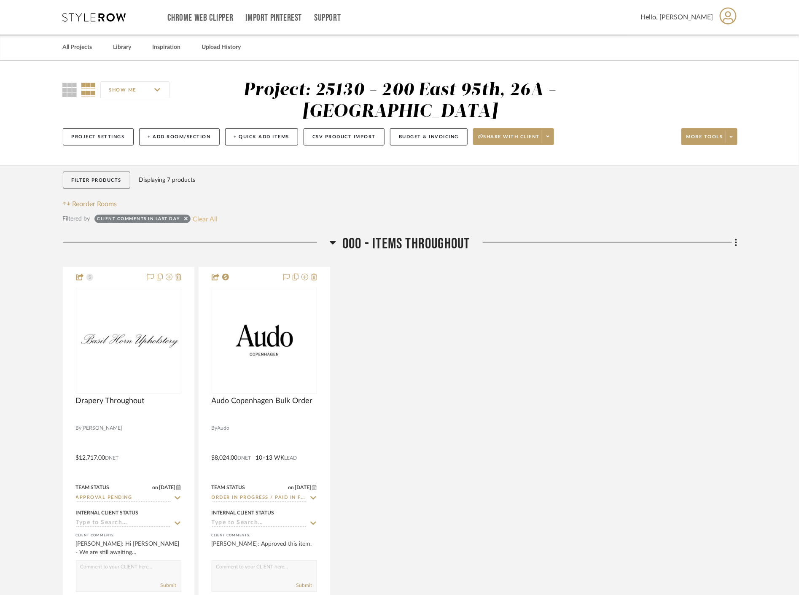
click at [195, 219] on button "Clear All" at bounding box center [205, 218] width 25 height 11
checkbox input "false"
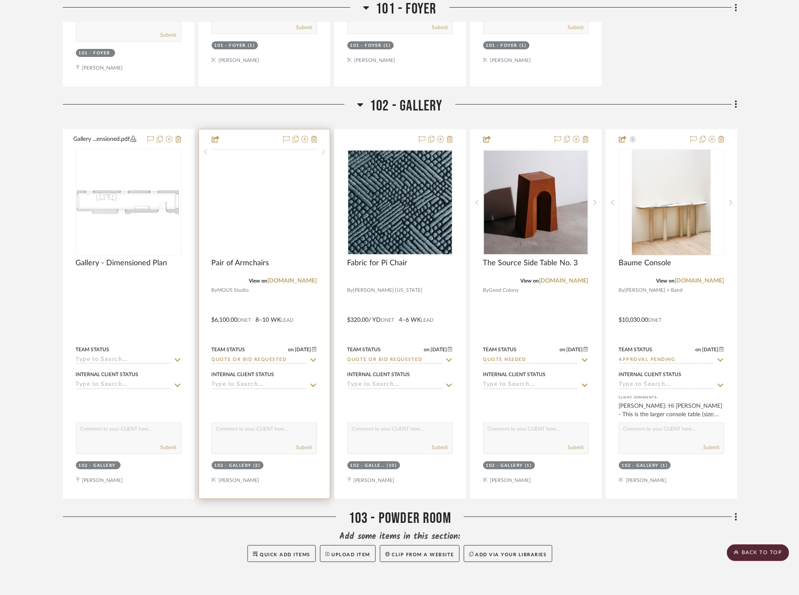
scroll to position [1359, 0]
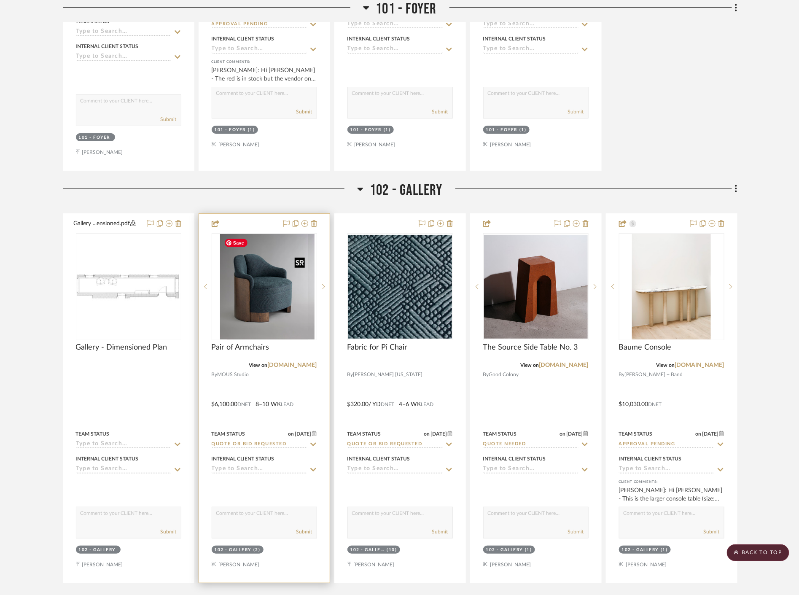
click at [278, 301] on img "0" at bounding box center [271, 286] width 88 height 105
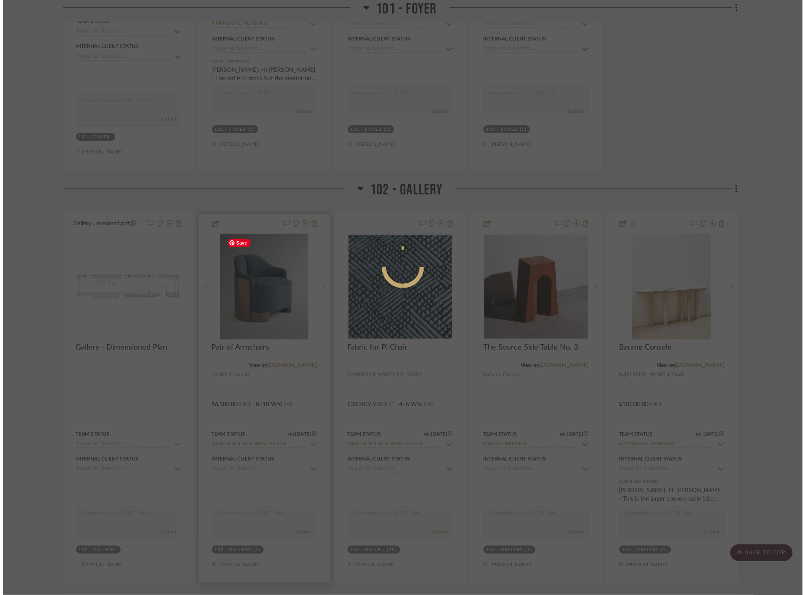
scroll to position [0, 0]
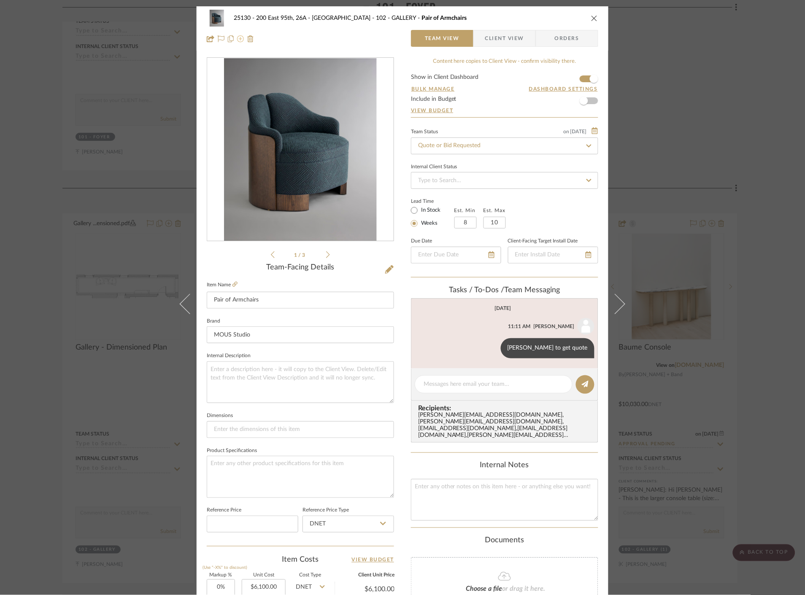
click at [238, 40] on icon at bounding box center [240, 38] width 7 height 7
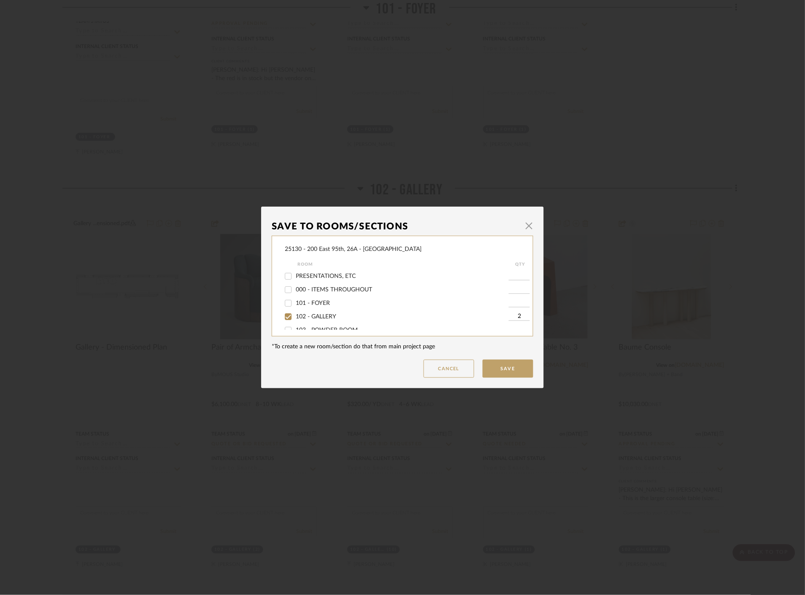
click at [284, 318] on input "102 - GALLERY" at bounding box center [287, 316] width 13 height 13
checkbox input "false"
click at [283, 275] on input "106 - DINING ROOM" at bounding box center [287, 276] width 13 height 13
checkbox input "true"
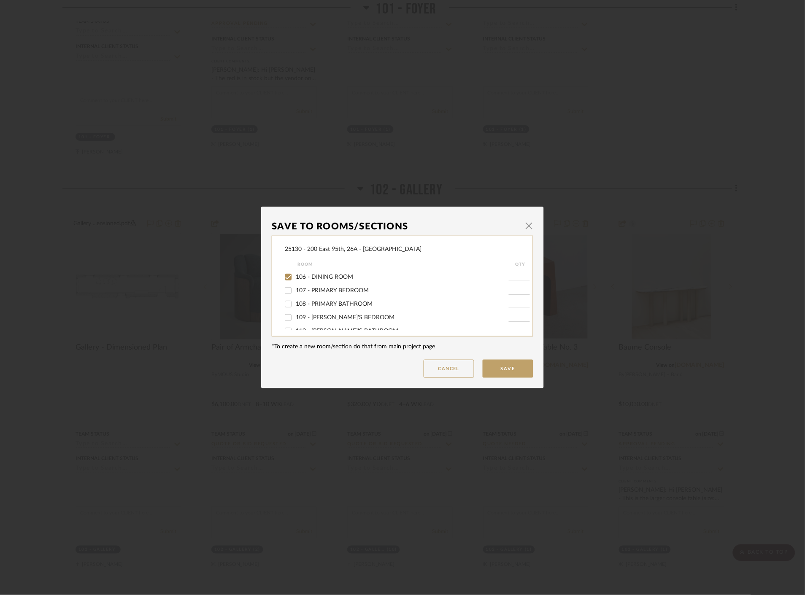
type input "1"
click at [521, 362] on button "Save" at bounding box center [508, 369] width 51 height 18
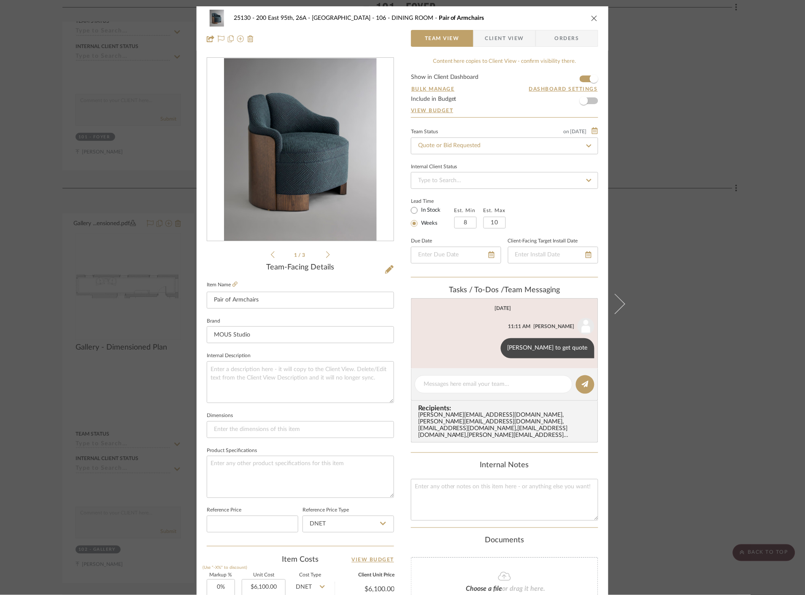
click at [701, 175] on div "25130 - 200 East 95th, 26A - Kosheleva 106 - DINING ROOM Pair of Armchairs Team…" at bounding box center [402, 297] width 805 height 595
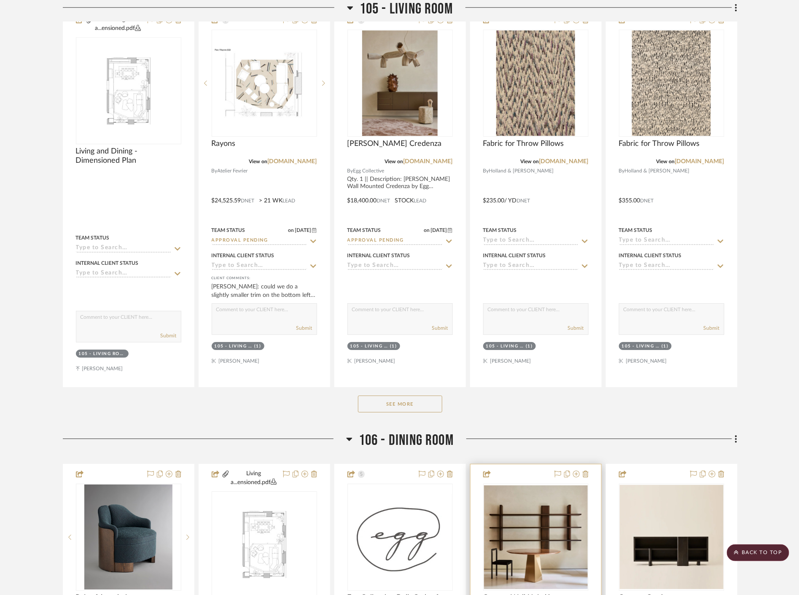
scroll to position [2672, 0]
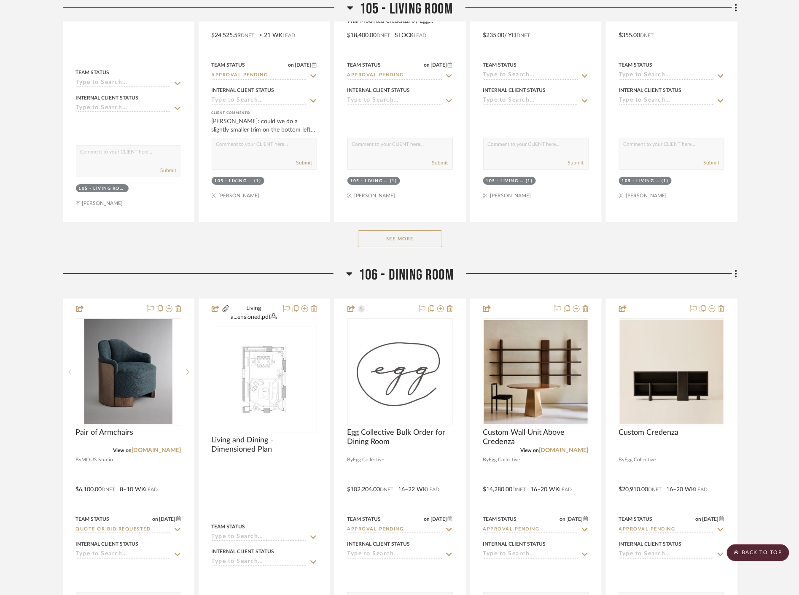
click at [415, 243] on button "See More" at bounding box center [400, 238] width 84 height 17
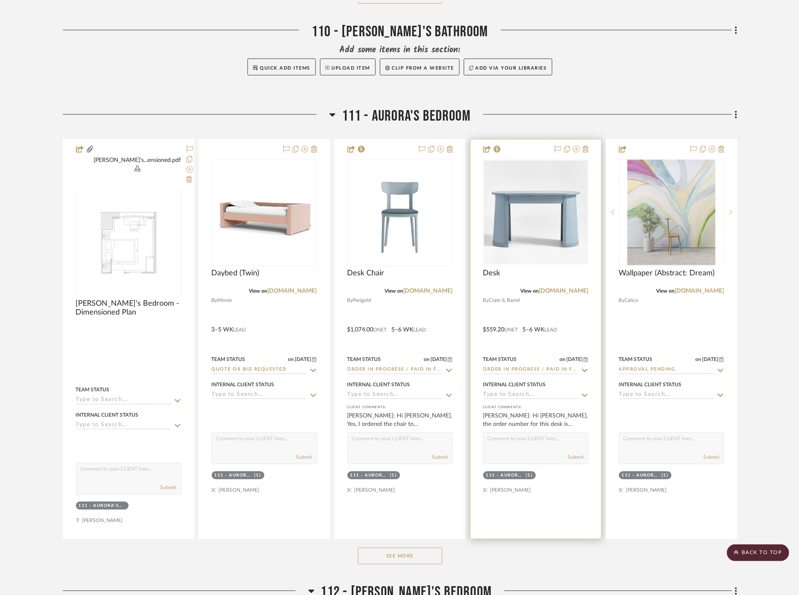
scroll to position [4781, 0]
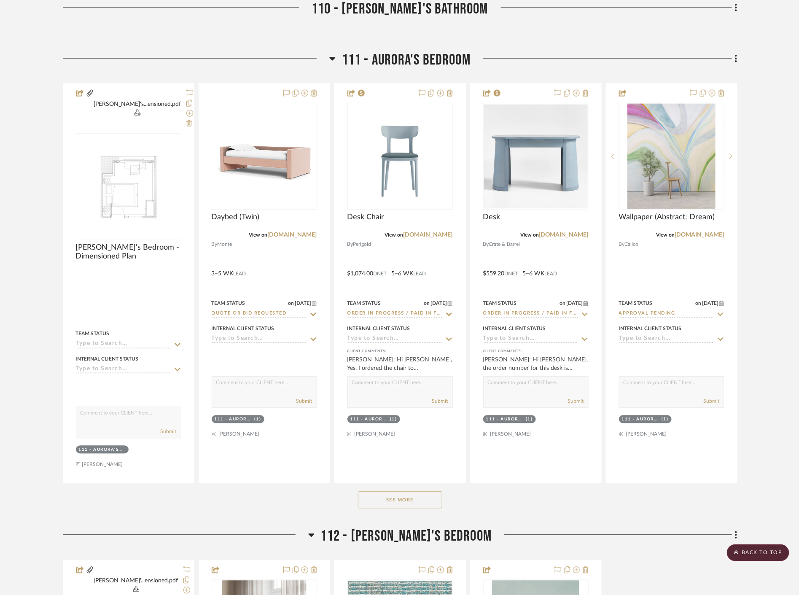
click at [411, 492] on button "See More" at bounding box center [400, 500] width 84 height 17
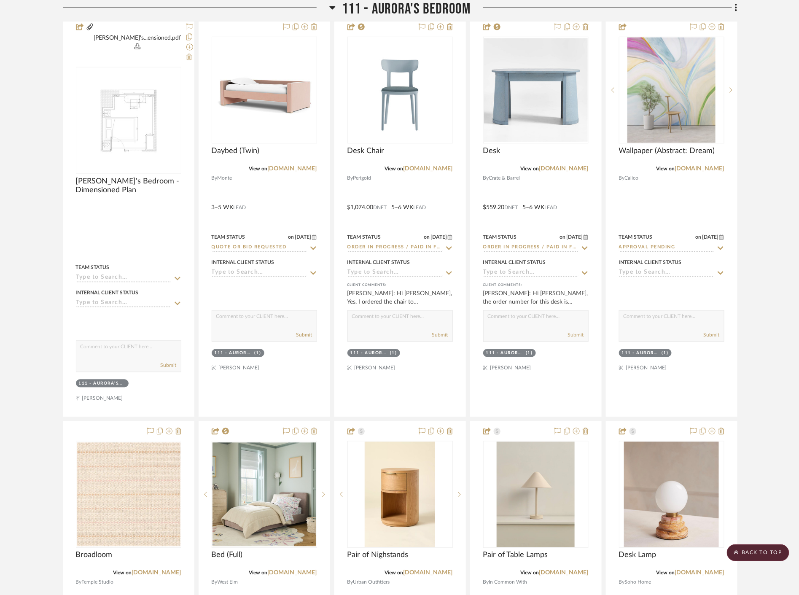
scroll to position [4874, 0]
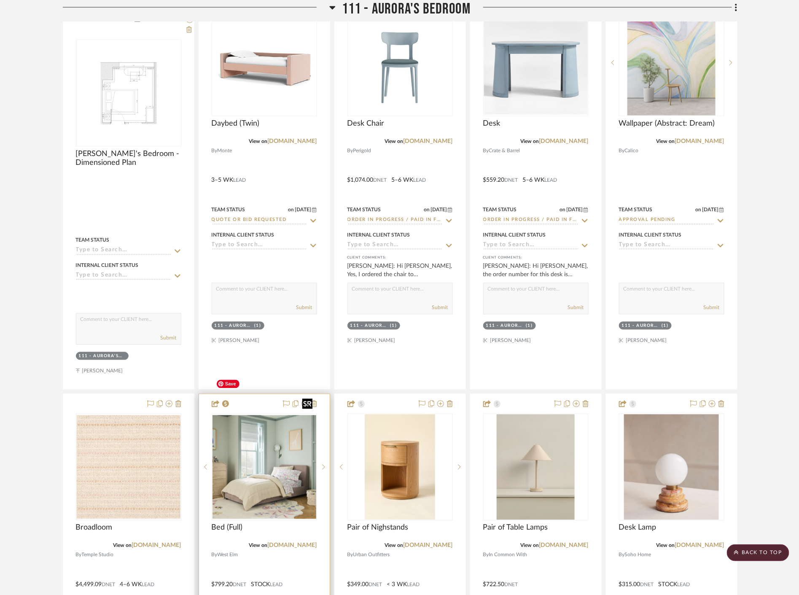
click at [273, 452] on div at bounding box center [264, 467] width 105 height 107
click at [270, 432] on img "0" at bounding box center [265, 468] width 104 height 104
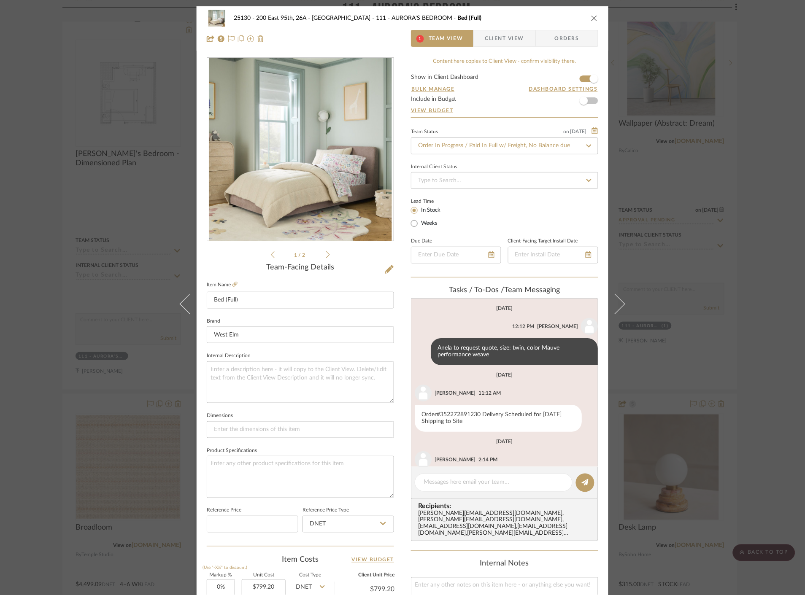
scroll to position [112, 0]
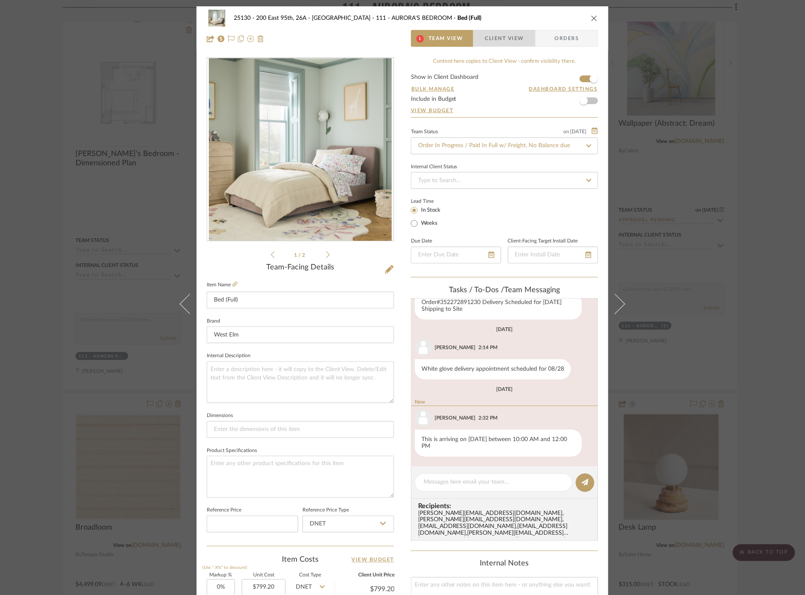
click at [503, 43] on span "Client View" at bounding box center [504, 38] width 39 height 17
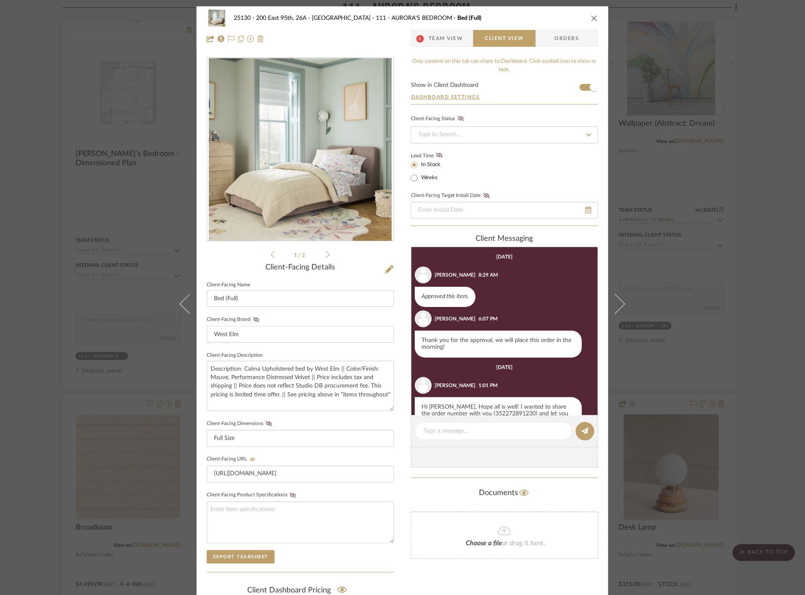
scroll to position [39, 0]
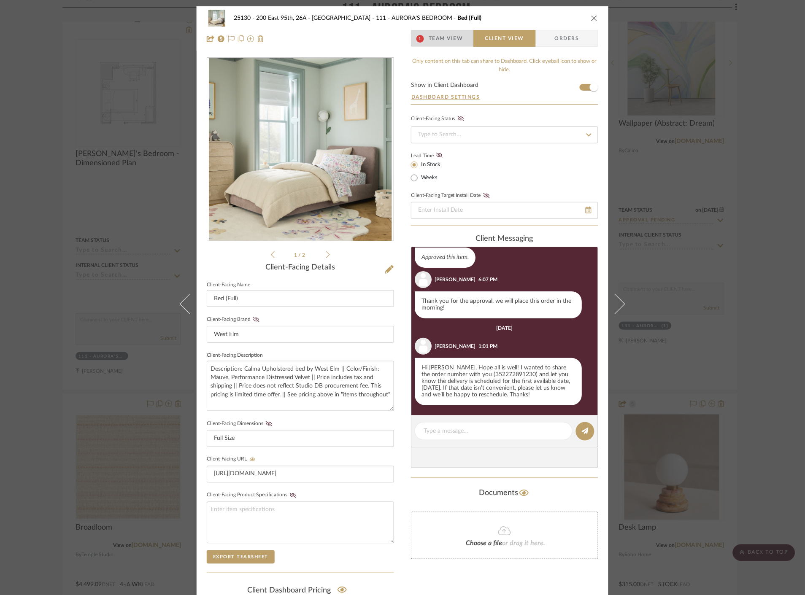
click at [444, 40] on span "Team View" at bounding box center [446, 38] width 35 height 17
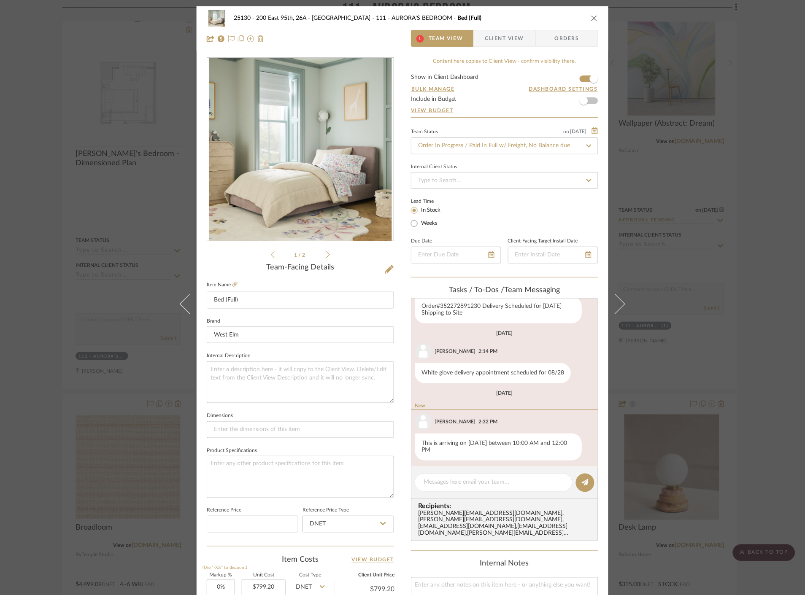
scroll to position [112, 0]
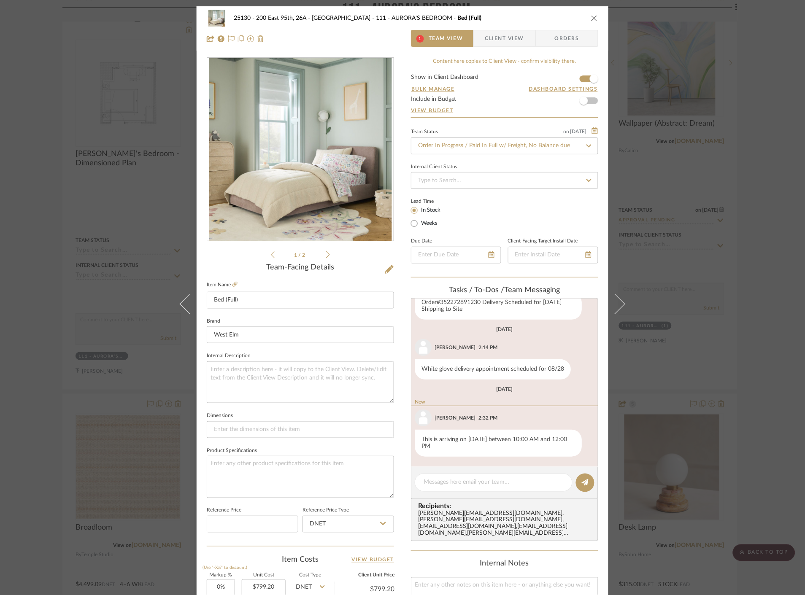
click at [490, 39] on span "Client View" at bounding box center [504, 38] width 39 height 17
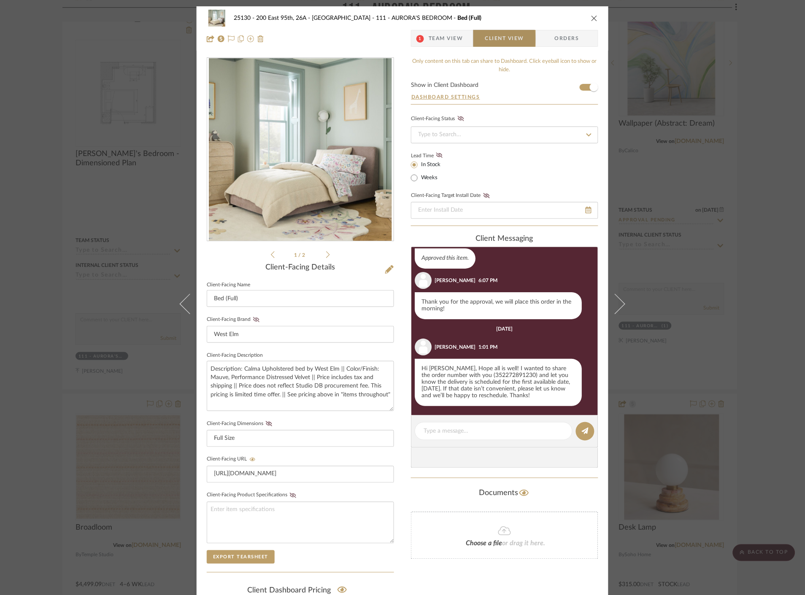
scroll to position [39, 0]
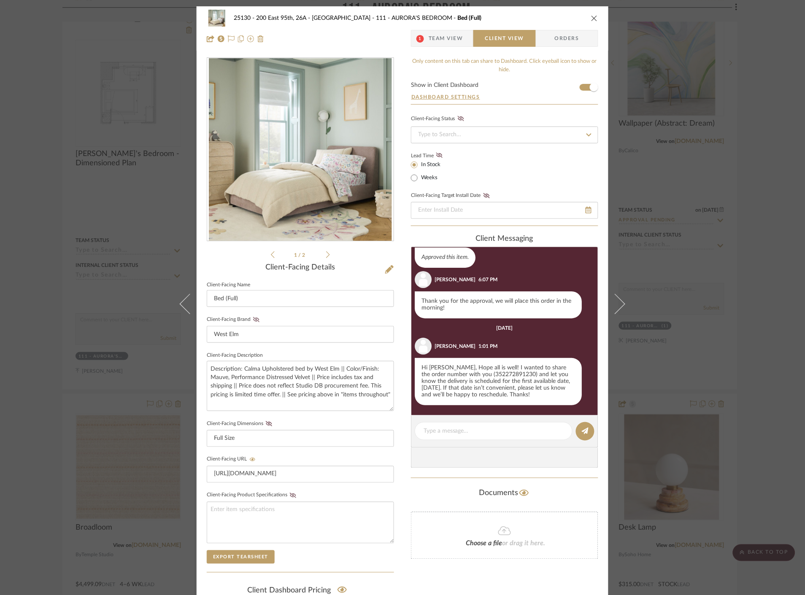
click at [596, 18] on div "25130 - 200 East 95th, 26A - Kosheleva 111 - AURORA'S BEDROOM Bed (Full) 1 Team…" at bounding box center [403, 28] width 412 height 44
click at [592, 15] on icon "close" at bounding box center [594, 18] width 7 height 7
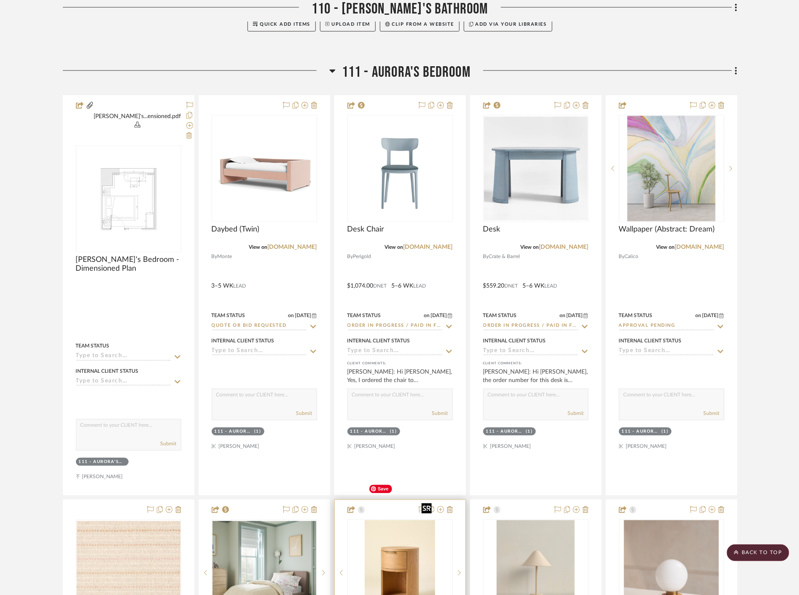
scroll to position [4734, 0]
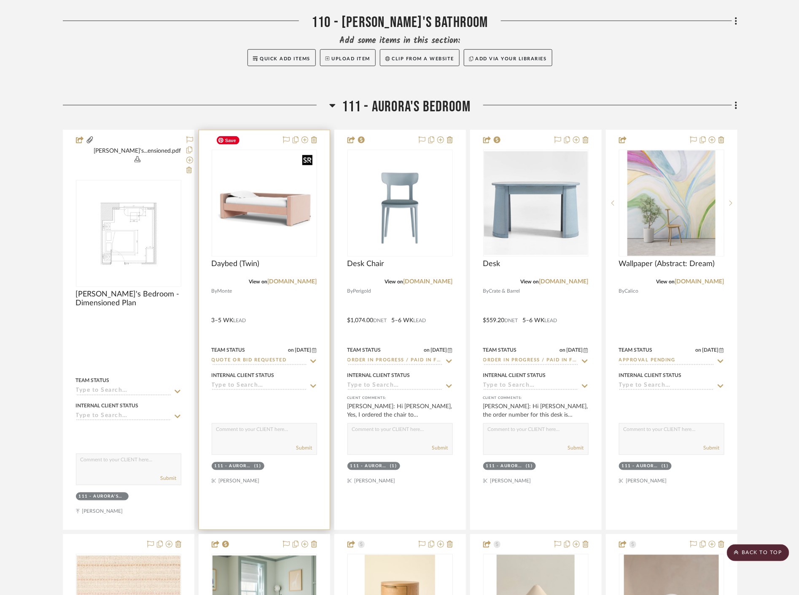
click at [287, 203] on img "0" at bounding box center [265, 203] width 104 height 103
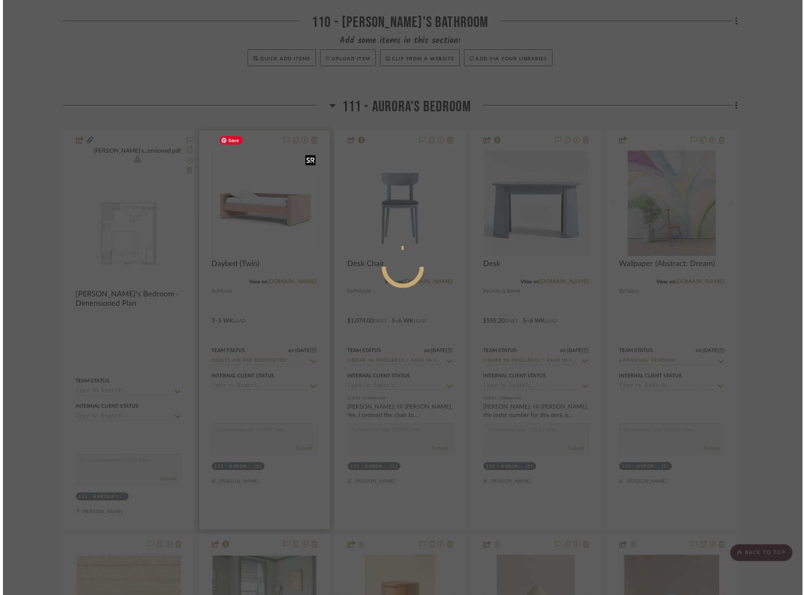
scroll to position [0, 0]
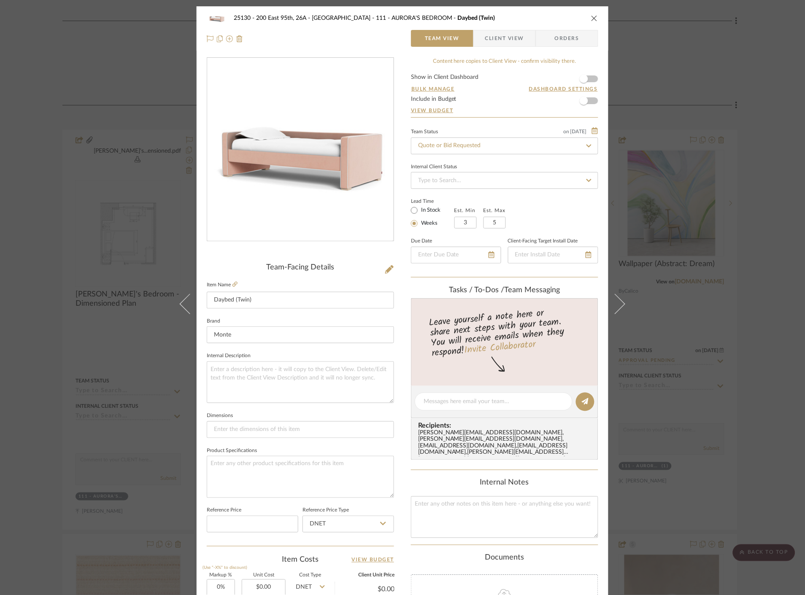
click at [701, 269] on div "25130 - 200 East 95th, 26A - Kosheleva 111 - AURORA'S BEDROOM Daybed (Twin) Tea…" at bounding box center [402, 297] width 805 height 595
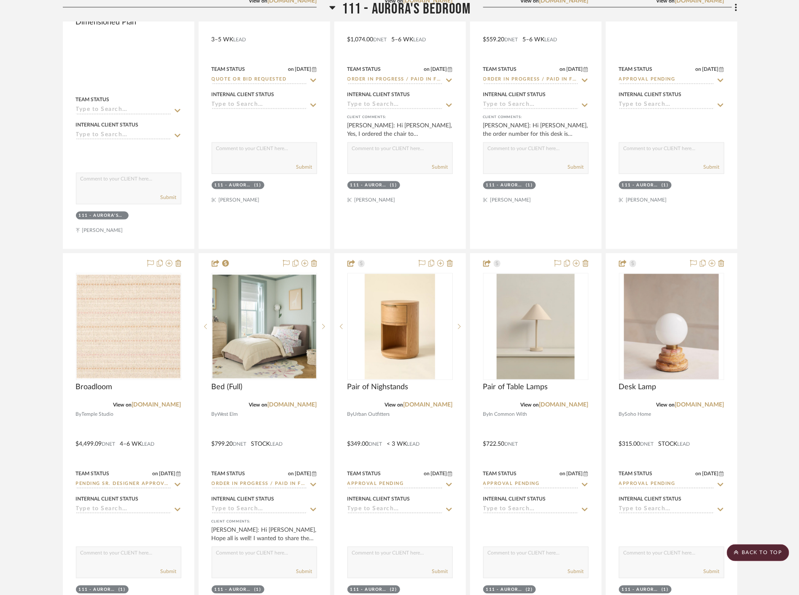
scroll to position [5343, 0]
